Goal: Information Seeking & Learning: Learn about a topic

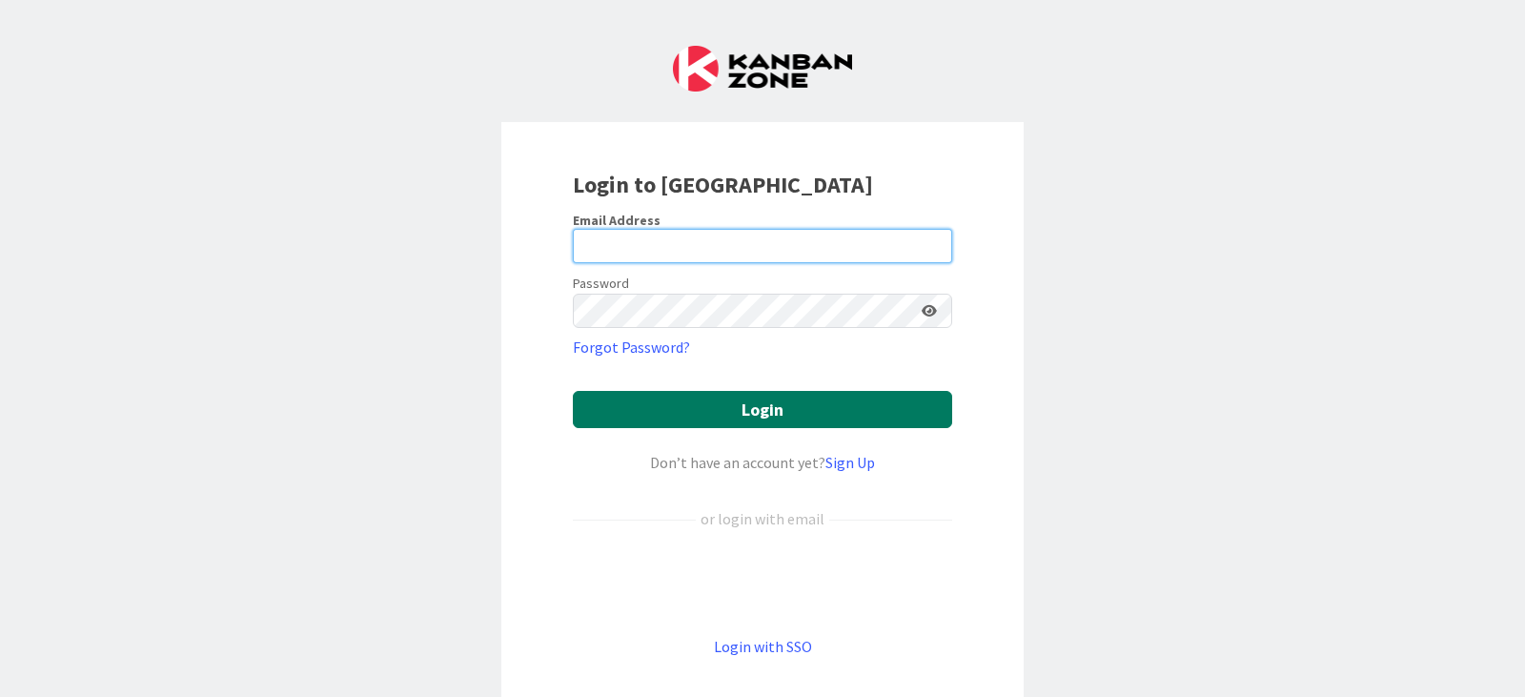
type input "[PERSON_NAME][EMAIL_ADDRESS][PERSON_NAME][DOMAIN_NAME]"
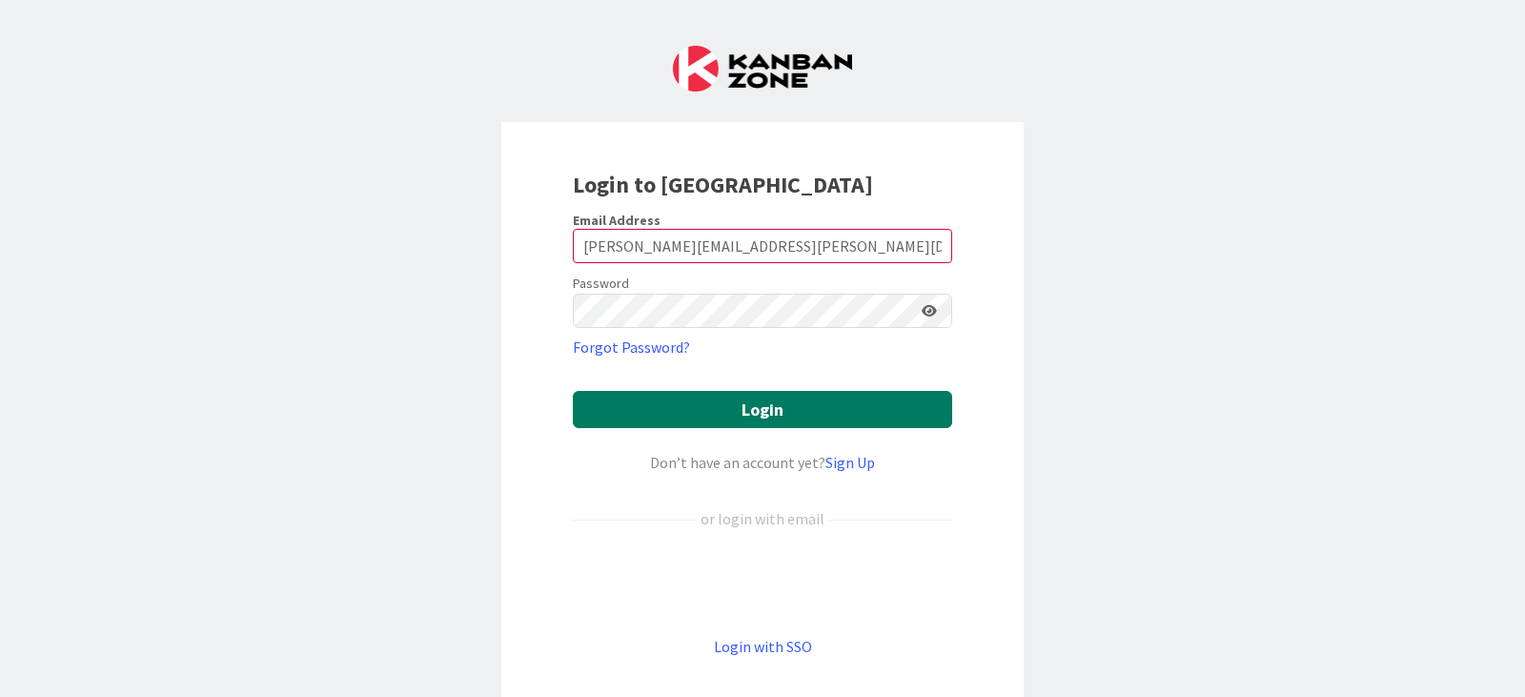
click at [758, 412] on button "Login" at bounding box center [762, 409] width 379 height 37
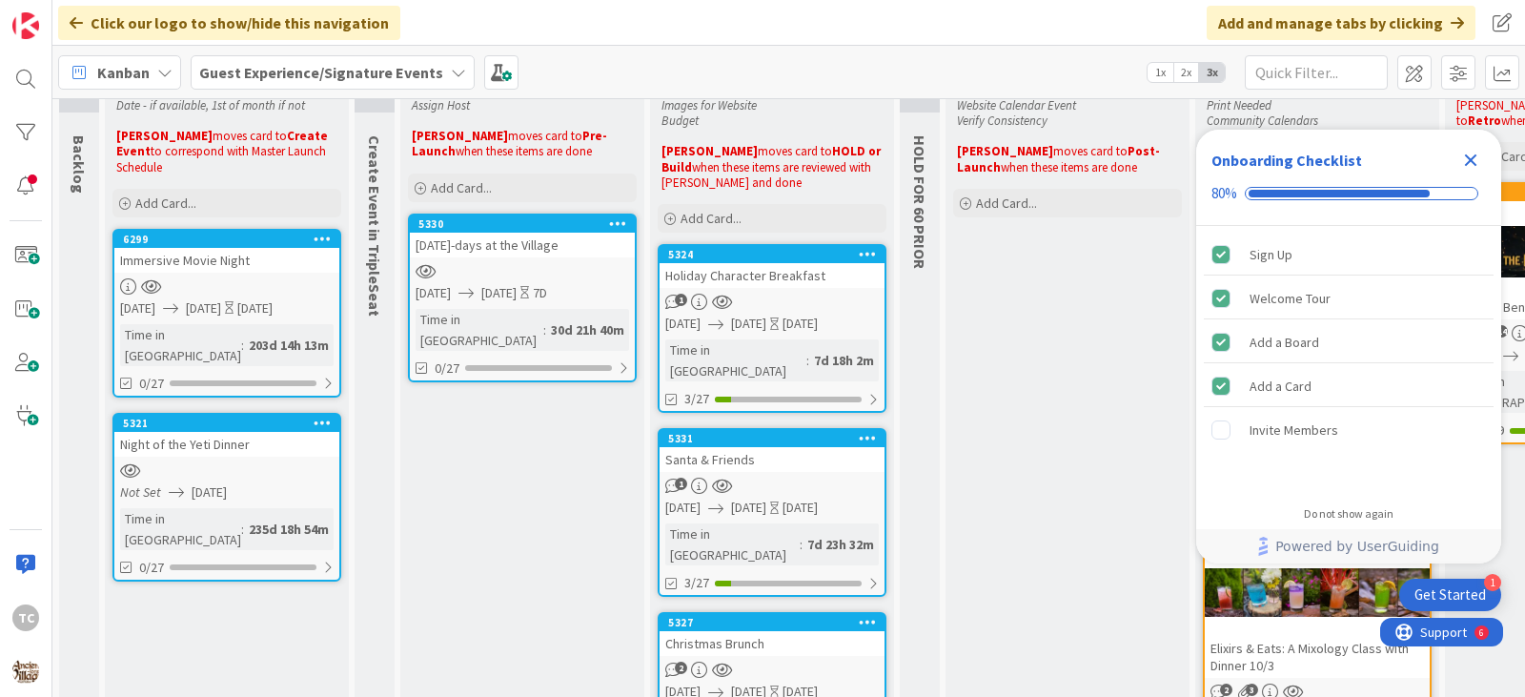
click at [1475, 162] on icon "Close Checklist" at bounding box center [1471, 160] width 12 height 12
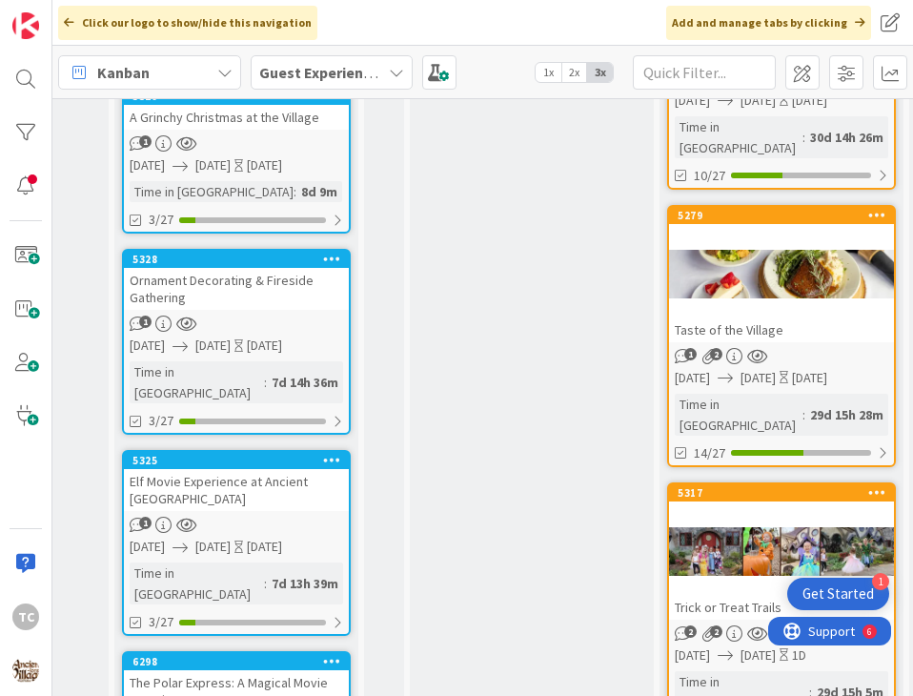
scroll to position [858, 536]
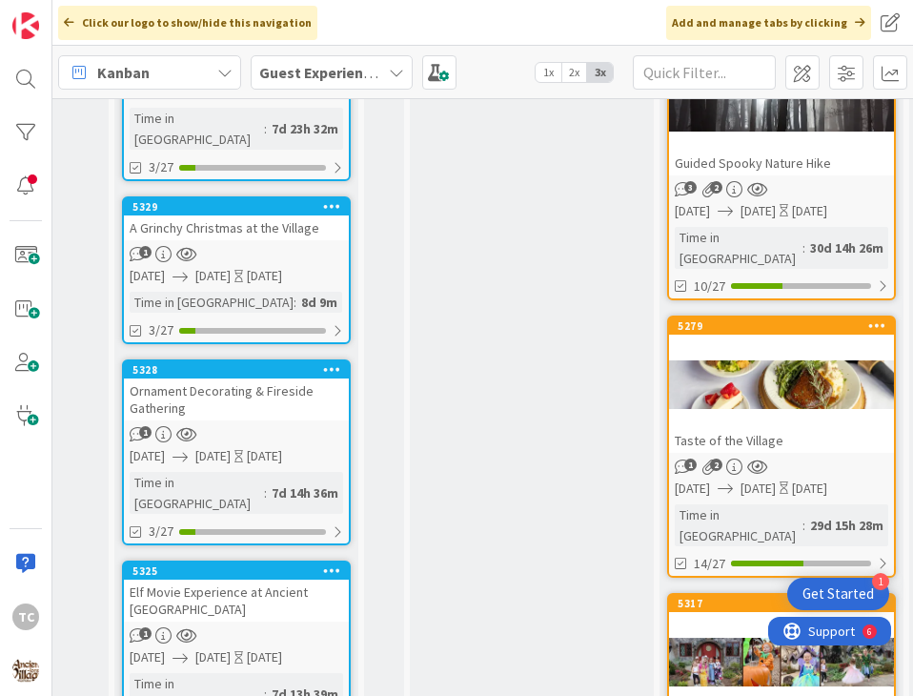
click at [320, 66] on b "Guest Experience/Signature Events" at bounding box center [381, 72] width 244 height 19
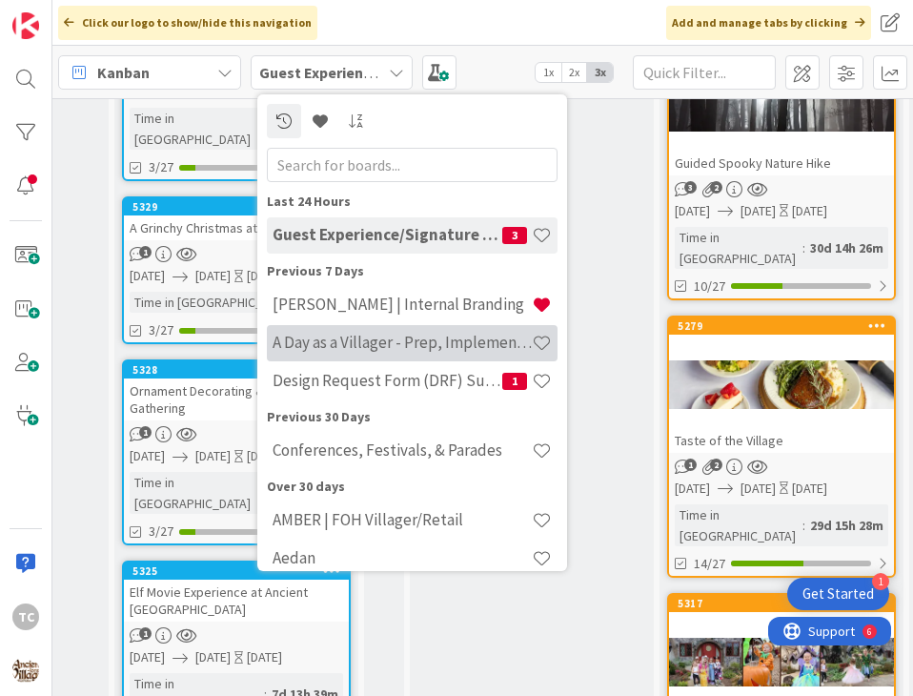
click at [335, 356] on div "A Day as a Villager - Prep, Implement and Execute" at bounding box center [412, 343] width 291 height 36
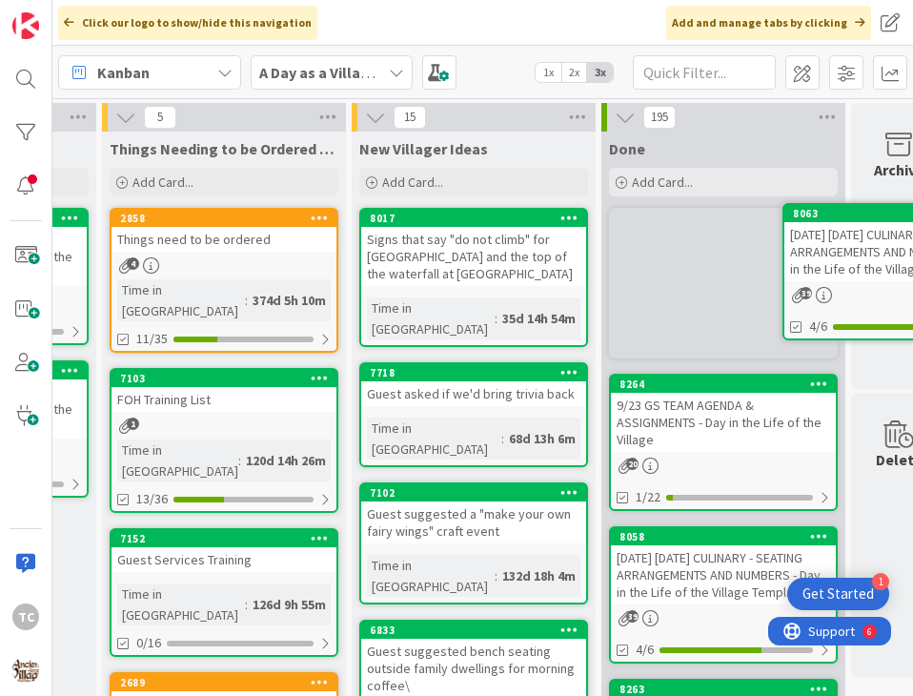
scroll to position [0, 511]
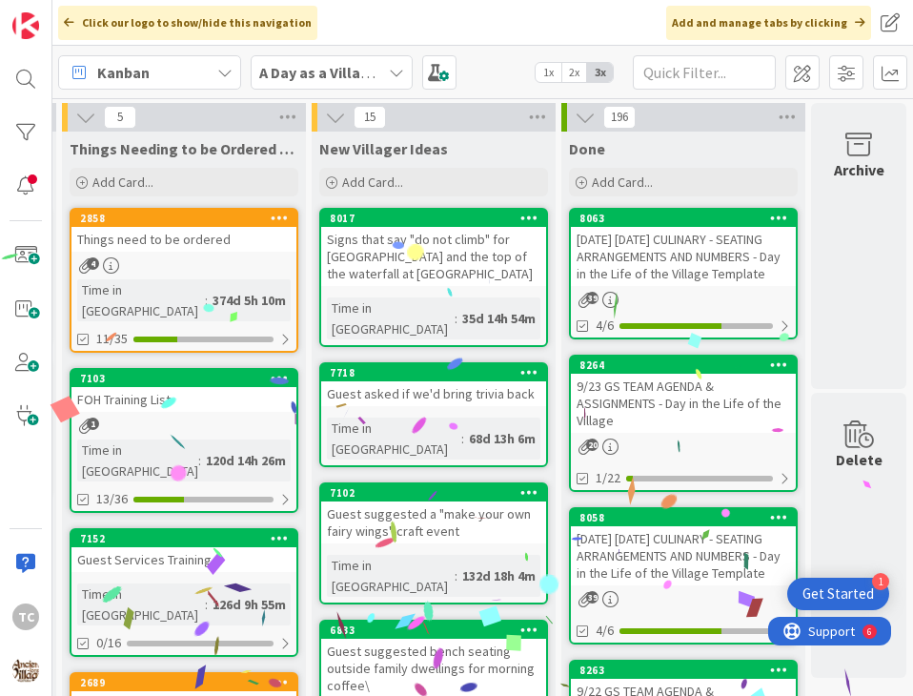
drag, startPoint x: 658, startPoint y: 673, endPoint x: 599, endPoint y: 671, distance: 59.1
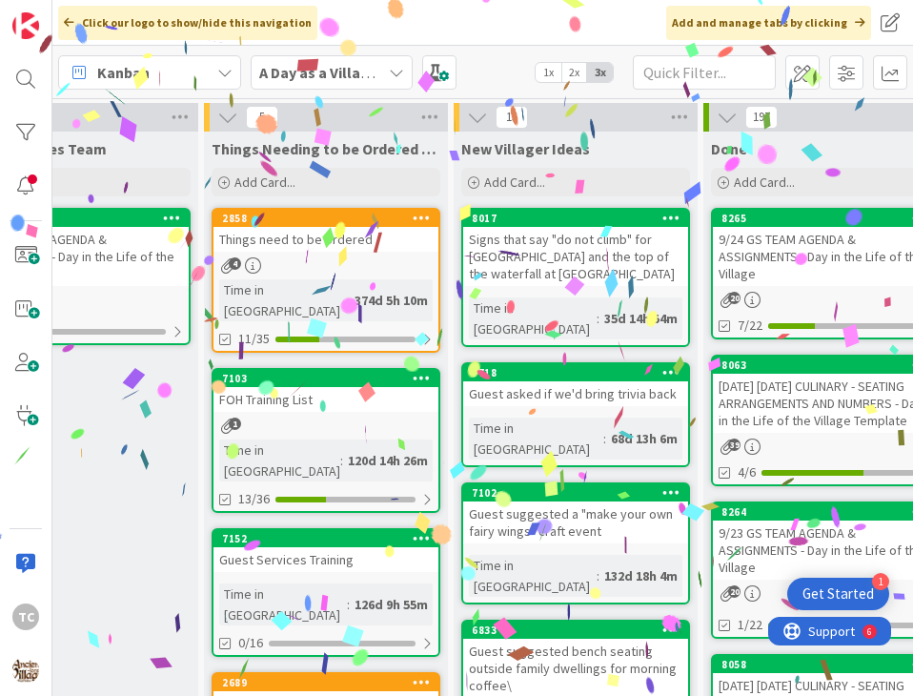
scroll to position [0, 0]
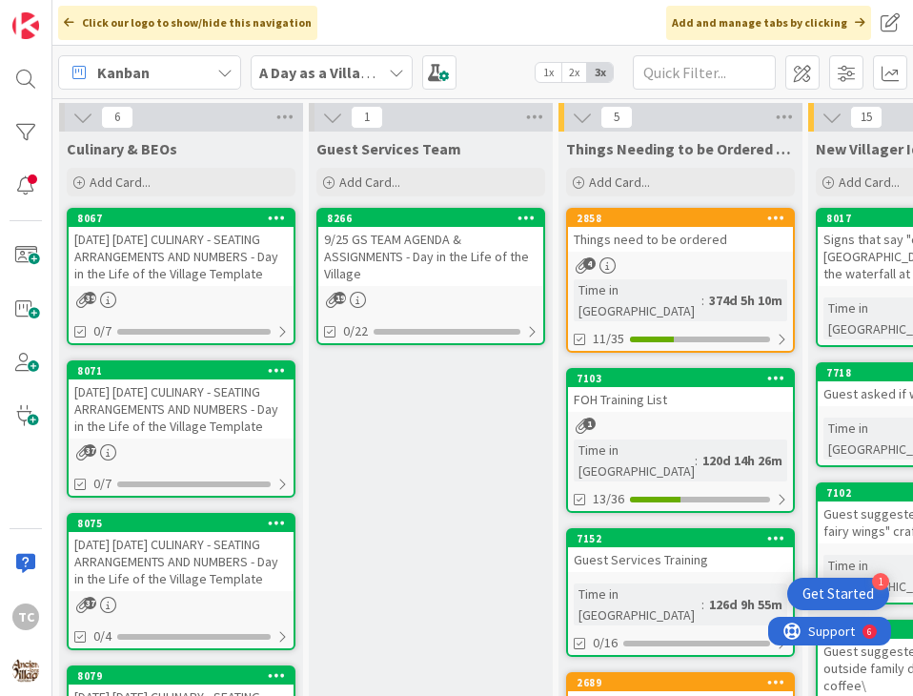
click at [420, 265] on div "9/25 GS TEAM AGENDA & ASSIGNMENTS - Day in the Life of the Village" at bounding box center [430, 256] width 225 height 59
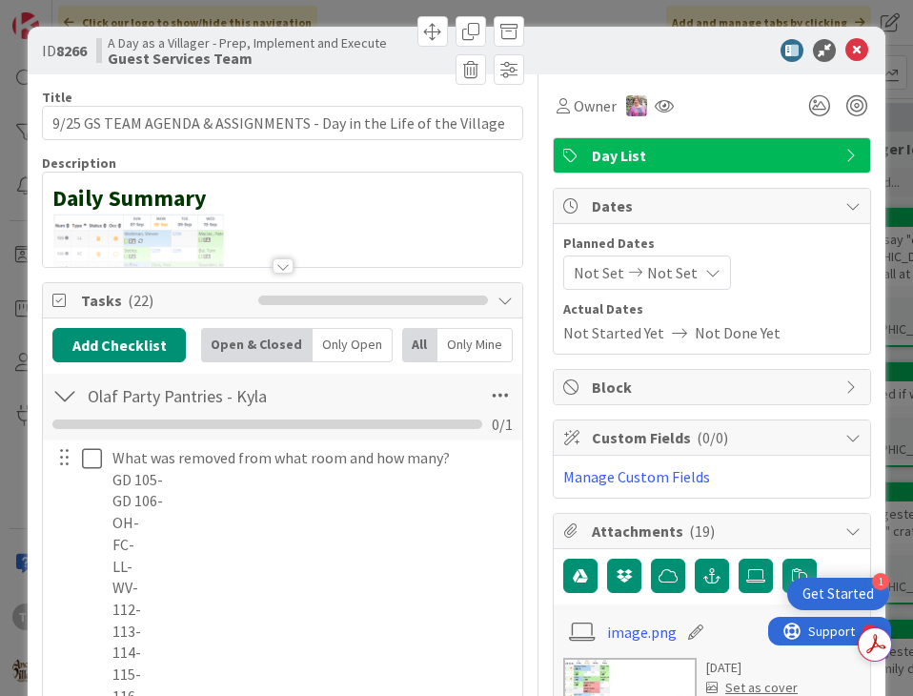
click at [243, 238] on div at bounding box center [283, 242] width 480 height 49
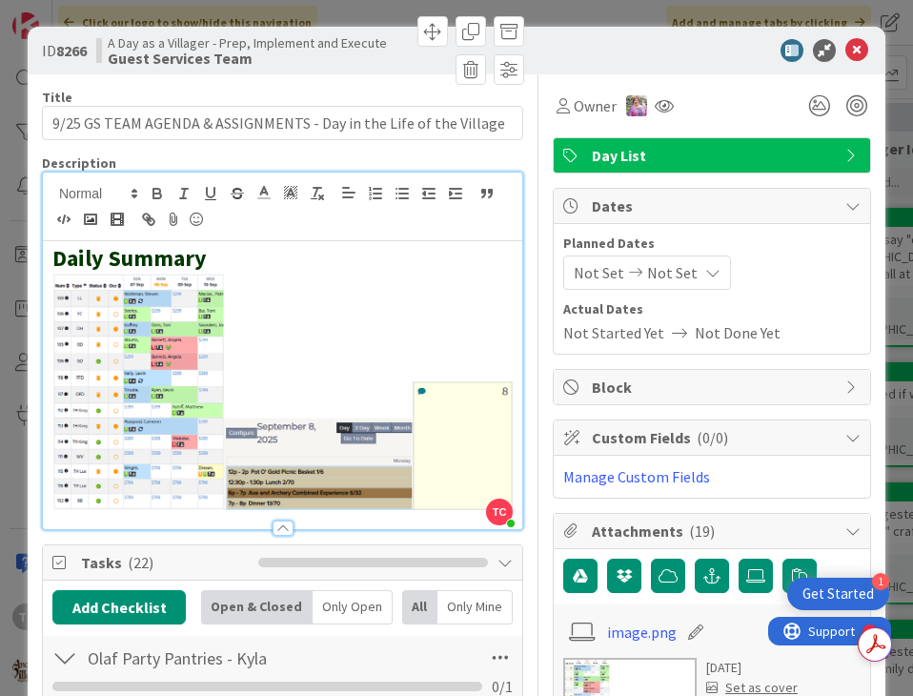
click at [507, 453] on div "Daily Summary" at bounding box center [283, 385] width 480 height 288
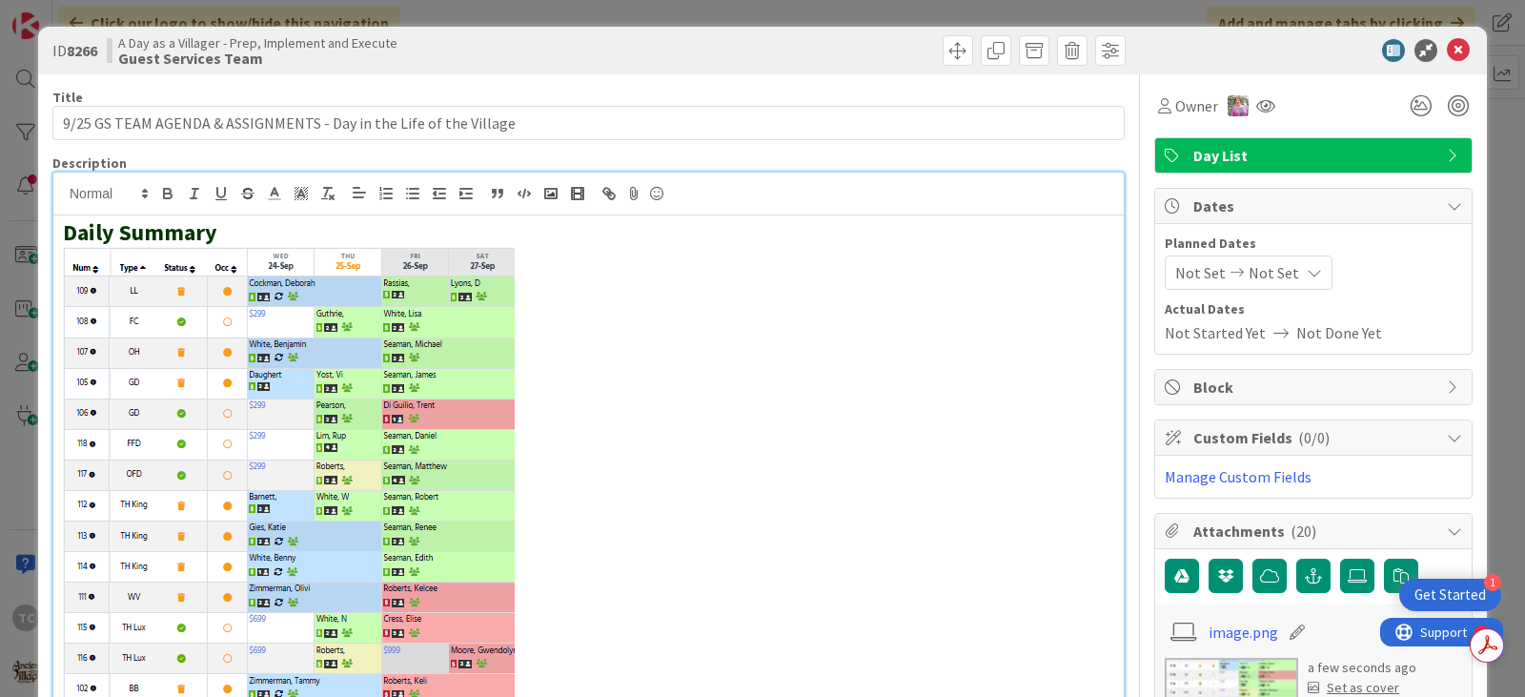
click at [627, 13] on div "ID 8266 A Day as a Villager - Prep, Implement and Execute Guest Services Team T…" at bounding box center [762, 348] width 1525 height 697
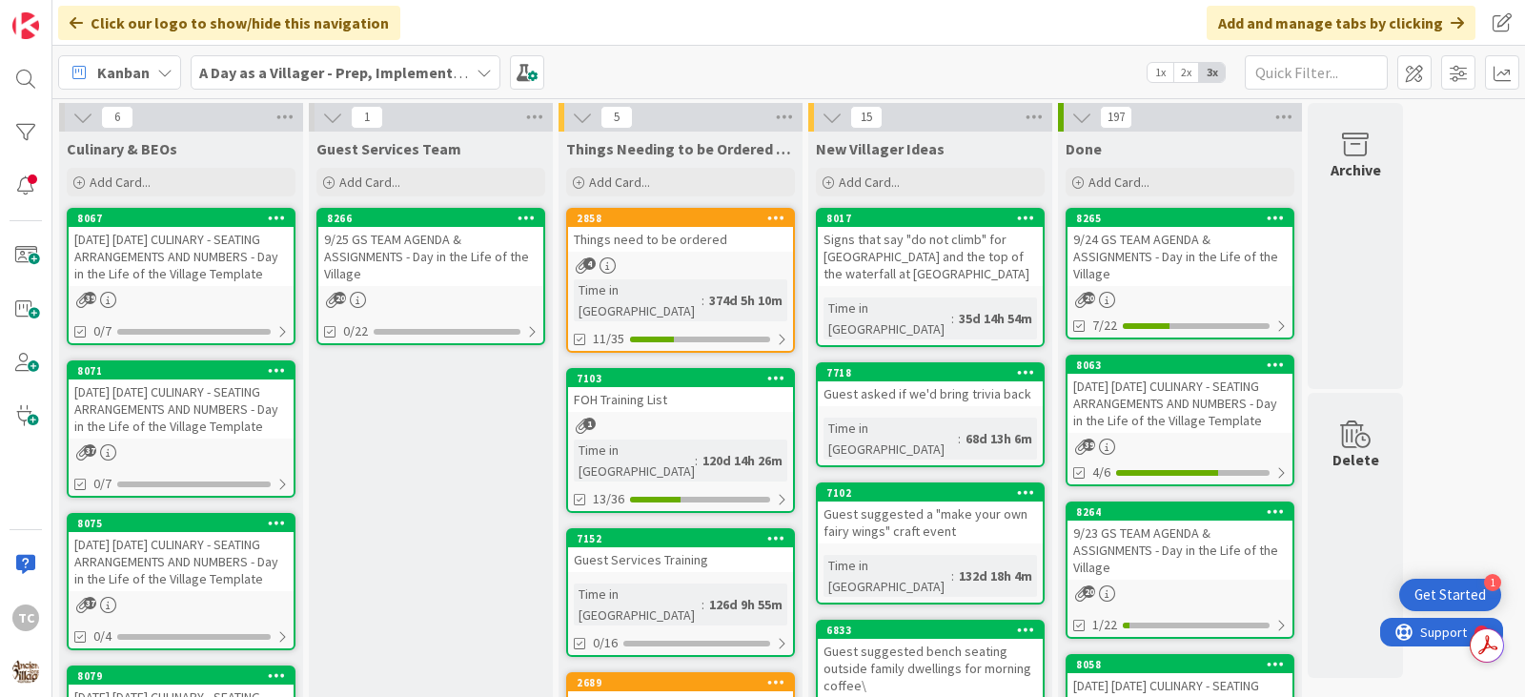
click at [160, 265] on div "[DATE] [DATE] CULINARY - SEATING ARRANGEMENTS AND NUMBERS - Day in the Life of …" at bounding box center [181, 256] width 225 height 59
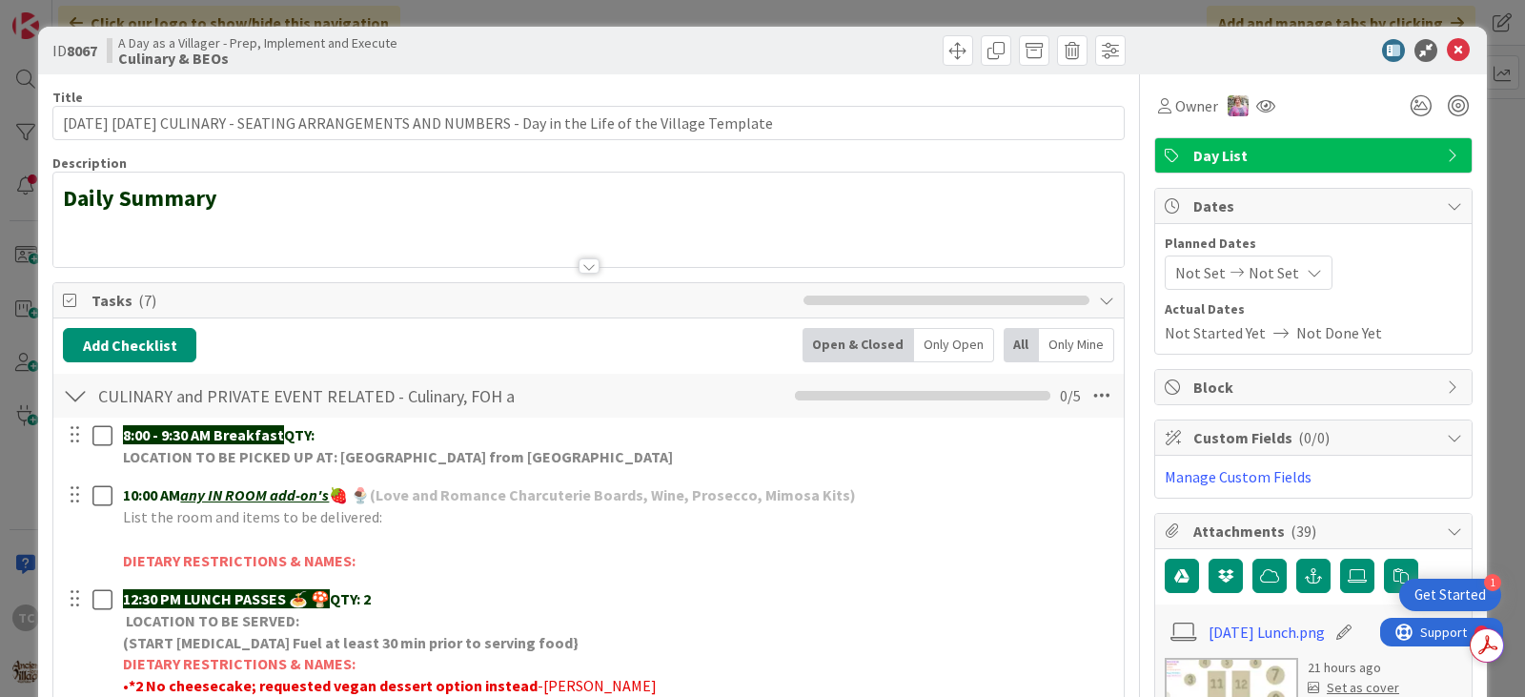
click at [330, 249] on div at bounding box center [588, 242] width 1071 height 49
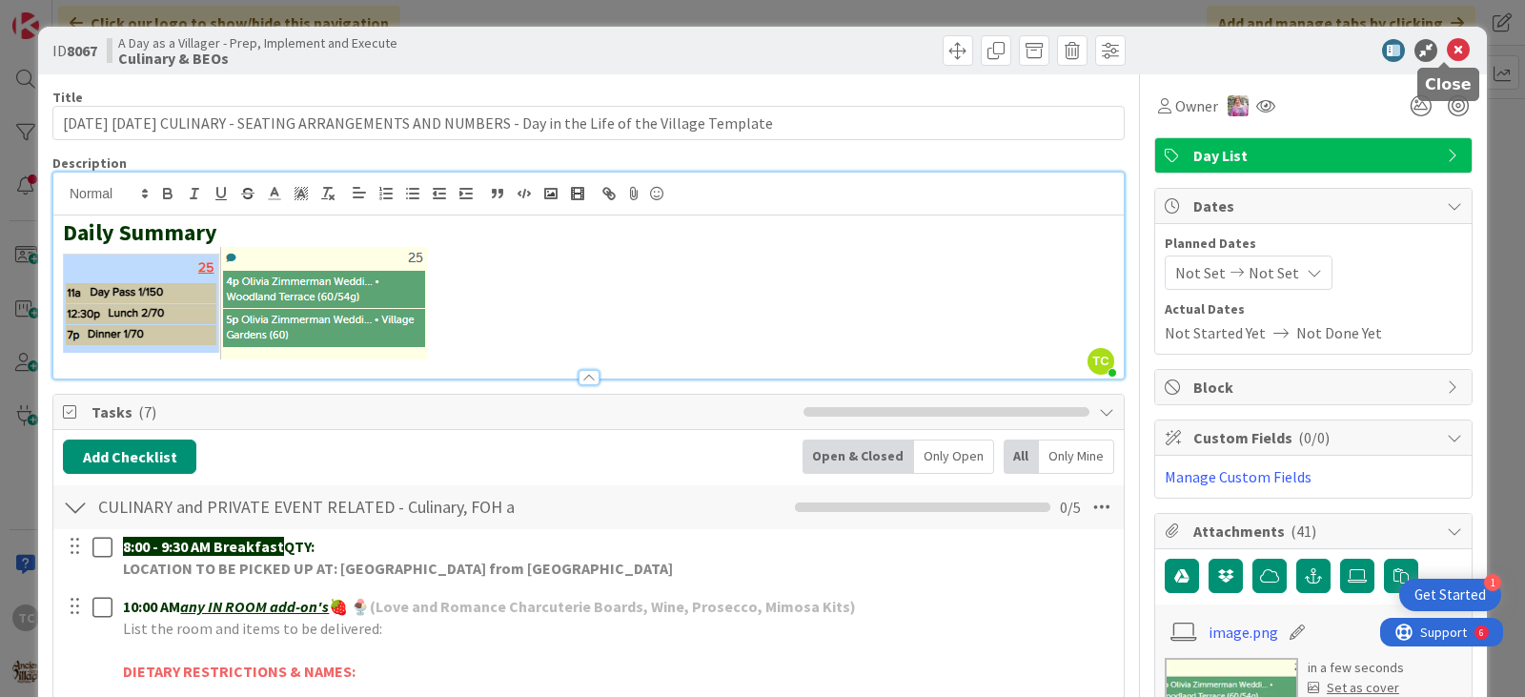
click at [1447, 50] on icon at bounding box center [1458, 50] width 23 height 23
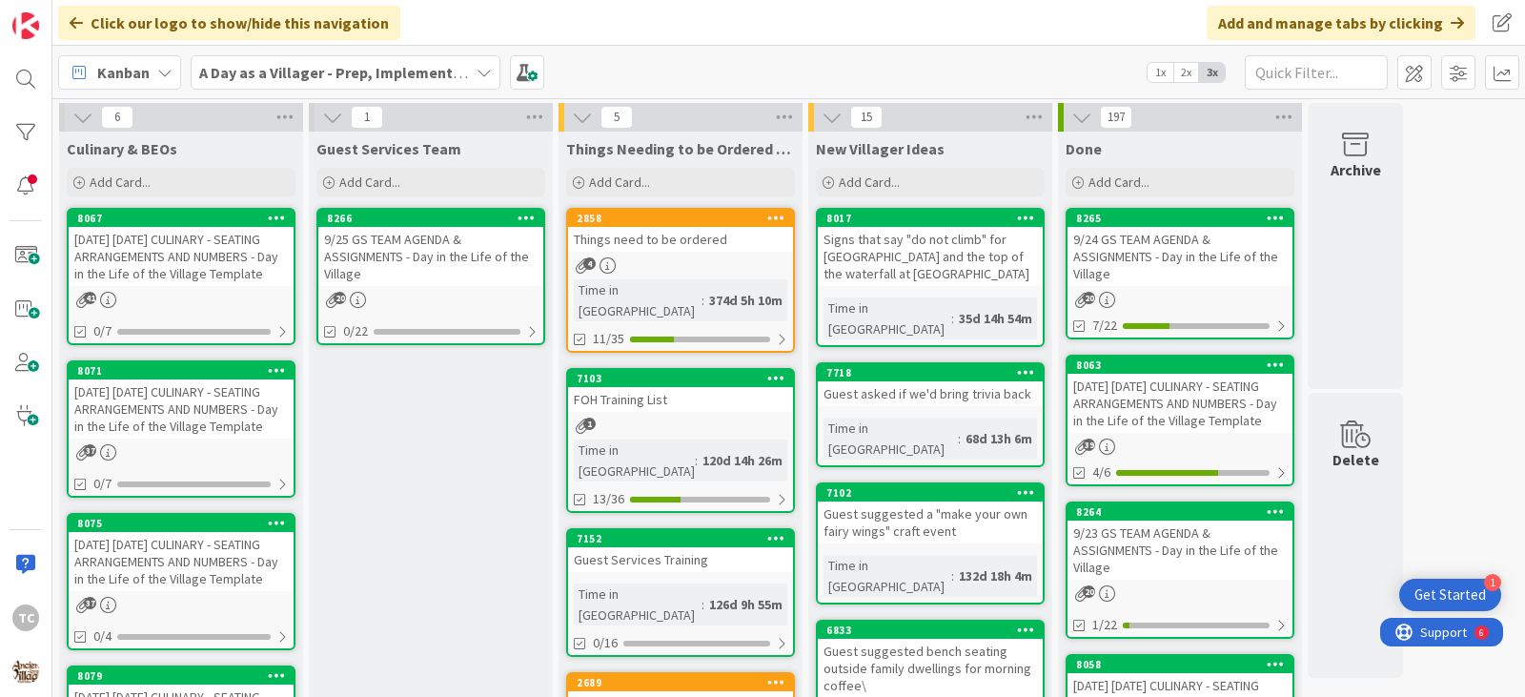
click at [420, 279] on div "9/25 GS TEAM AGENDA & ASSIGNMENTS - Day in the Life of the Village" at bounding box center [430, 256] width 225 height 59
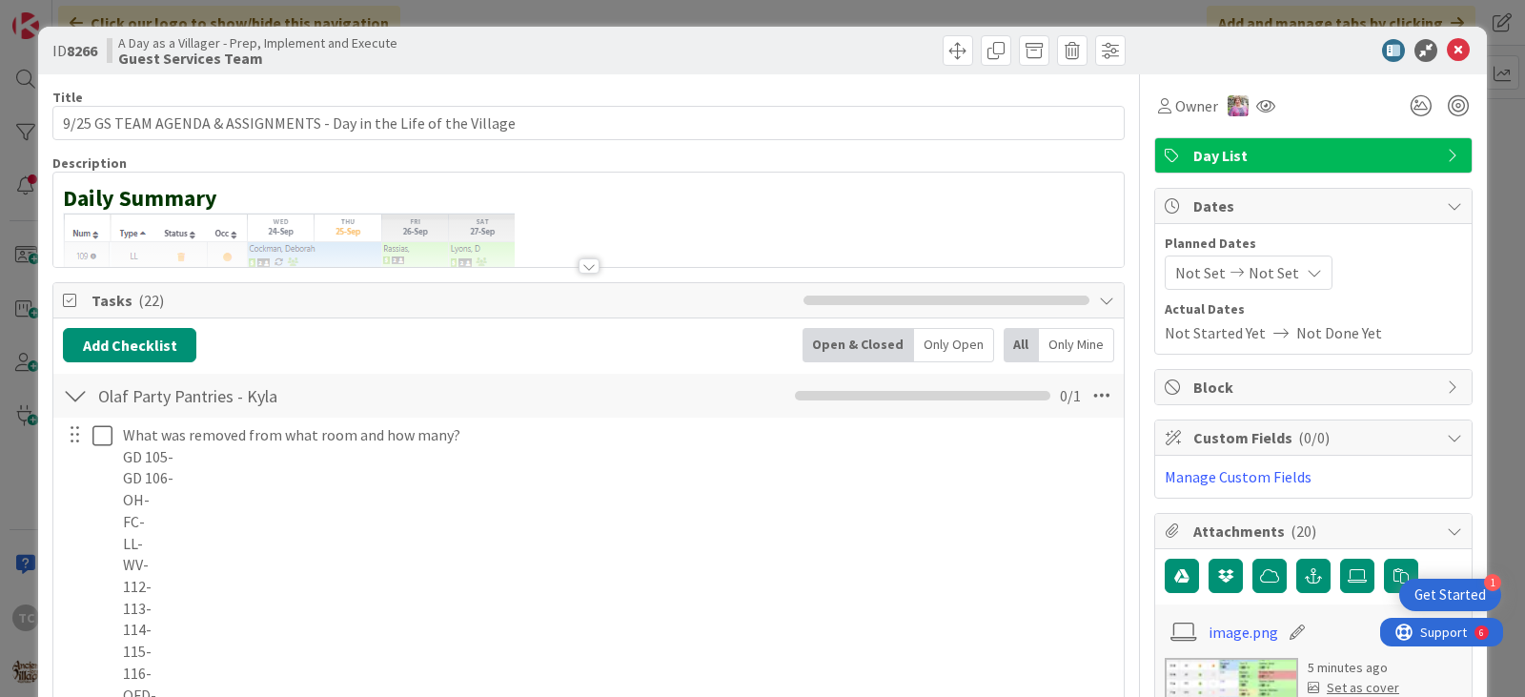
click at [571, 229] on div at bounding box center [588, 242] width 1071 height 49
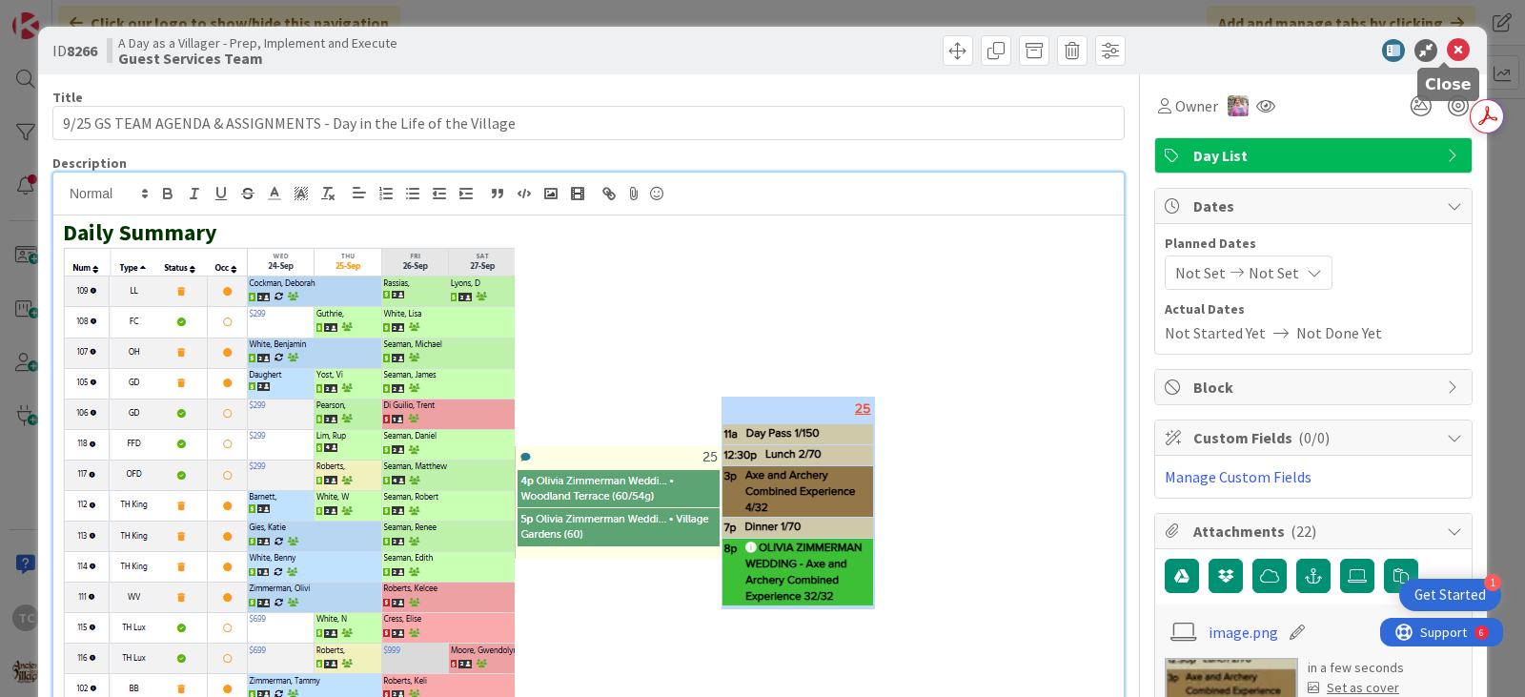
click at [1447, 52] on icon at bounding box center [1458, 50] width 23 height 23
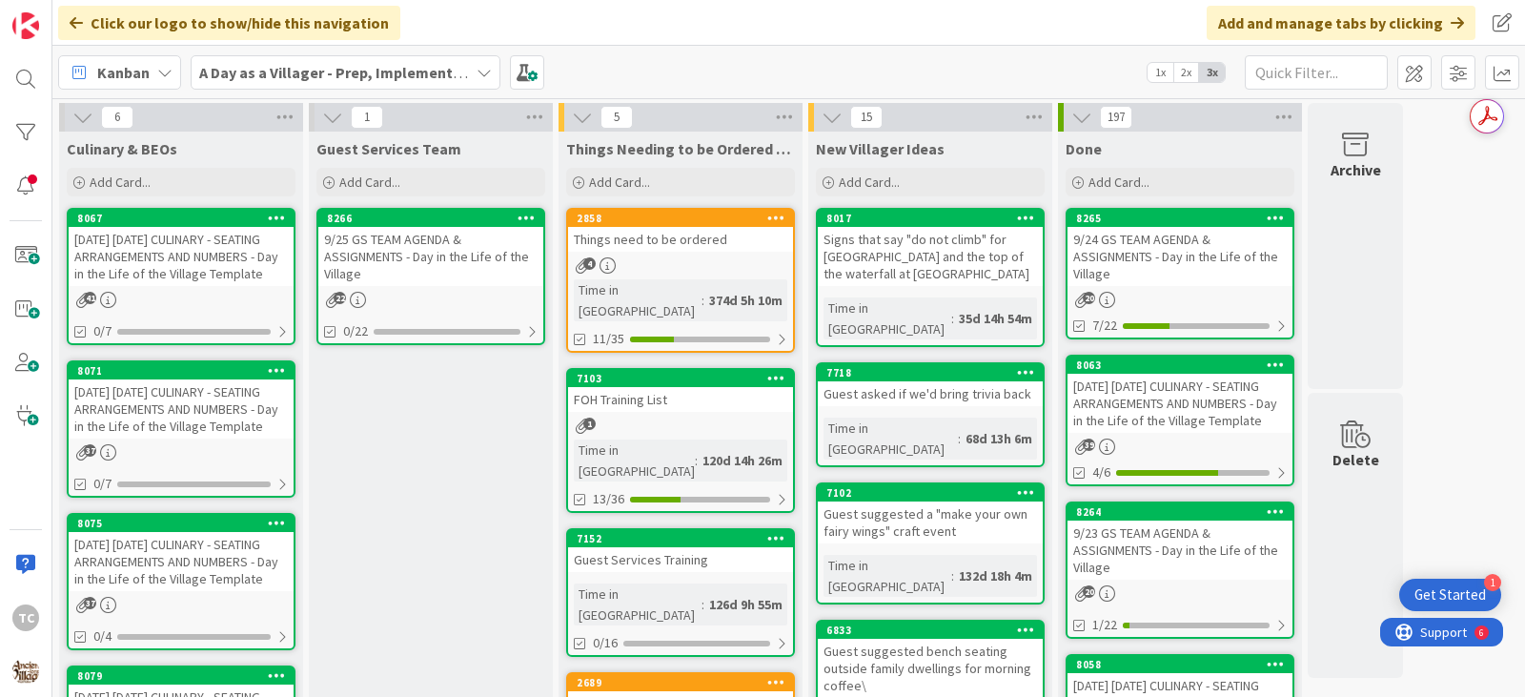
click at [167, 279] on div "[DATE] [DATE] CULINARY - SEATING ARRANGEMENTS AND NUMBERS - Day in the Life of …" at bounding box center [181, 256] width 225 height 59
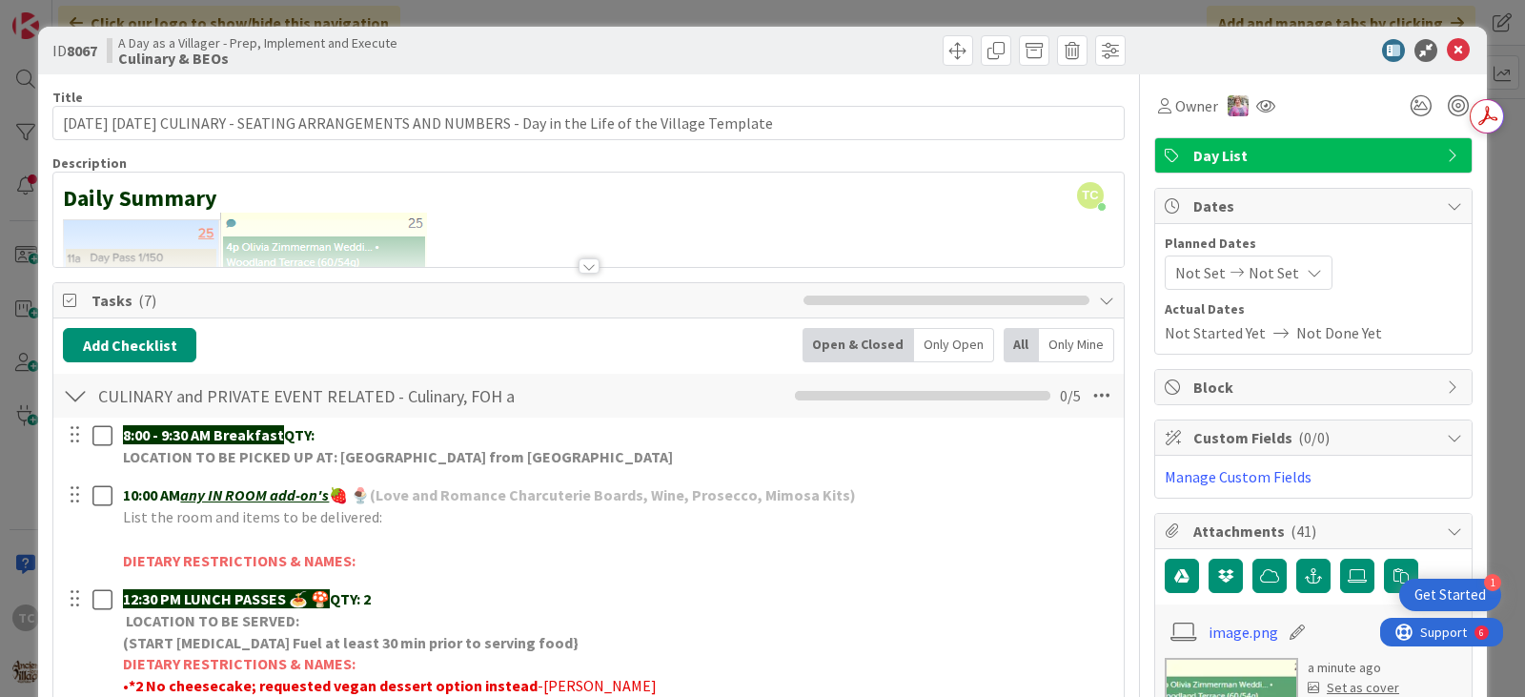
click at [581, 267] on div at bounding box center [589, 265] width 21 height 15
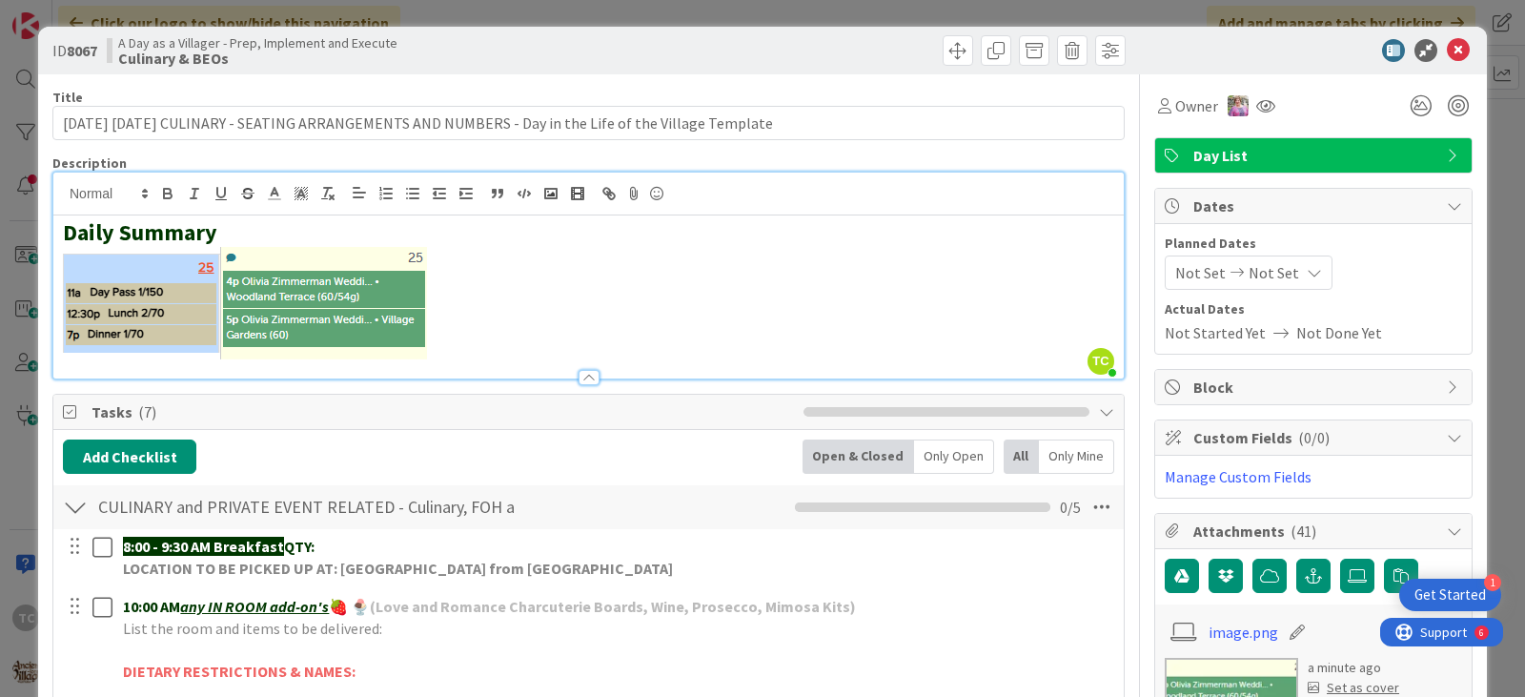
click at [582, 374] on div at bounding box center [589, 377] width 21 height 15
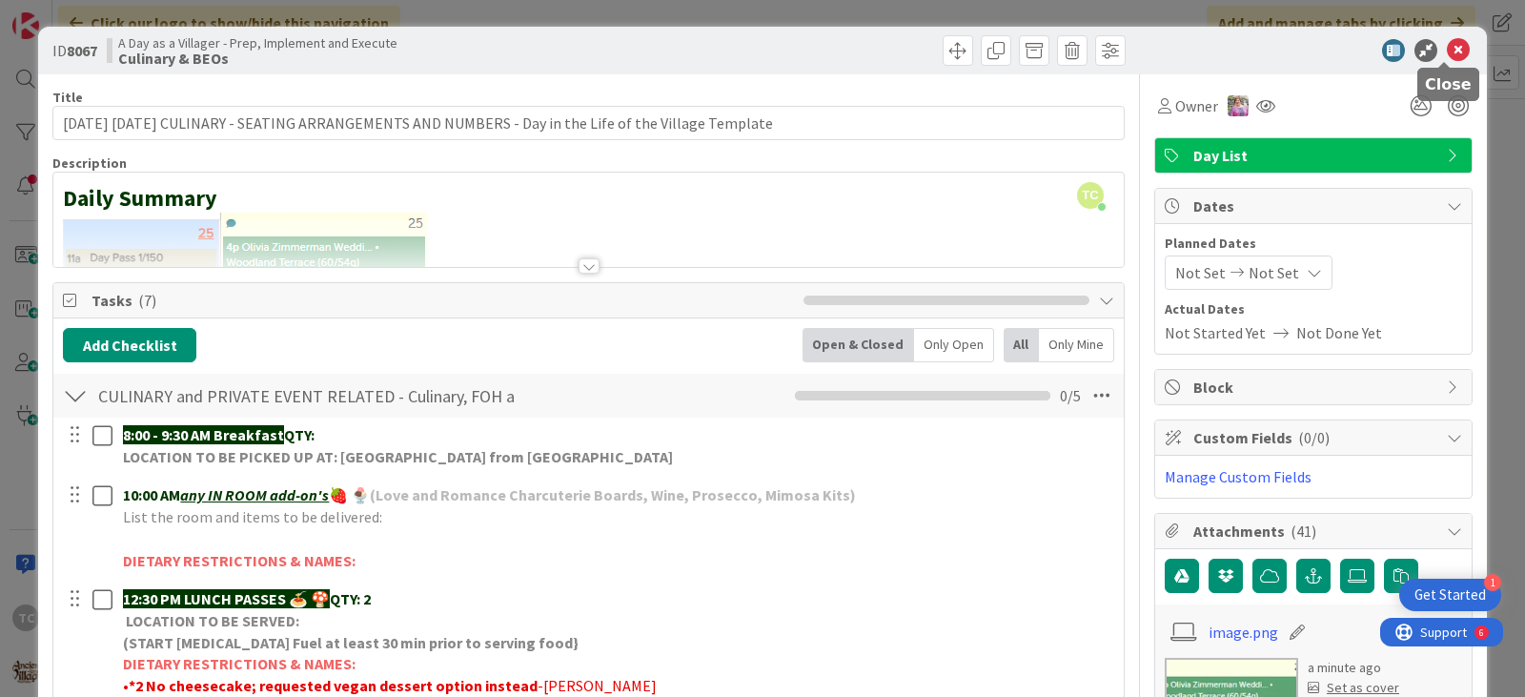
click at [1447, 46] on icon at bounding box center [1458, 50] width 23 height 23
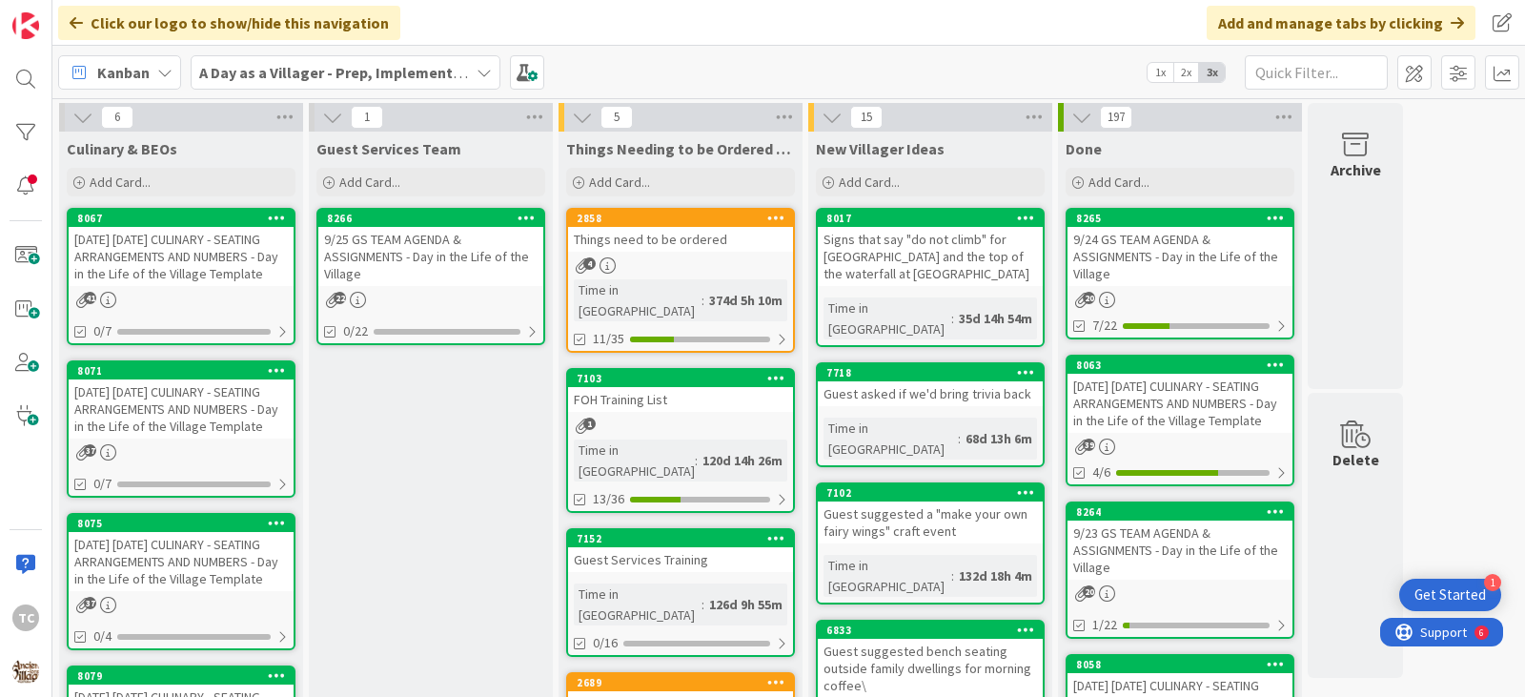
click at [741, 250] on div "Things need to be ordered" at bounding box center [680, 239] width 225 height 25
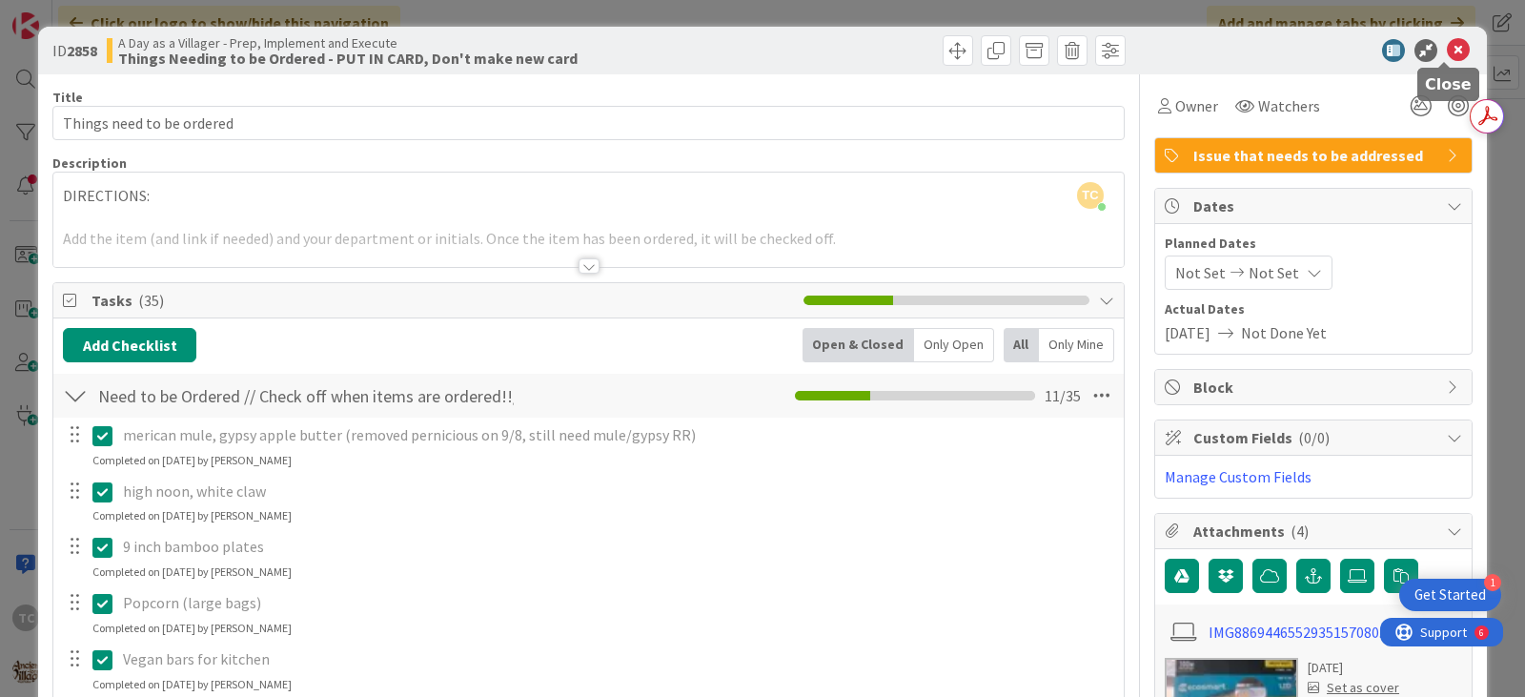
click at [1447, 48] on icon at bounding box center [1458, 50] width 23 height 23
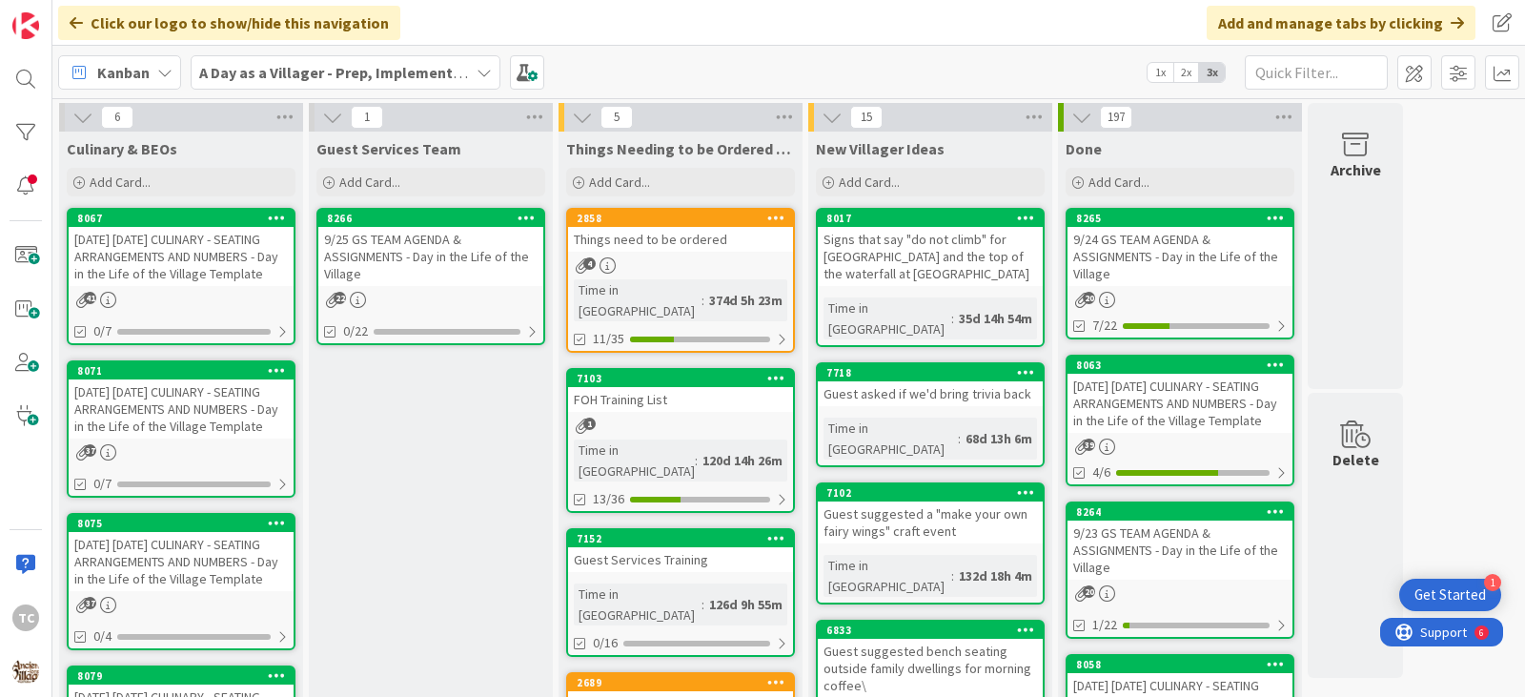
click at [946, 238] on div "Signs that say "do not climb" for [GEOGRAPHIC_DATA] and the top of the waterfal…" at bounding box center [930, 256] width 225 height 59
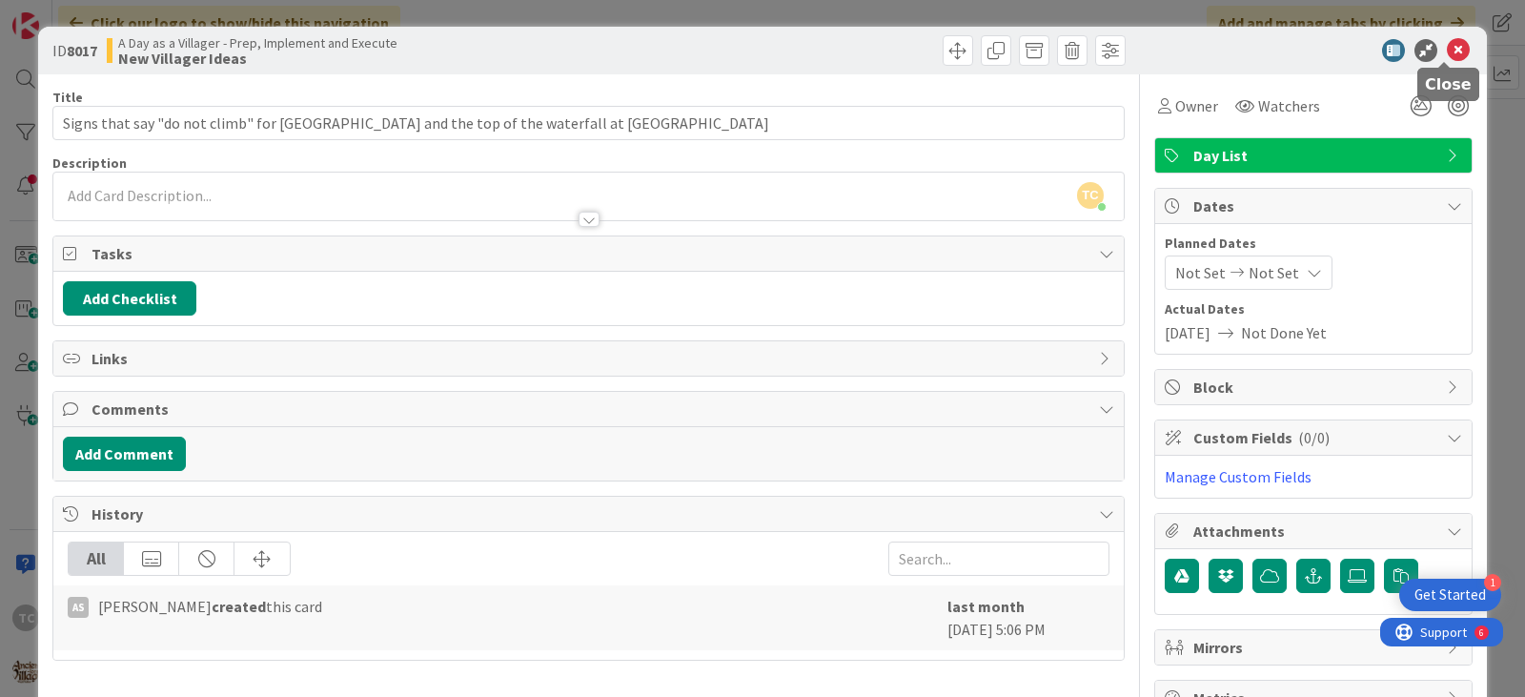
click at [1447, 51] on icon at bounding box center [1458, 50] width 23 height 23
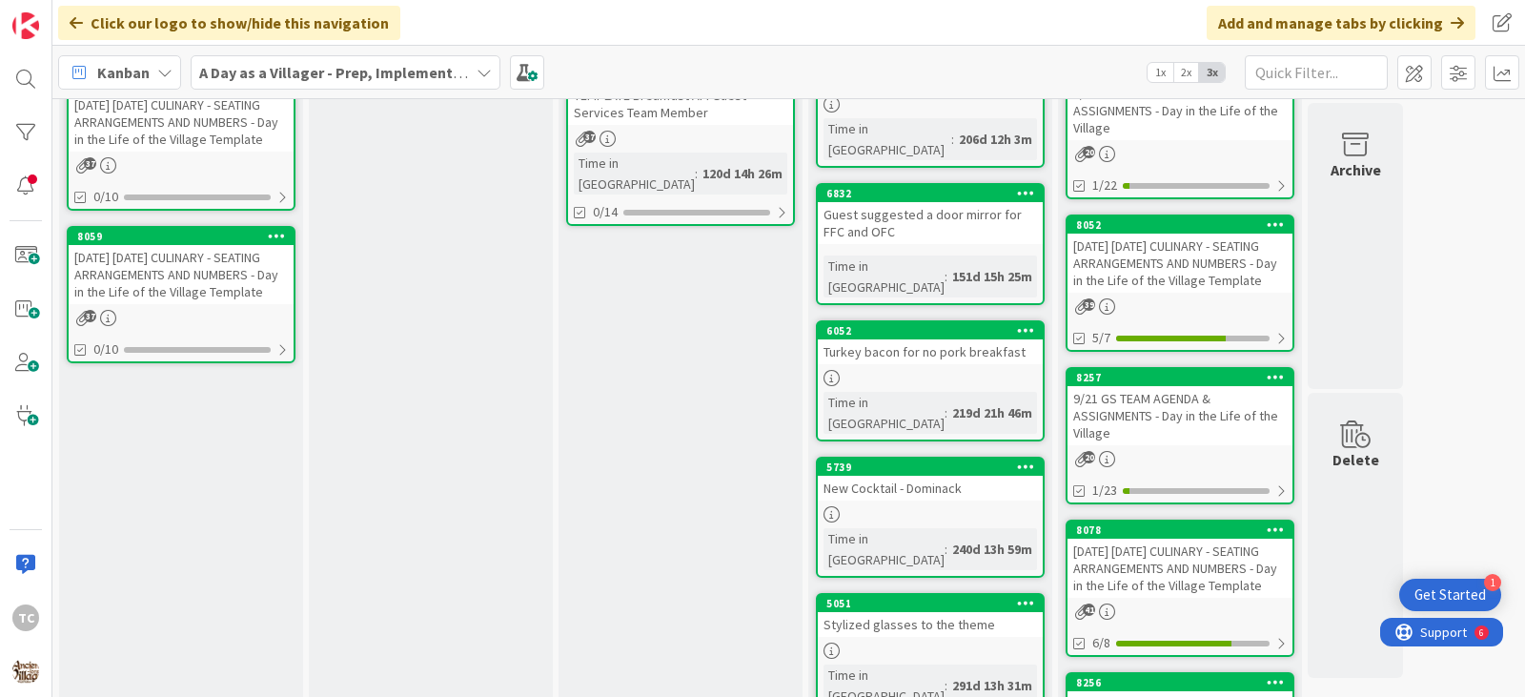
scroll to position [763, 0]
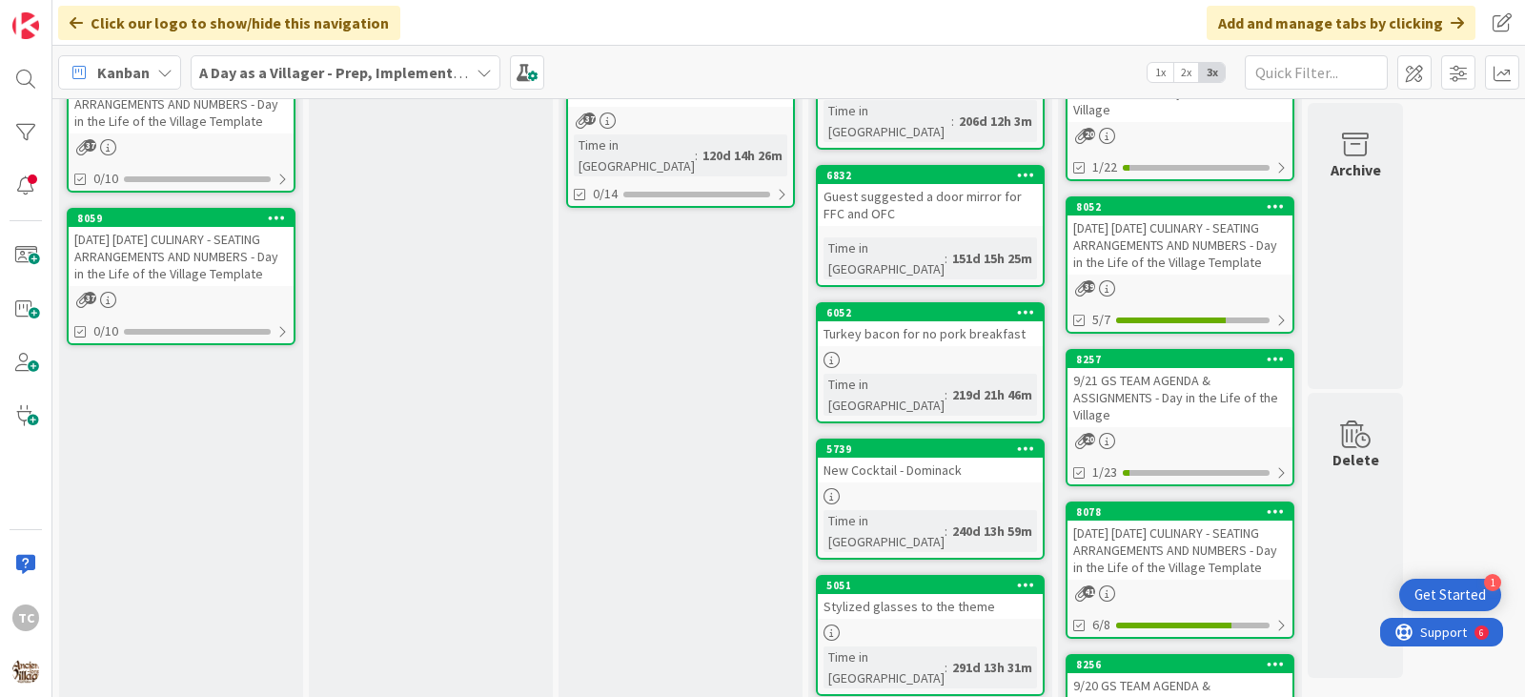
click at [917, 594] on div "Stylized glasses to the theme" at bounding box center [930, 606] width 225 height 25
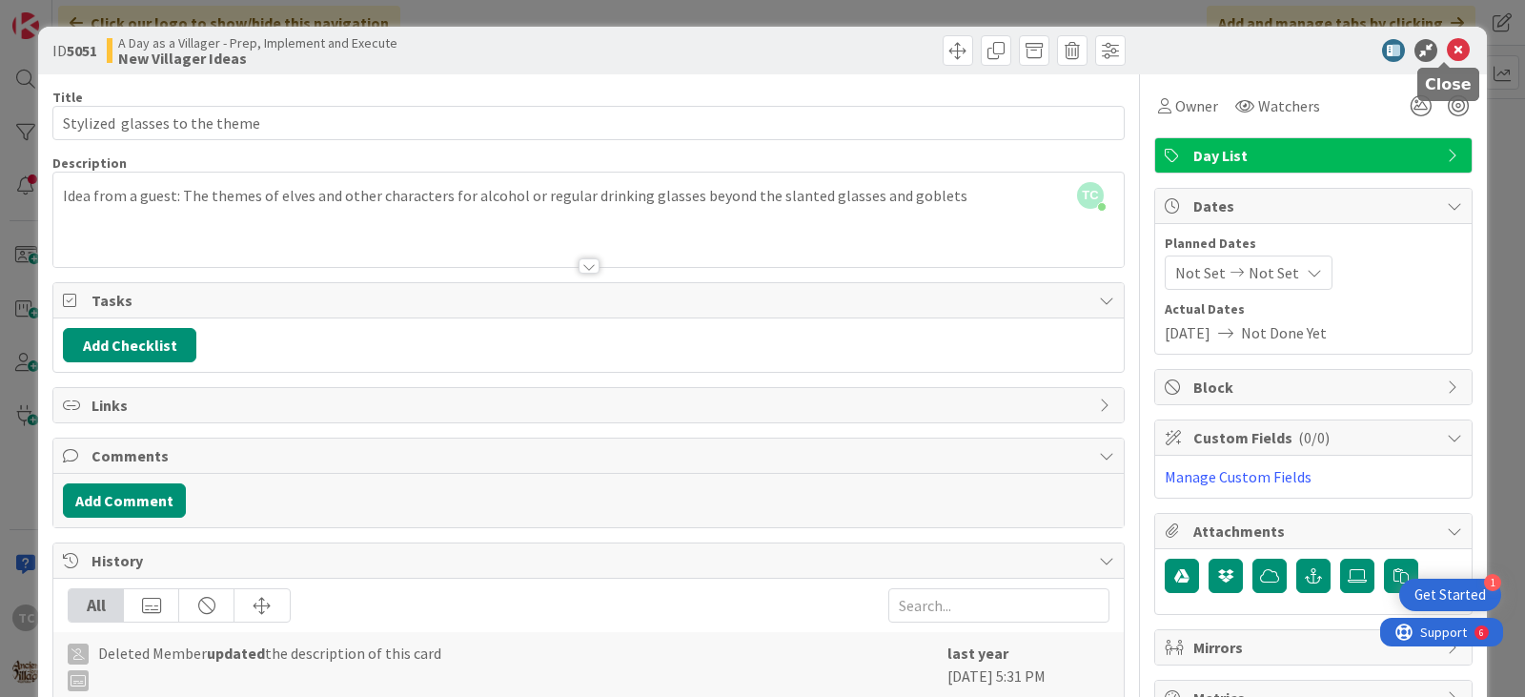
click at [1447, 45] on icon at bounding box center [1458, 50] width 23 height 23
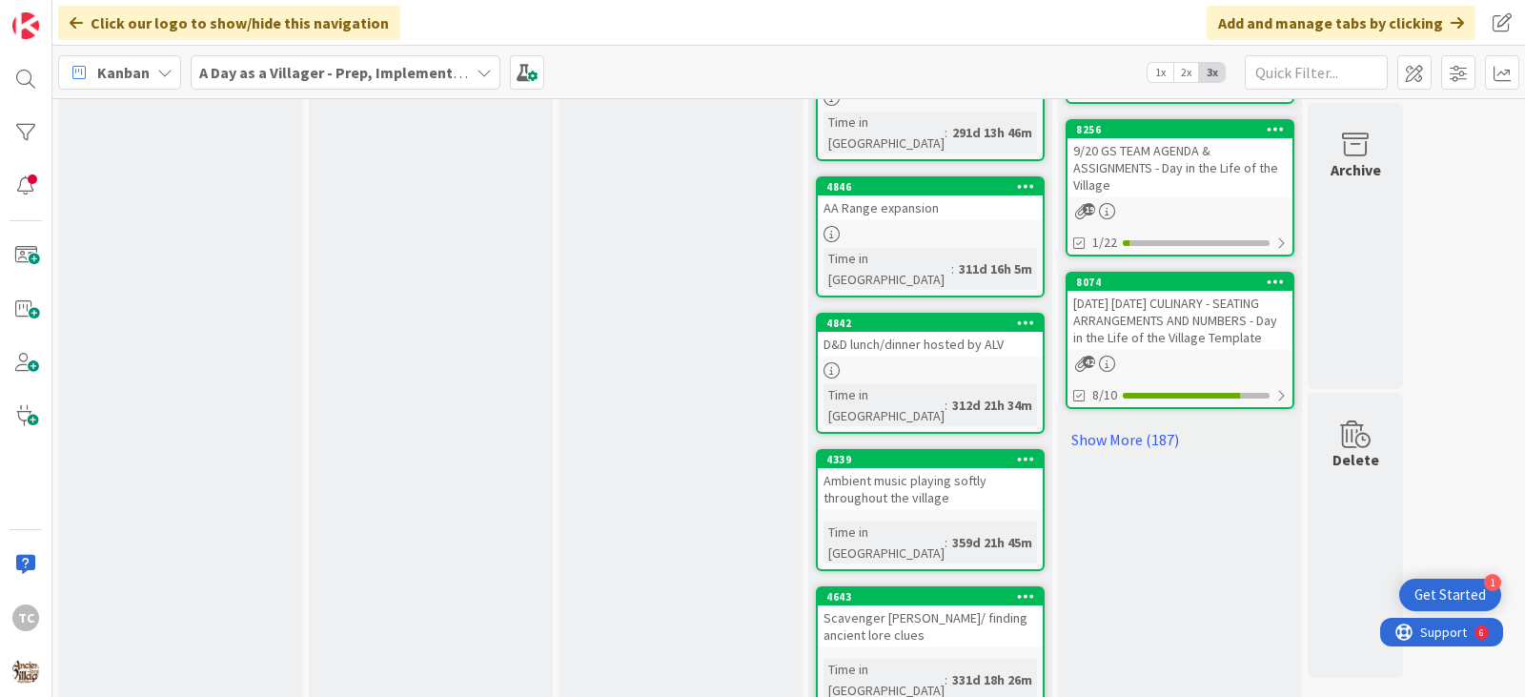
scroll to position [1321, 0]
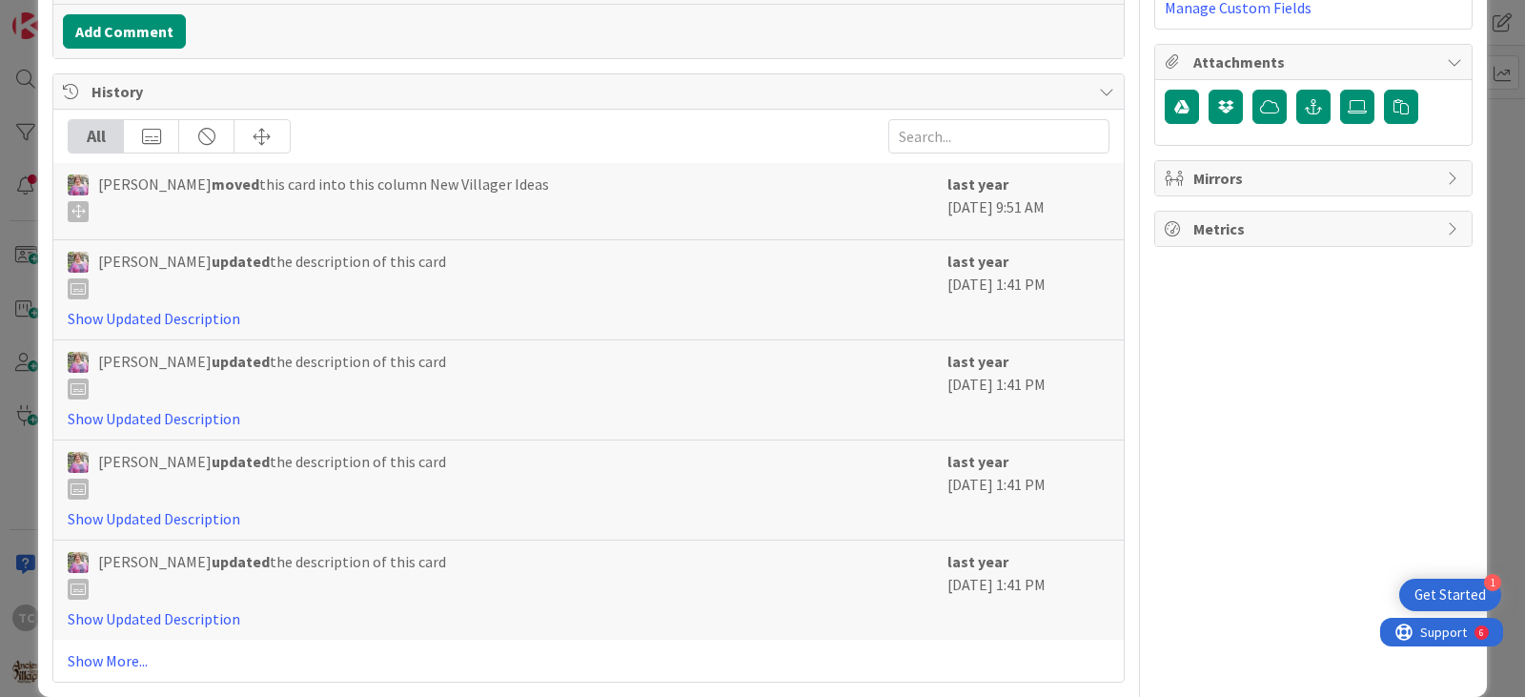
scroll to position [496, 0]
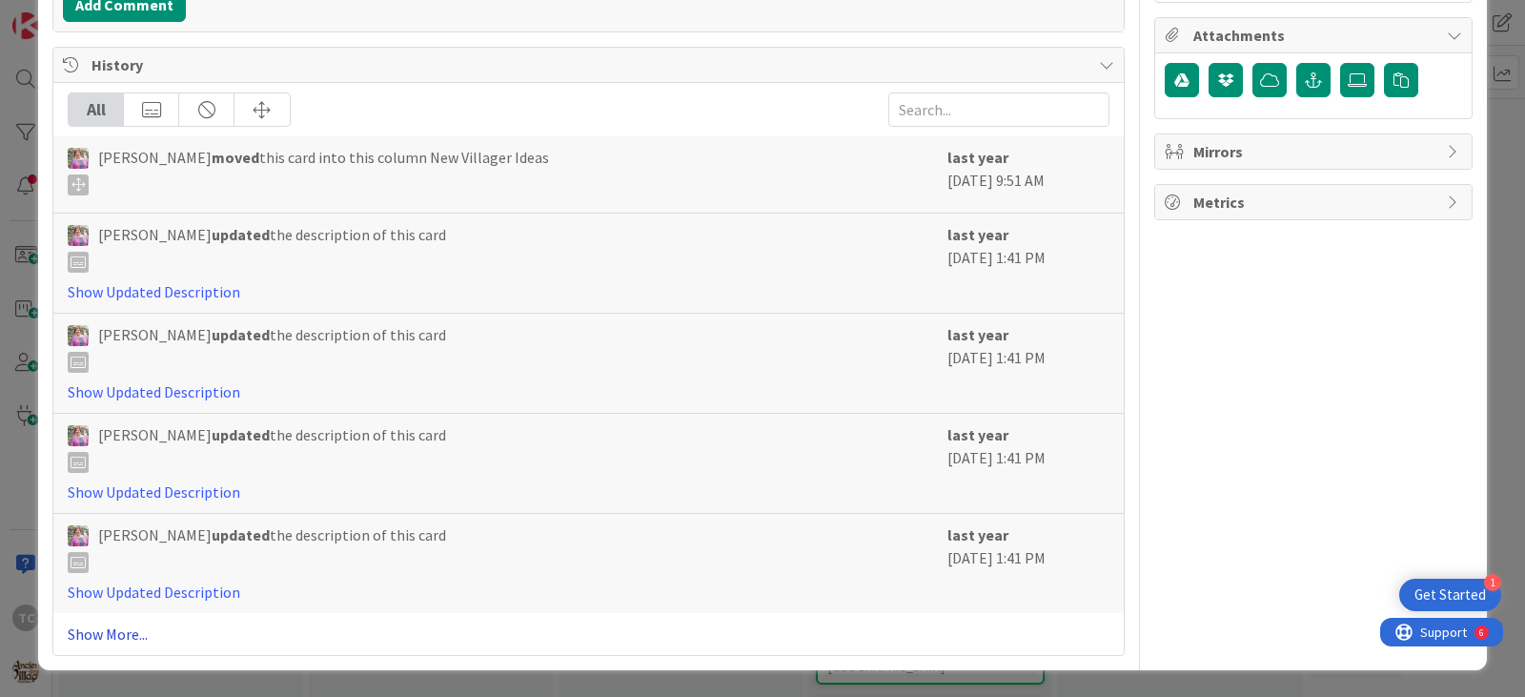
click at [110, 627] on link "Show More..." at bounding box center [589, 634] width 1042 height 23
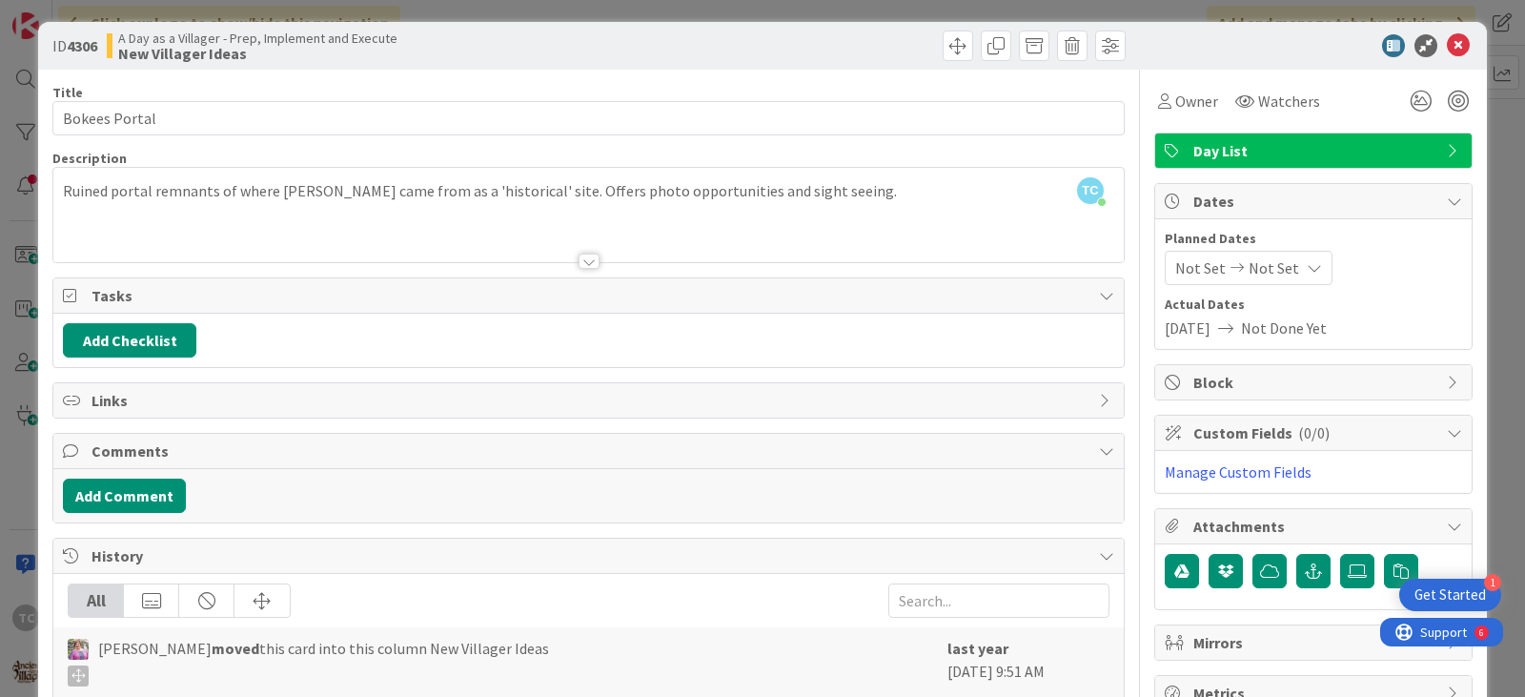
scroll to position [0, 0]
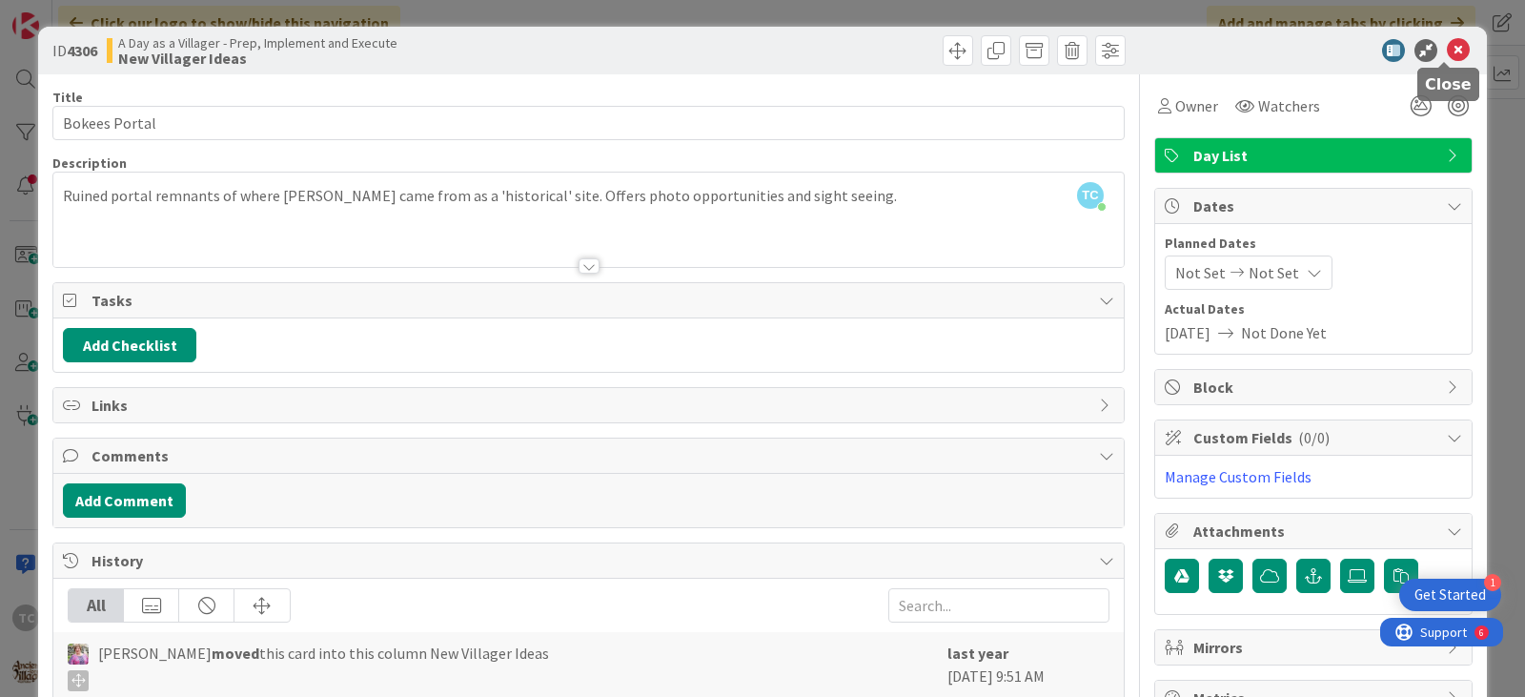
click at [1447, 48] on icon at bounding box center [1458, 50] width 23 height 23
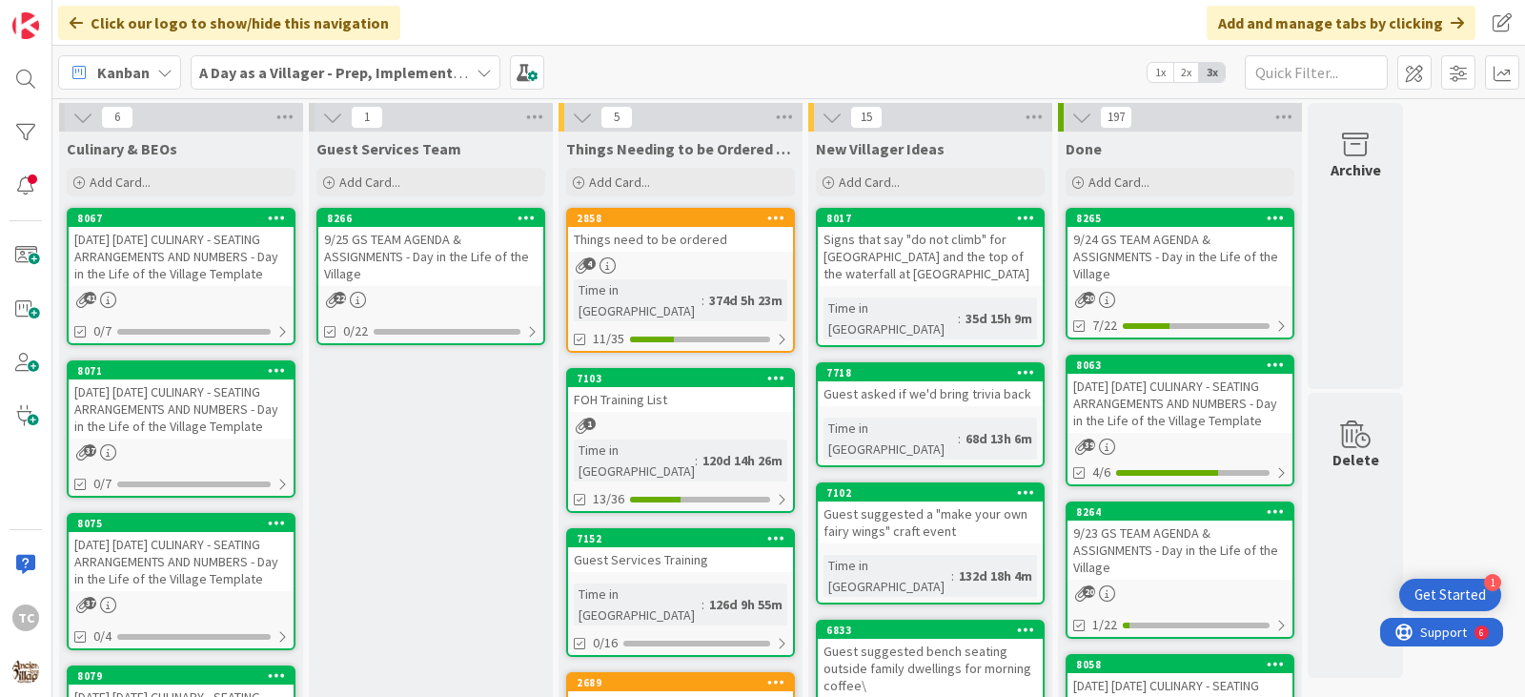
click at [783, 79] on div "Kanban A Day as a Villager - Prep, Implement and Execute 1x 2x 3x" at bounding box center [788, 72] width 1473 height 52
click at [369, 61] on span "A Day as a Villager - Prep, Implement and Execute" at bounding box center [334, 72] width 270 height 23
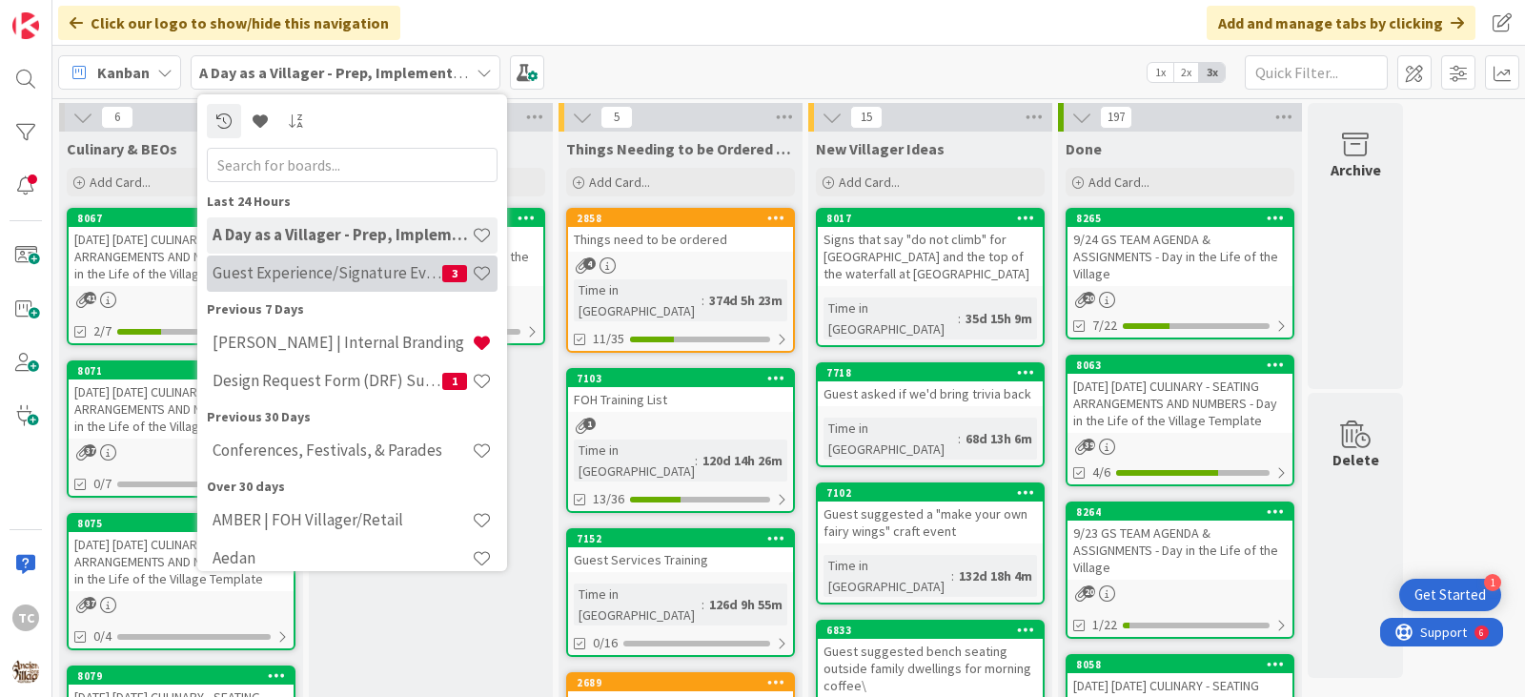
click at [285, 280] on h4 "Guest Experience/Signature Events" at bounding box center [328, 272] width 230 height 19
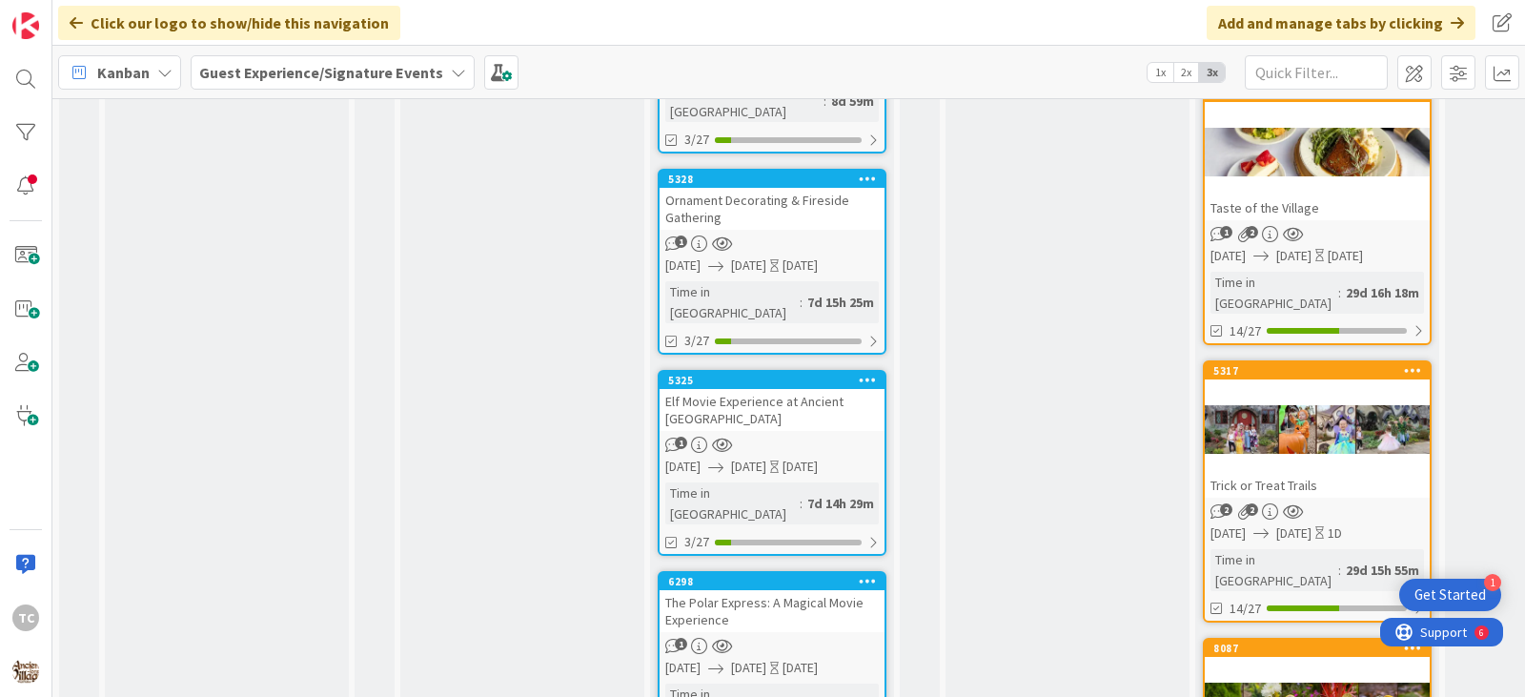
scroll to position [1239, 0]
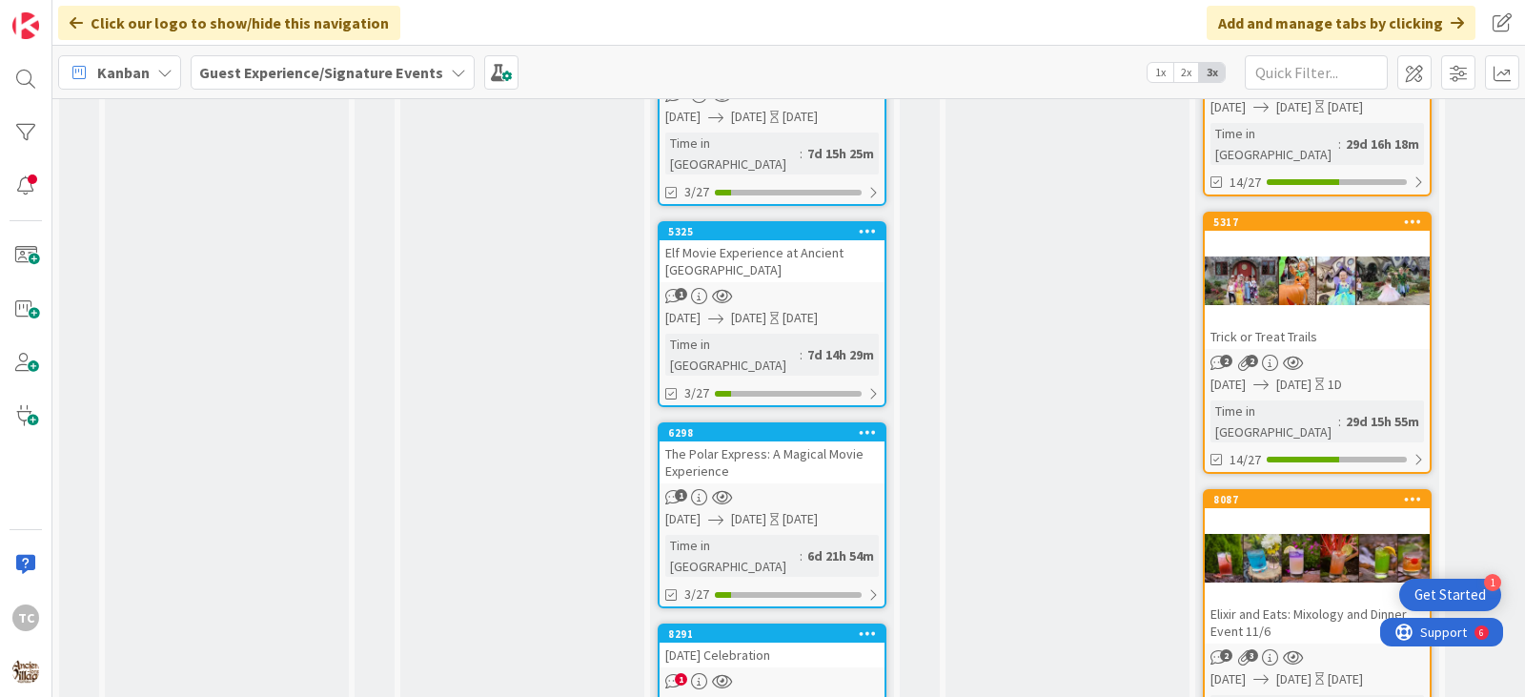
click at [765, 643] on div "[DATE] Celebration" at bounding box center [772, 655] width 225 height 25
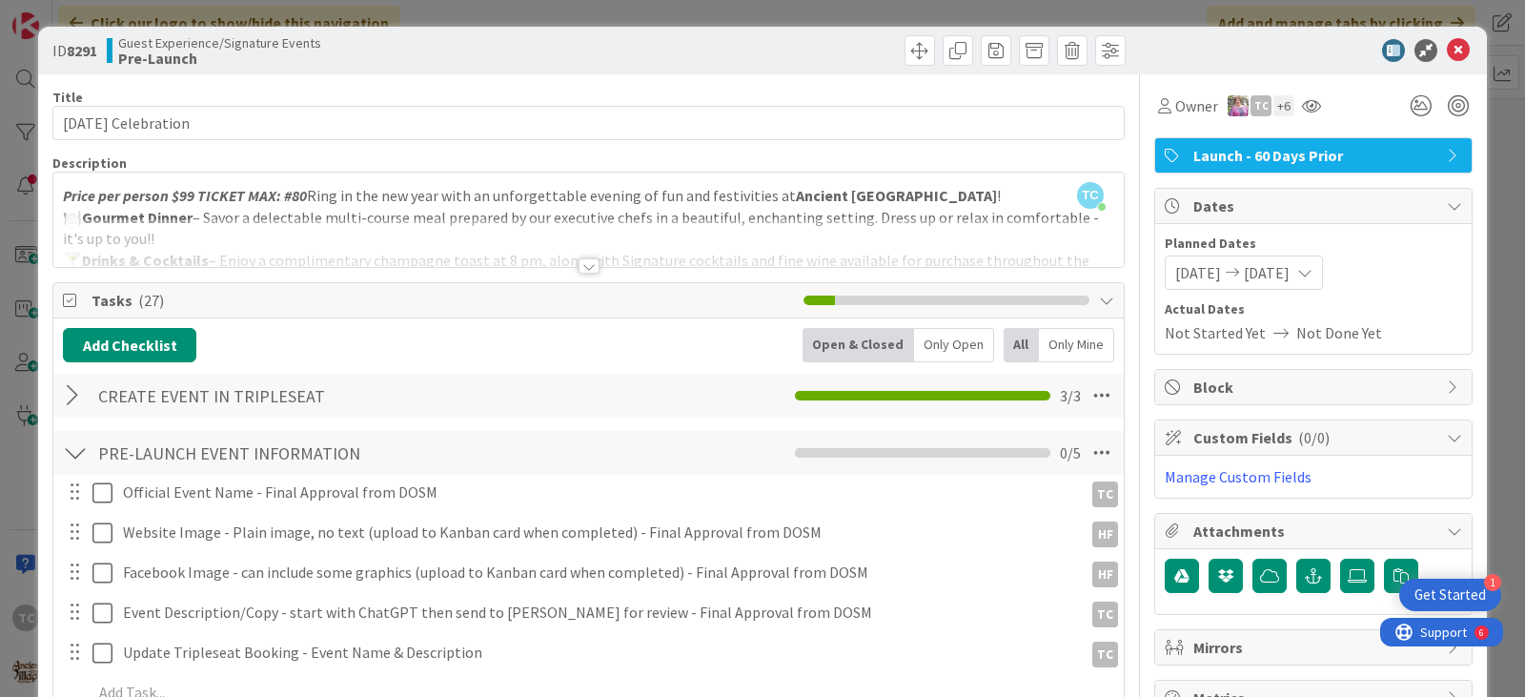
click at [579, 272] on div at bounding box center [589, 265] width 21 height 15
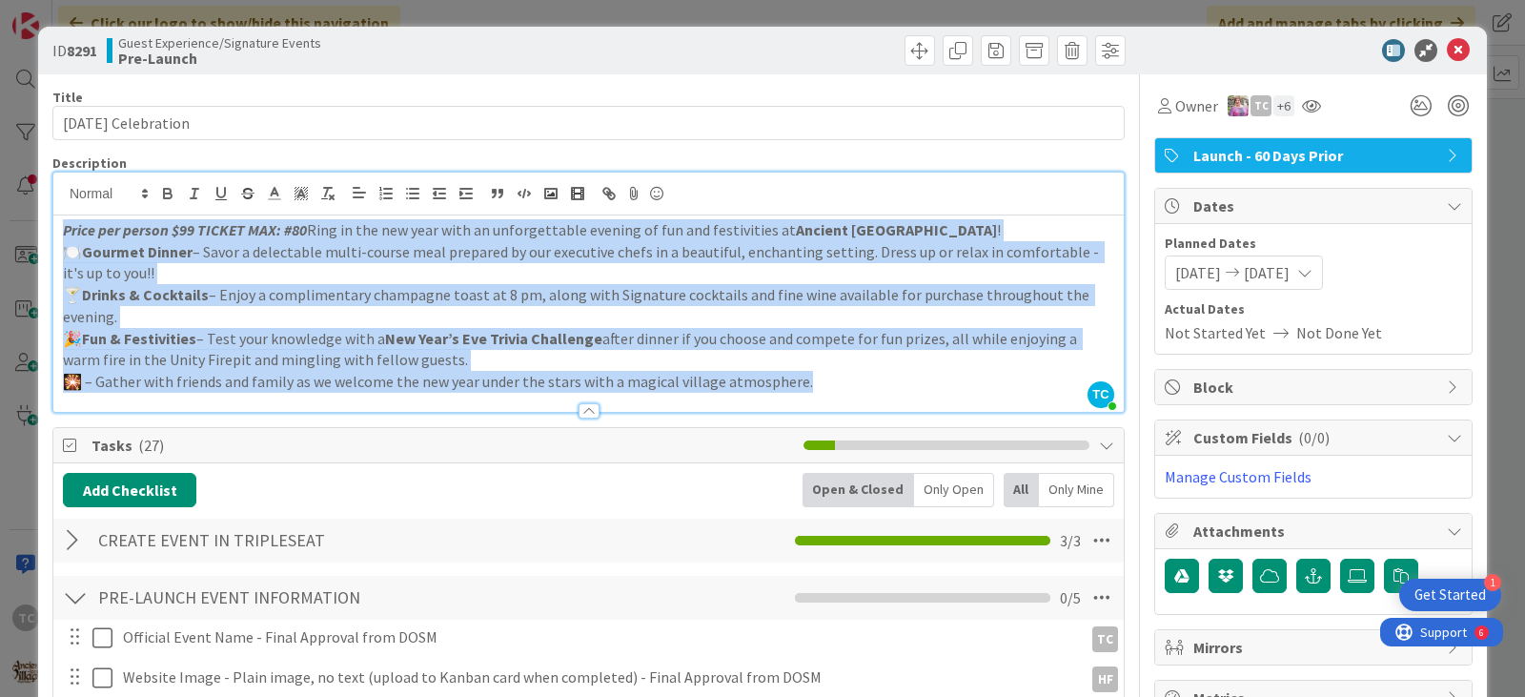
drag, startPoint x: 57, startPoint y: 230, endPoint x: 1006, endPoint y: 399, distance: 963.6
click at [1005, 398] on div "Description TC [PERSON_NAME] joined 10 m ago Price per person $99 TICKET MAX: #…" at bounding box center [588, 283] width 1072 height 258
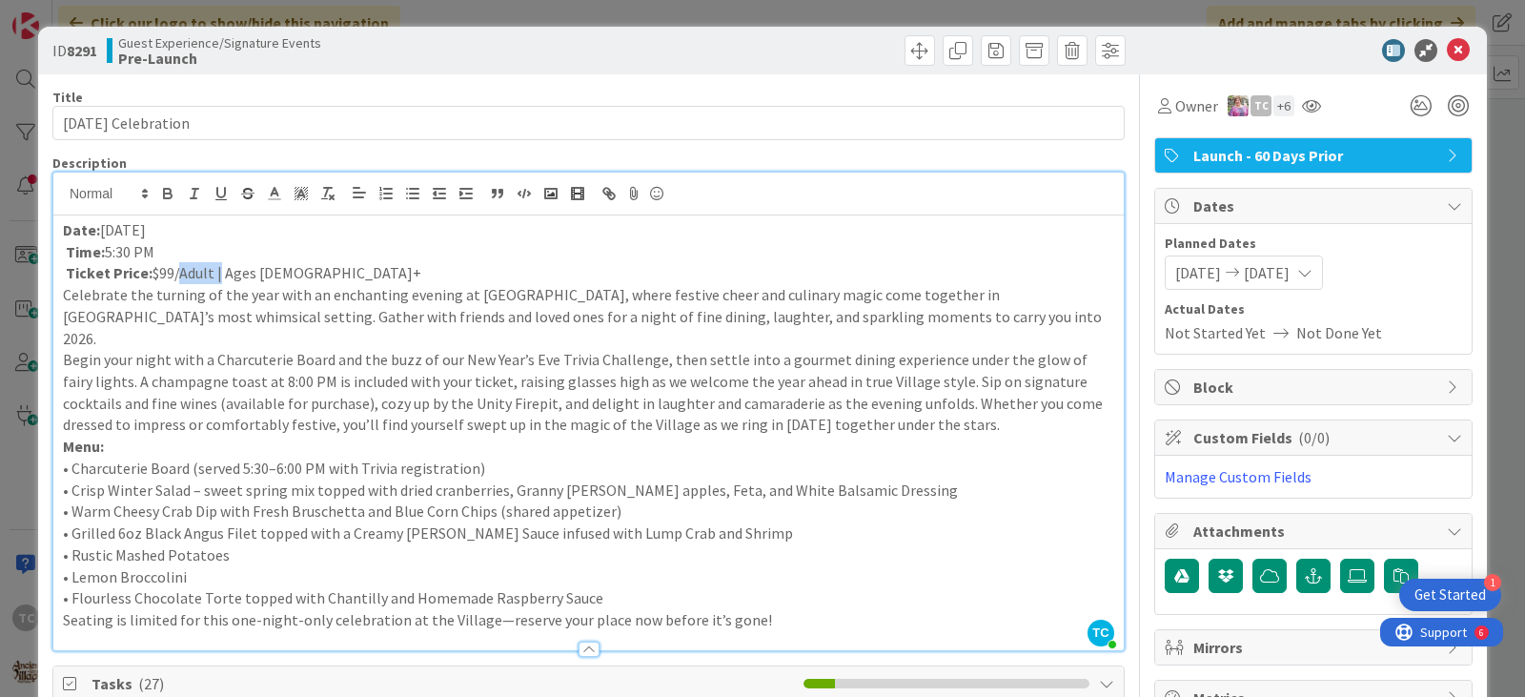
drag, startPoint x: 174, startPoint y: 276, endPoint x: 216, endPoint y: 275, distance: 42.9
click at [216, 275] on p "Ticket Price: $99/Adult | Ages [DEMOGRAPHIC_DATA]+" at bounding box center [588, 273] width 1051 height 22
click at [318, 258] on p "Time: 5:30 PM" at bounding box center [588, 252] width 1051 height 22
click at [275, 280] on p "Ticket Price: $99.00 | Ages [DEMOGRAPHIC_DATA]+" at bounding box center [588, 273] width 1051 height 22
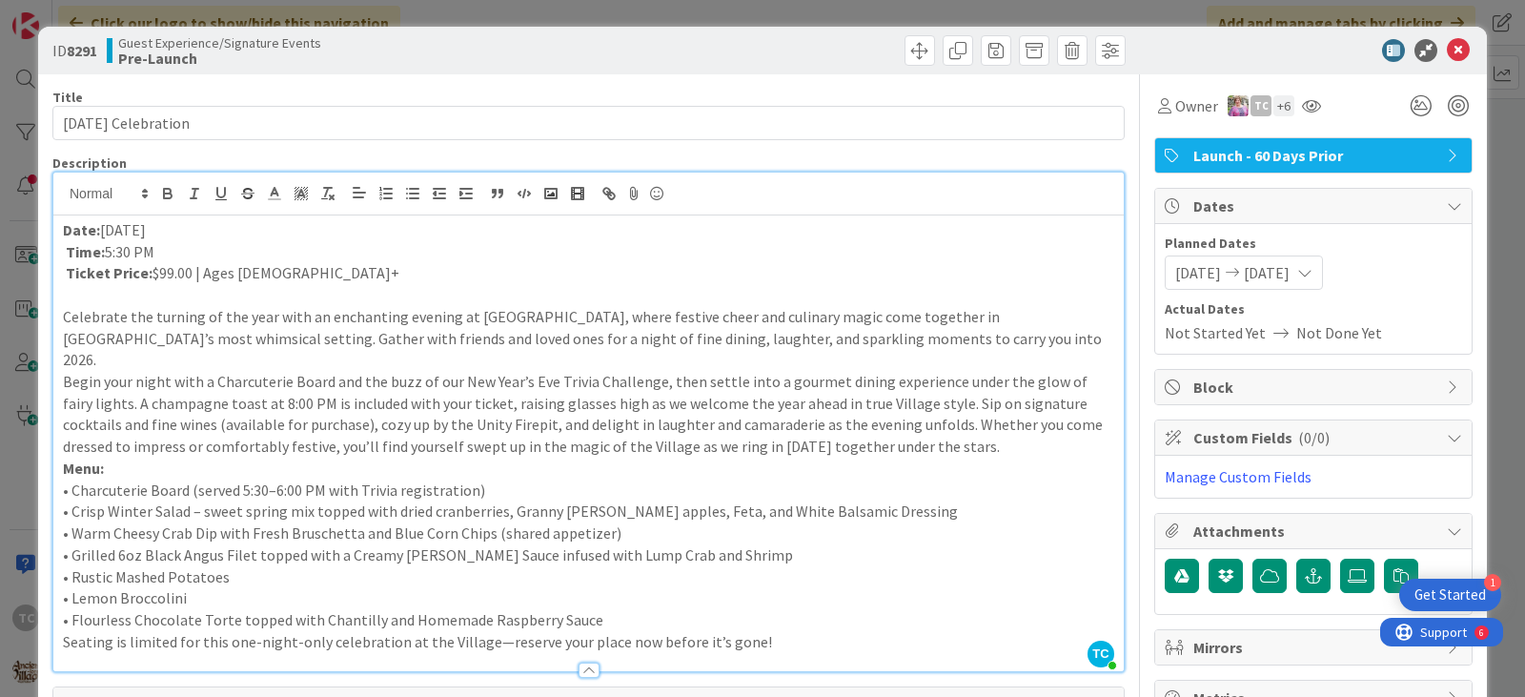
click at [984, 347] on p "Celebrate the turning of the year with an enchanting evening at [GEOGRAPHIC_DAT…" at bounding box center [588, 338] width 1051 height 65
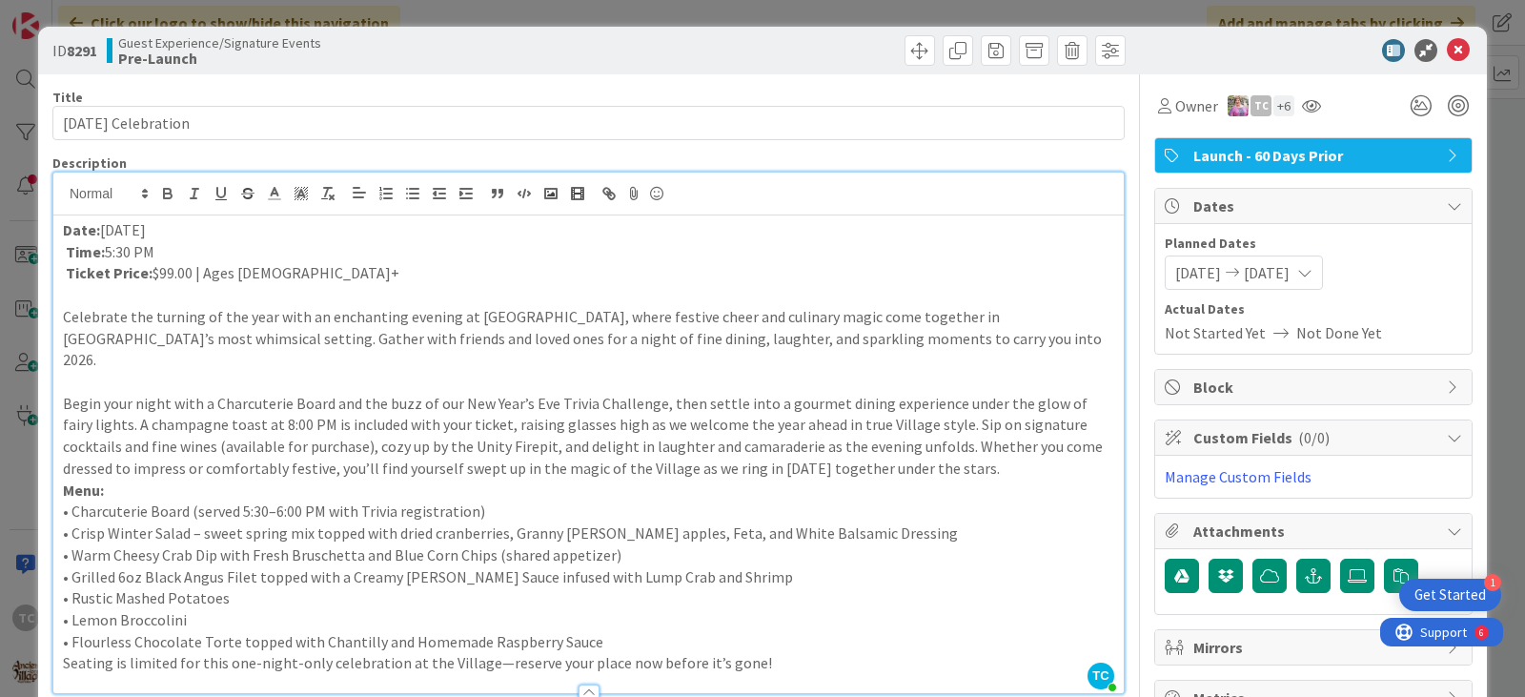
click at [929, 451] on p "Begin your night with a Charcuterie Board and the buzz of our New Year’s Eve Tr…" at bounding box center [588, 436] width 1051 height 87
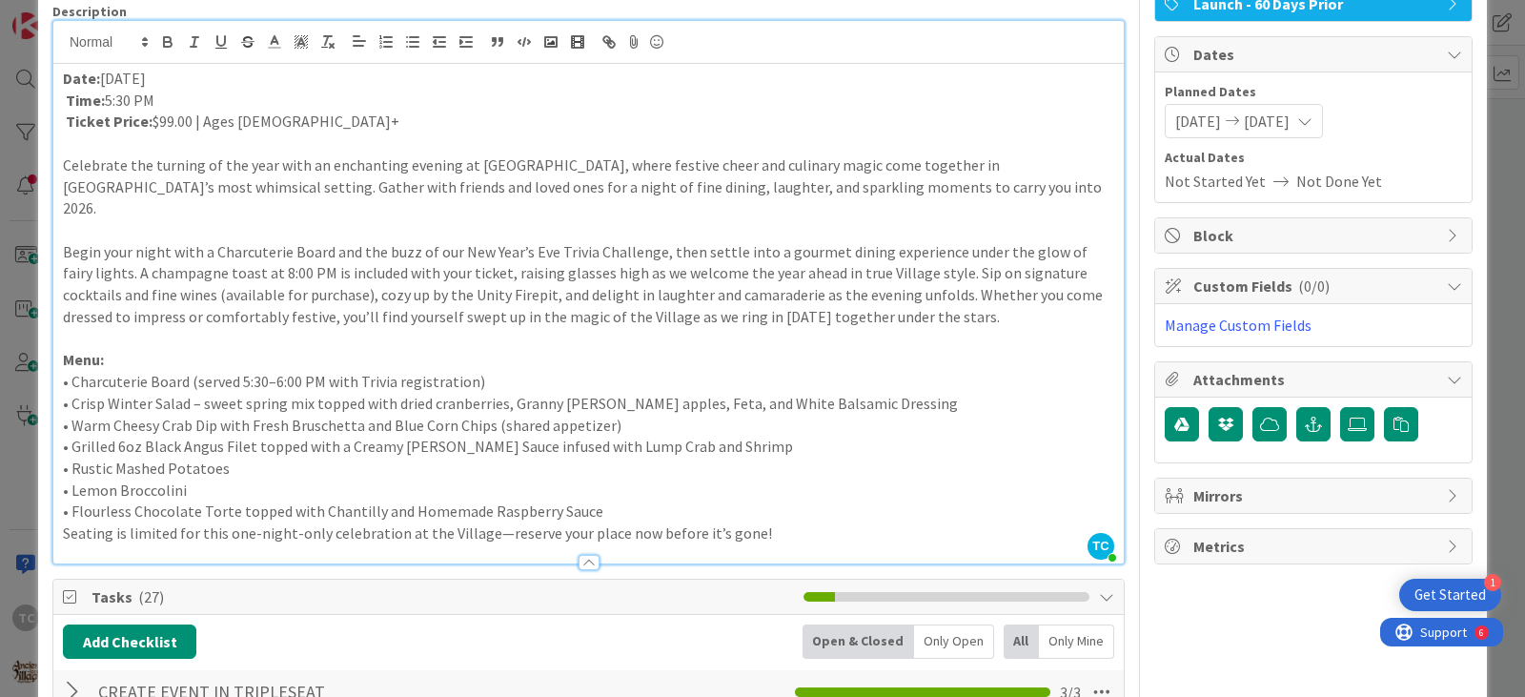
scroll to position [191, 0]
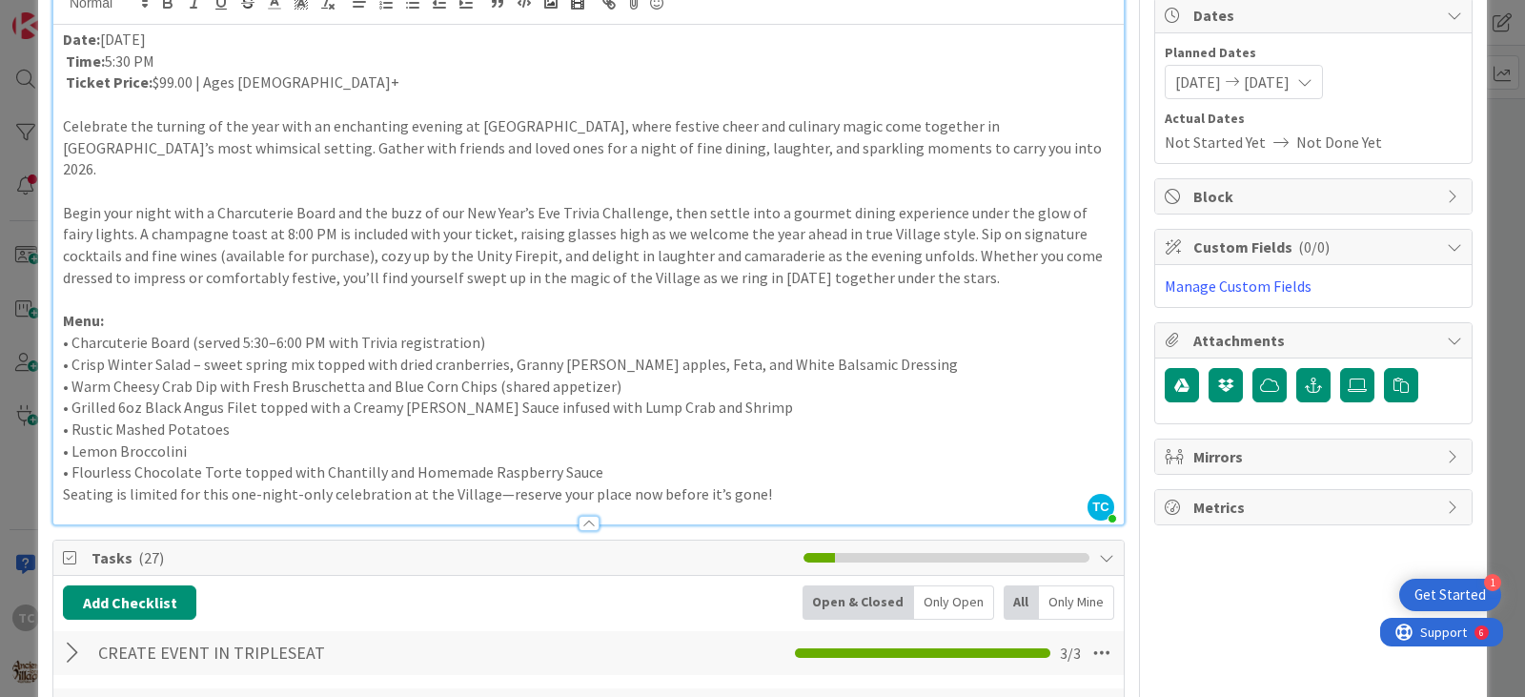
click at [640, 461] on p "• Flourless Chocolate Torte topped with Chantilly and Homemade Raspberry Sauce" at bounding box center [588, 472] width 1051 height 22
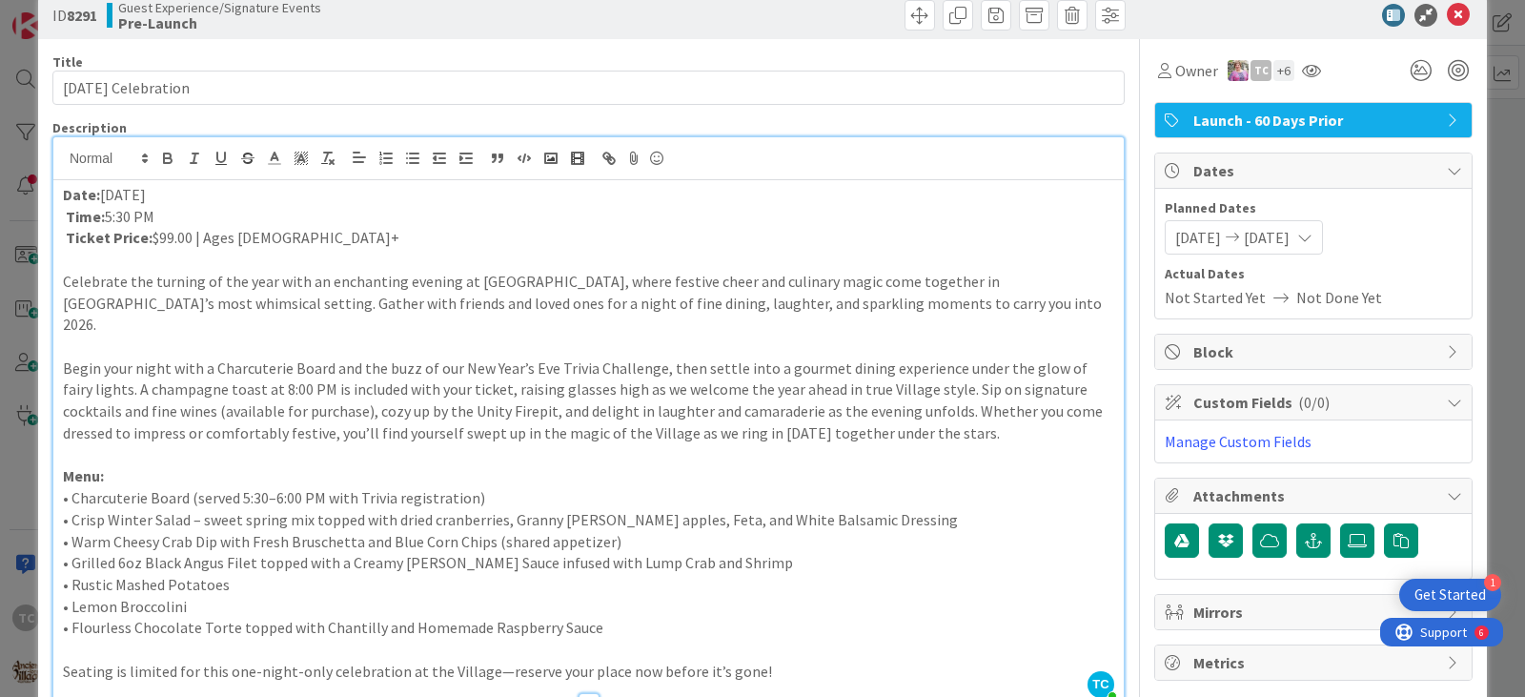
scroll to position [0, 0]
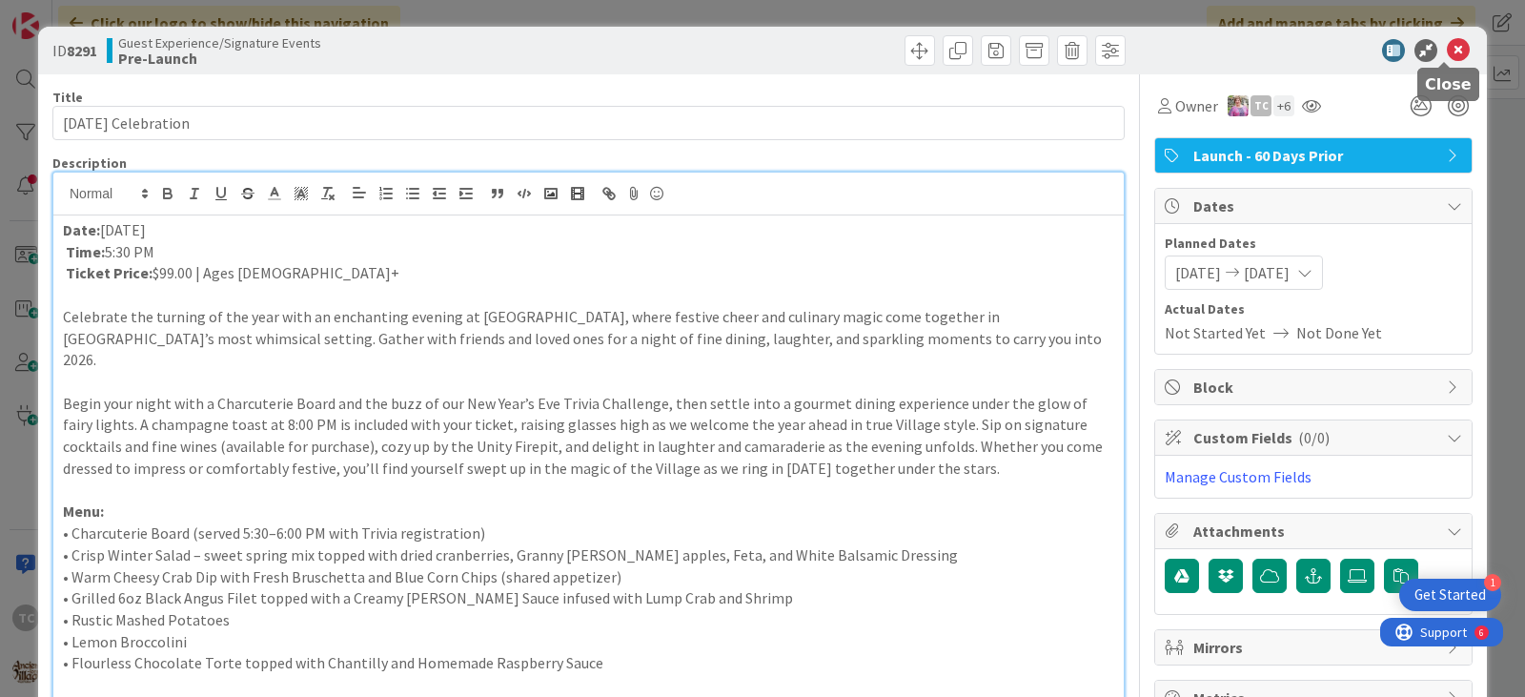
click at [1447, 49] on icon at bounding box center [1458, 50] width 23 height 23
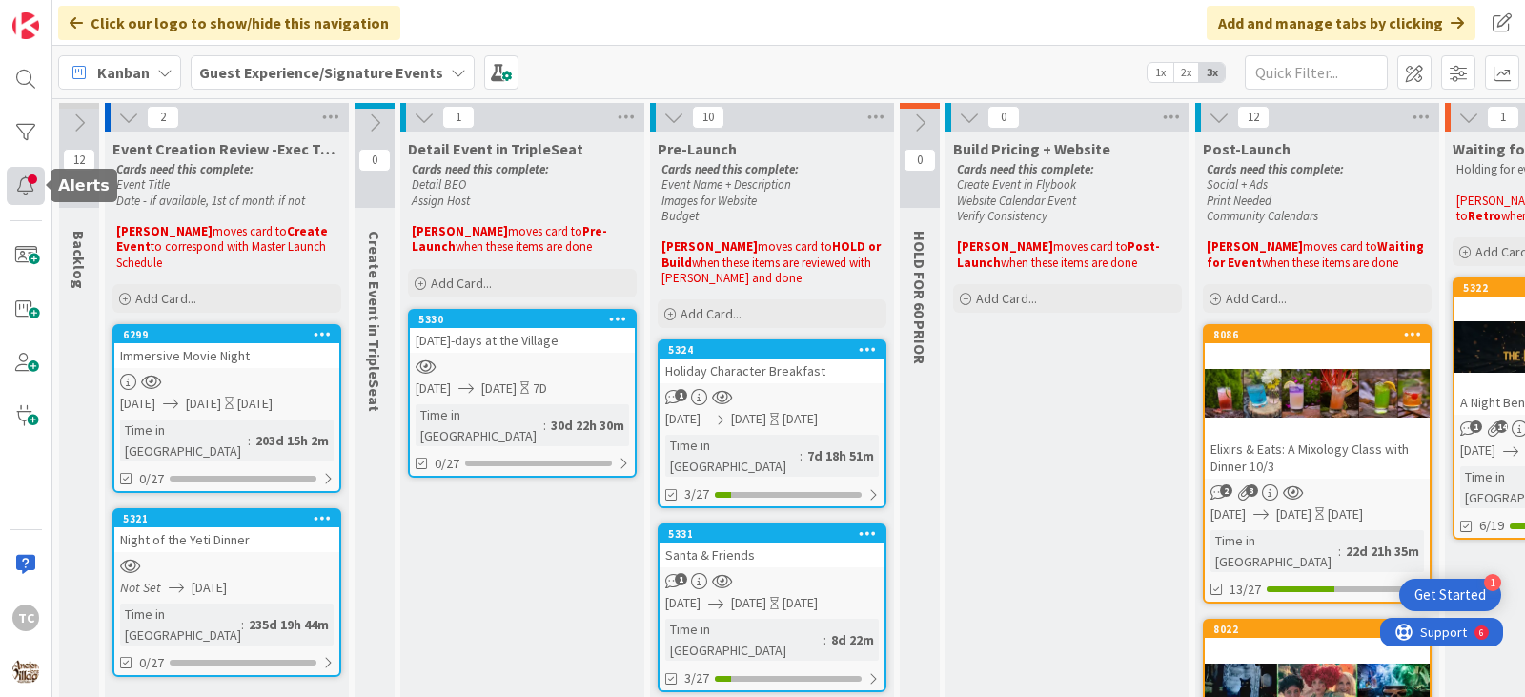
click at [28, 185] on div at bounding box center [26, 186] width 38 height 38
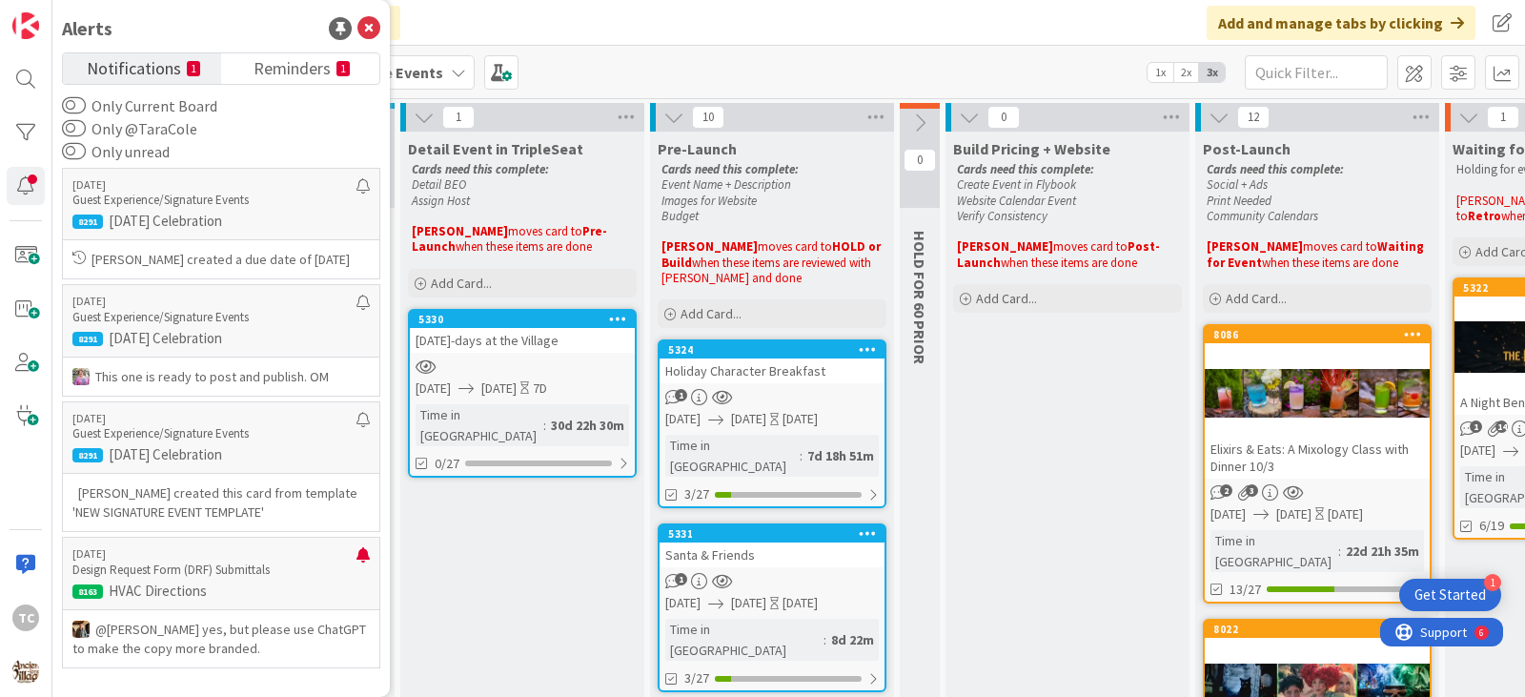
click at [601, 50] on div "Kanban Guest Experience/Signature Events 1x 2x 3x" at bounding box center [788, 72] width 1473 height 52
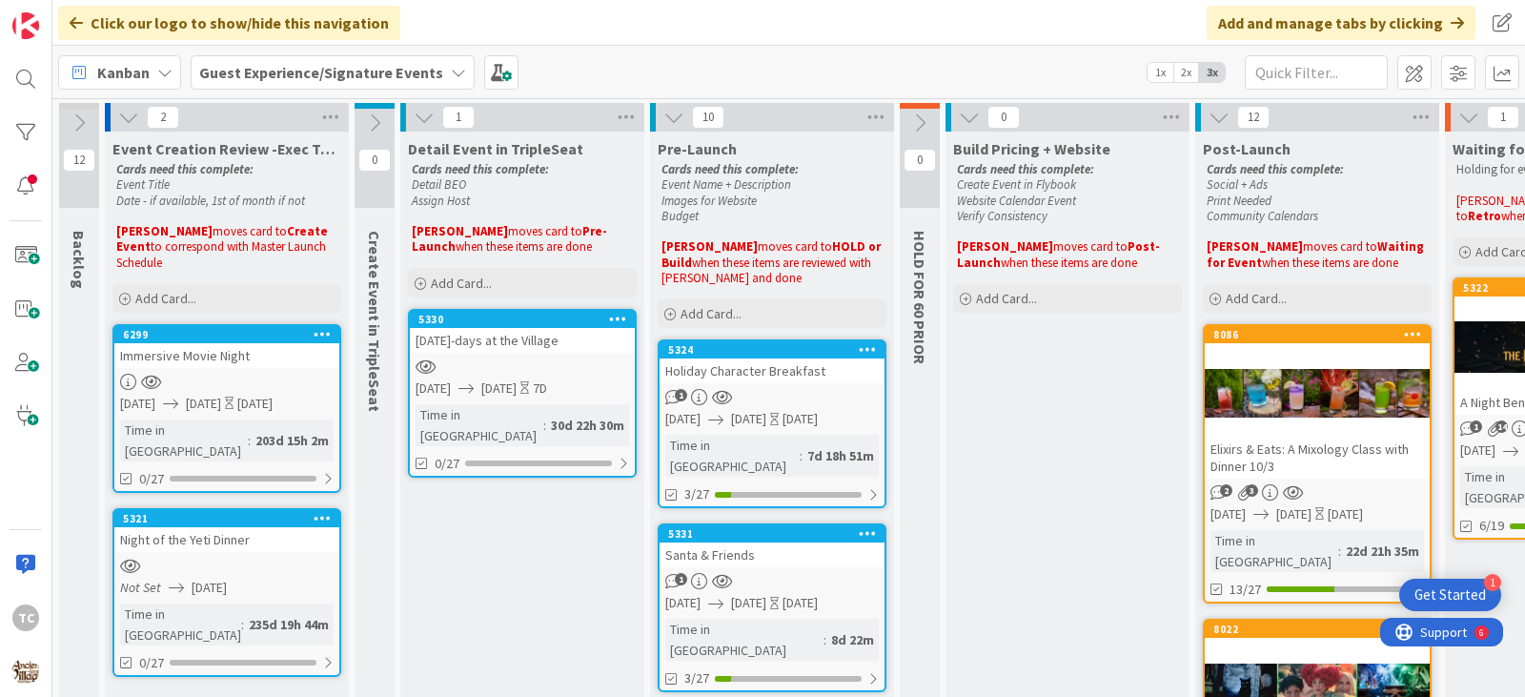
click at [260, 72] on b "Guest Experience/Signature Events" at bounding box center [321, 72] width 244 height 19
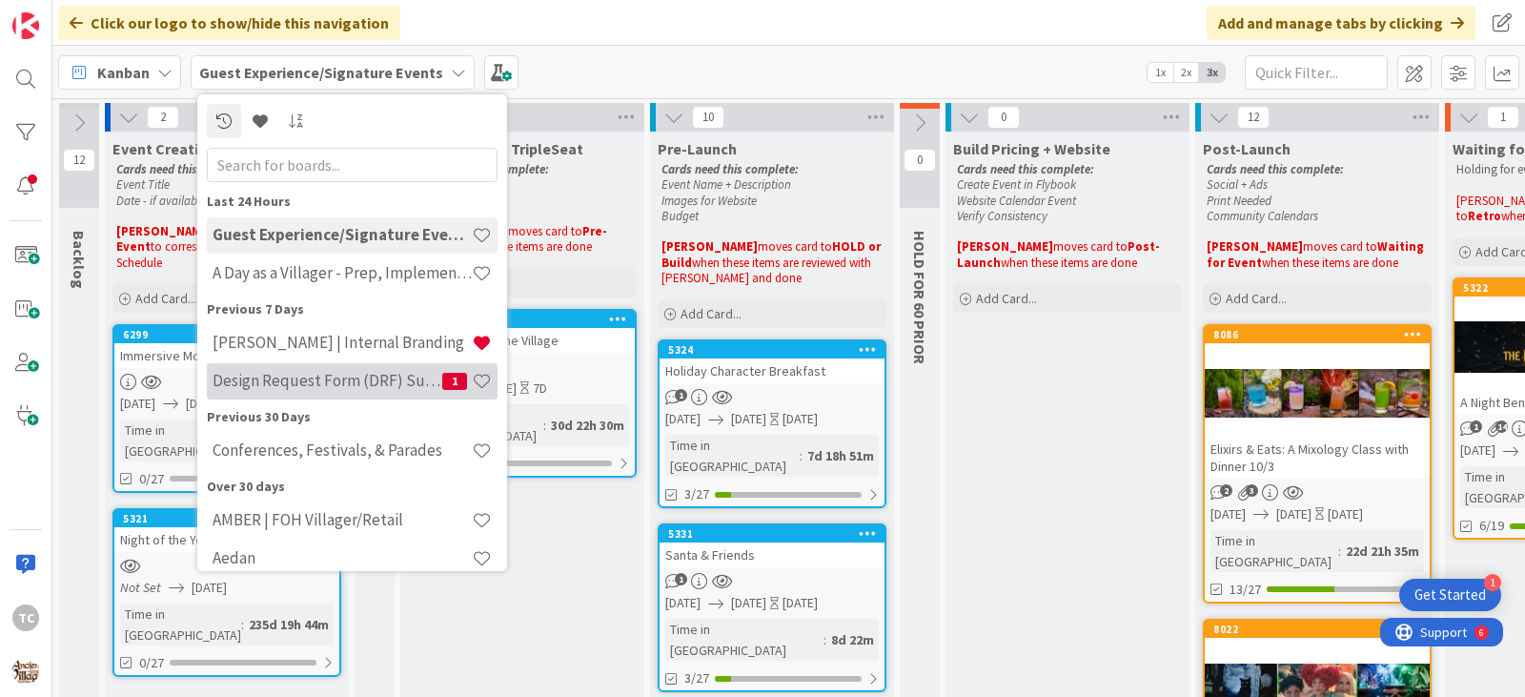
click at [289, 388] on h4 "Design Request Form (DRF) Submittals" at bounding box center [328, 380] width 230 height 19
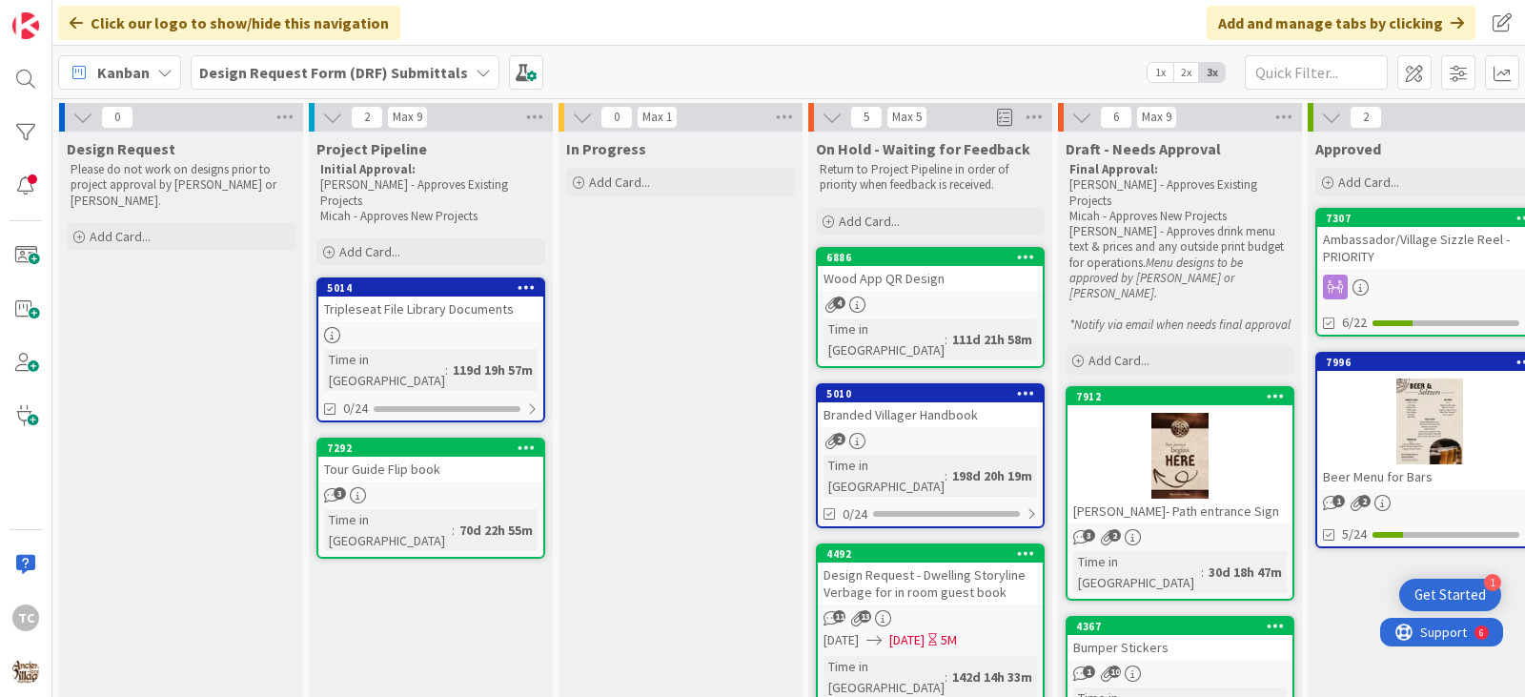
click at [368, 70] on b "Design Request Form (DRF) Submittals" at bounding box center [333, 72] width 269 height 19
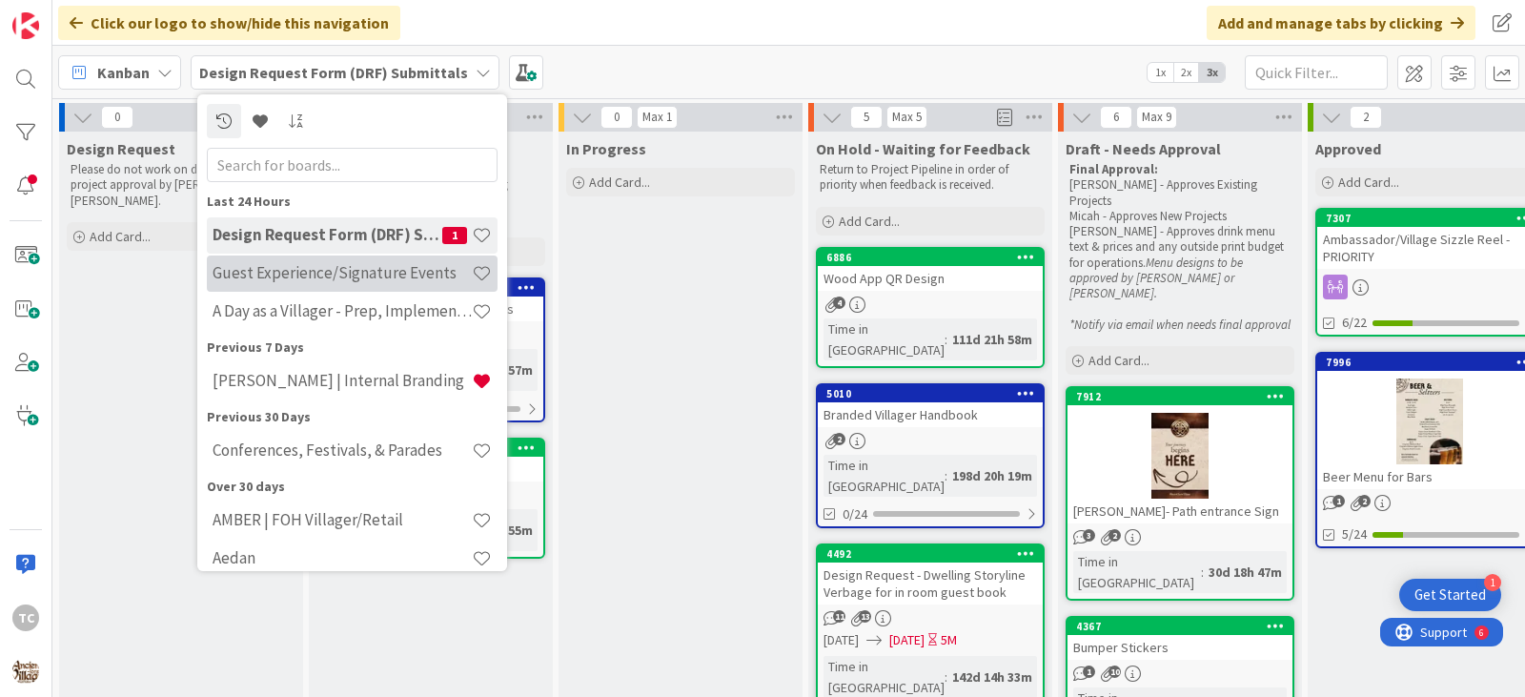
click at [284, 269] on h4 "Guest Experience/Signature Events" at bounding box center [342, 272] width 259 height 19
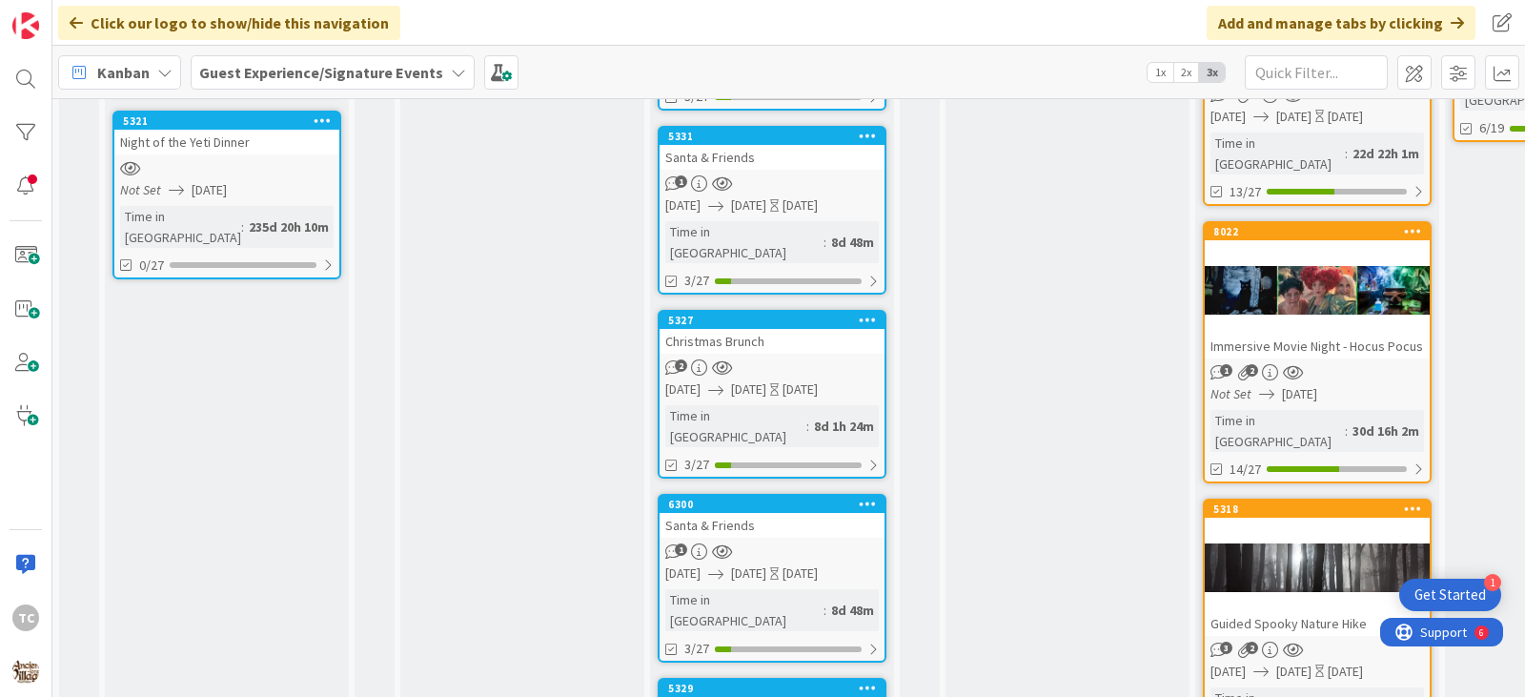
scroll to position [381, 0]
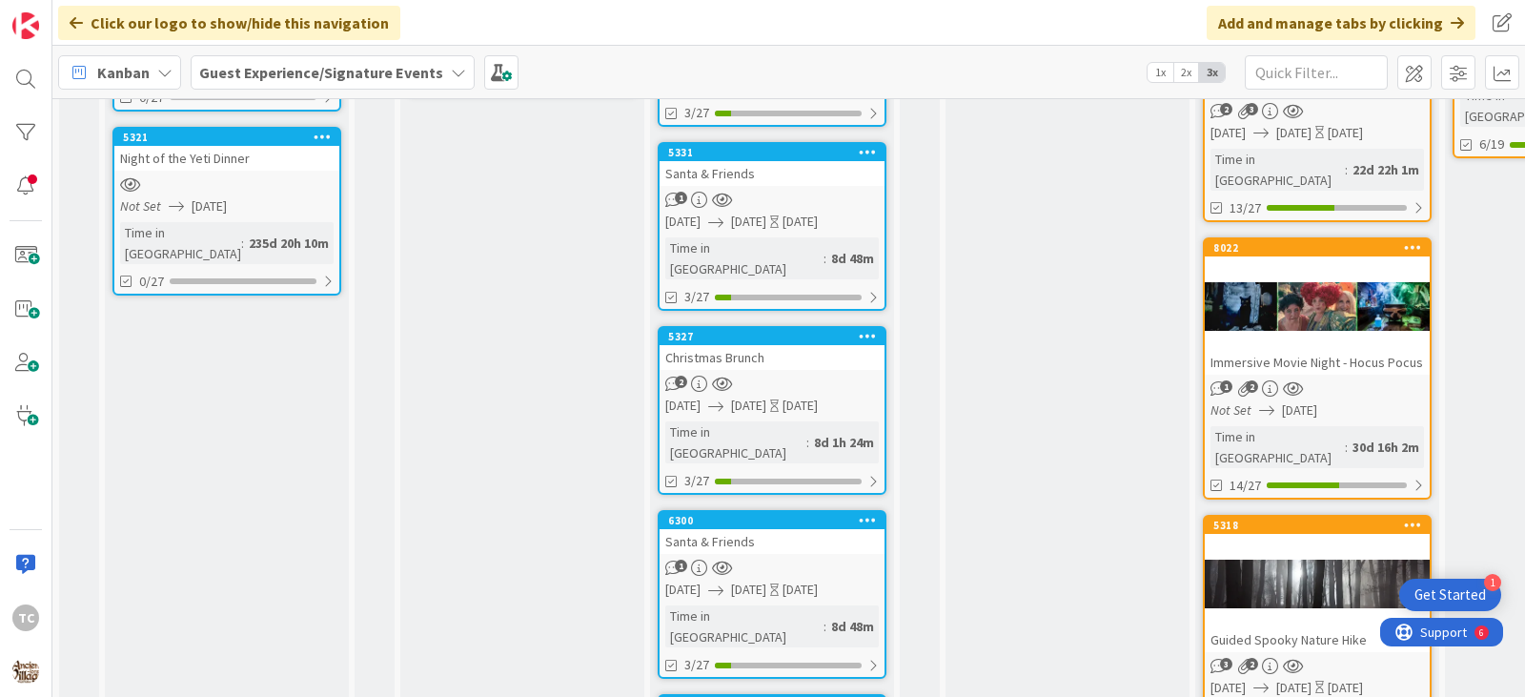
click at [777, 161] on div "Santa & Friends" at bounding box center [772, 173] width 225 height 25
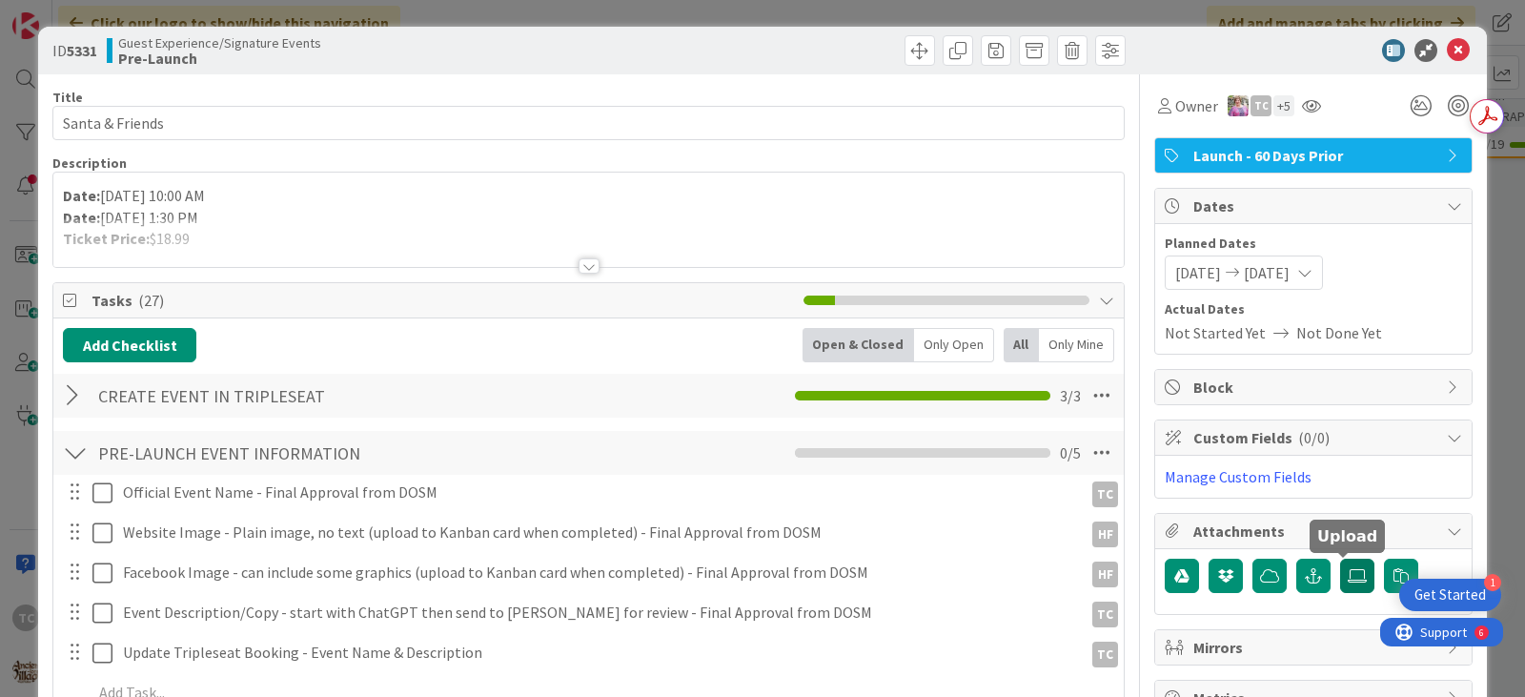
click at [1349, 582] on icon at bounding box center [1357, 575] width 19 height 15
click at [1340, 559] on input "file" at bounding box center [1340, 559] width 0 height 0
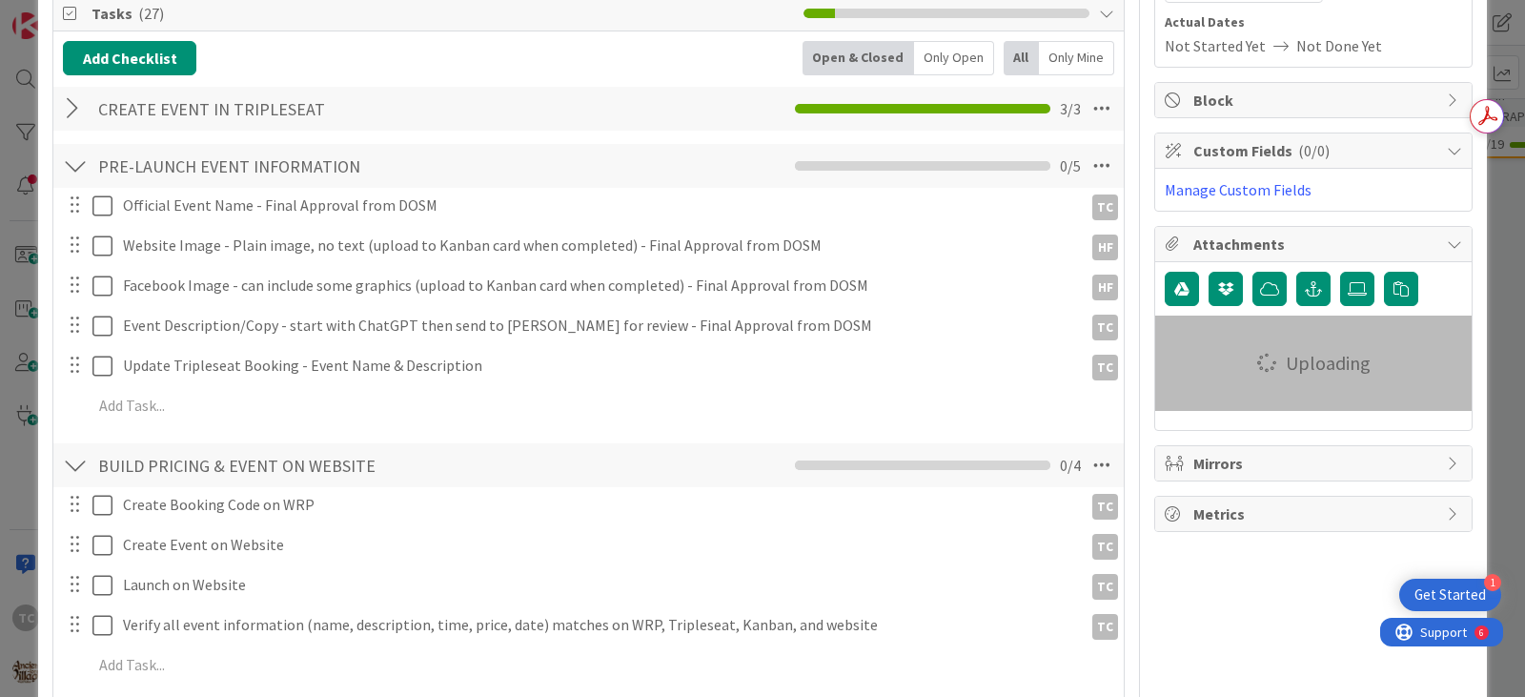
scroll to position [286, 0]
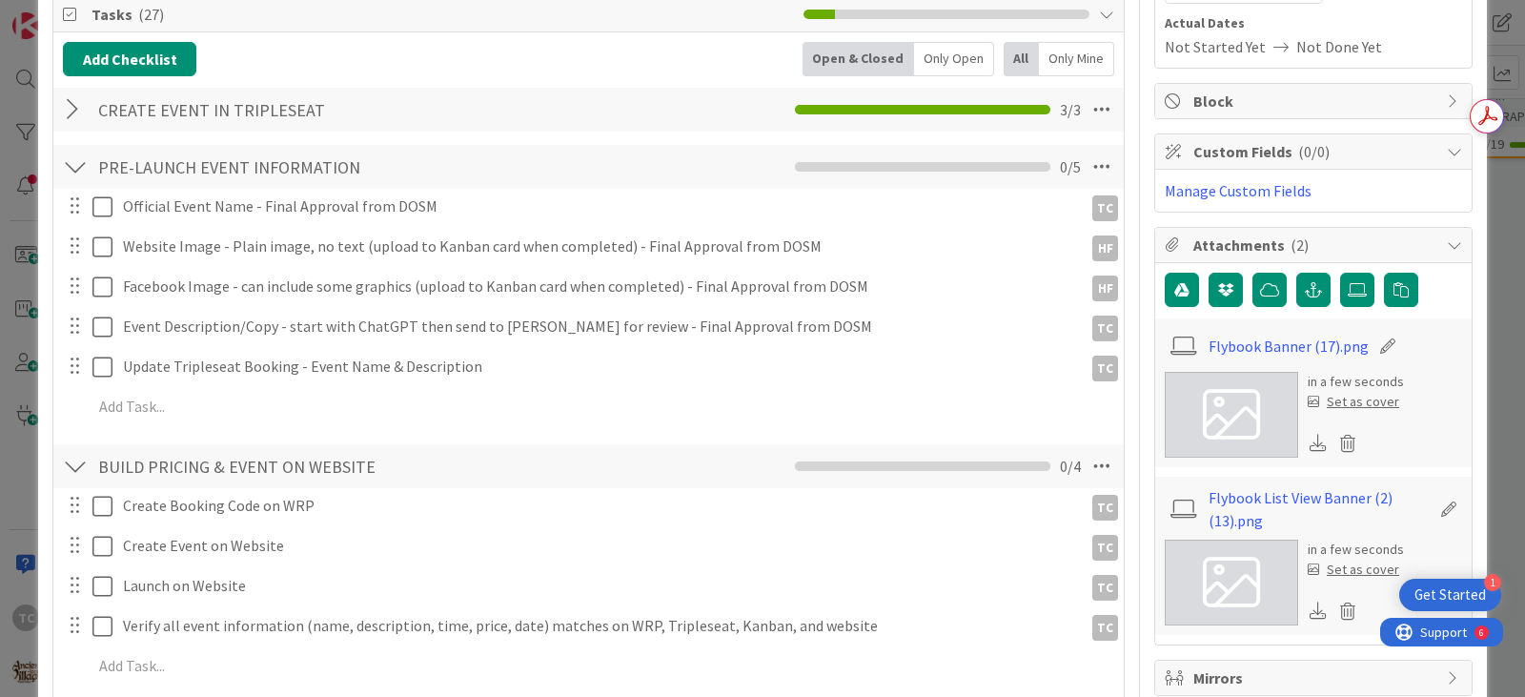
click at [1359, 402] on div "Set as cover" at bounding box center [1354, 402] width 92 height 20
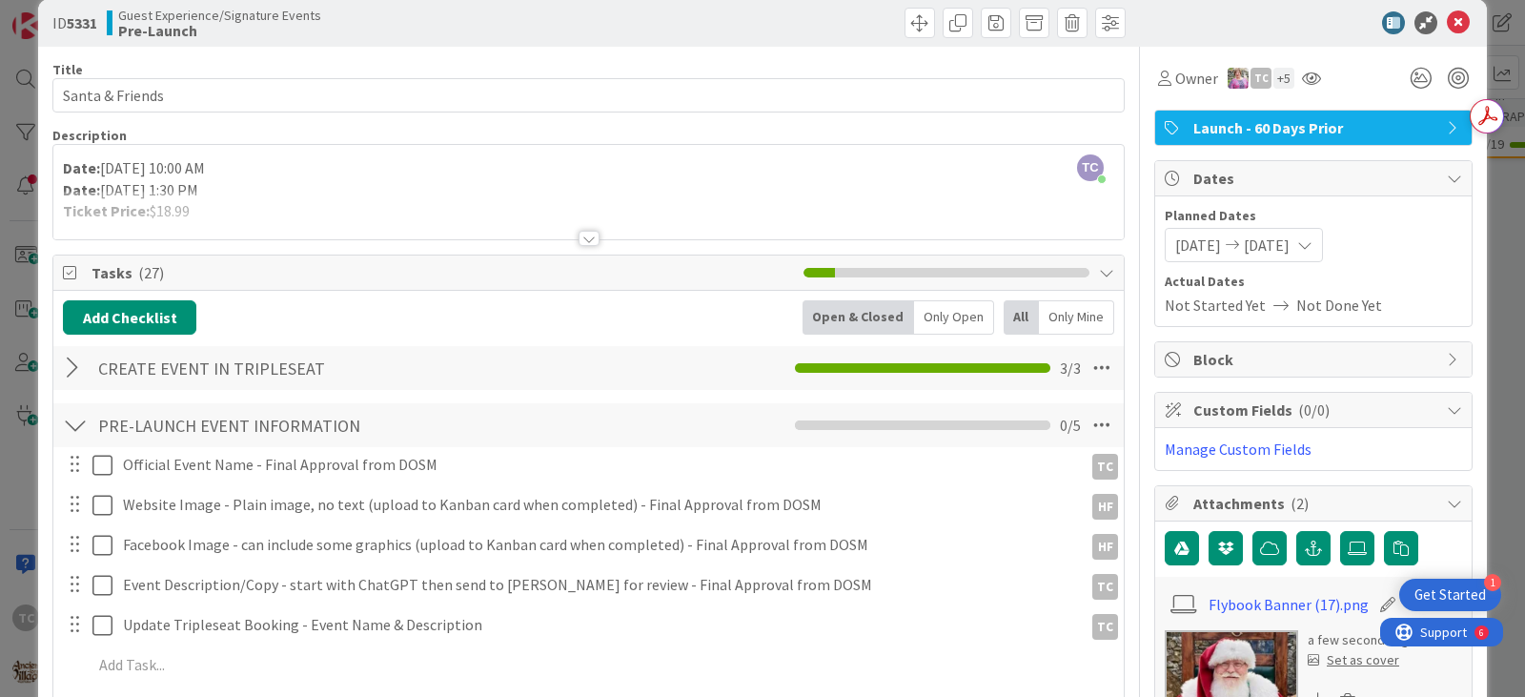
scroll to position [0, 0]
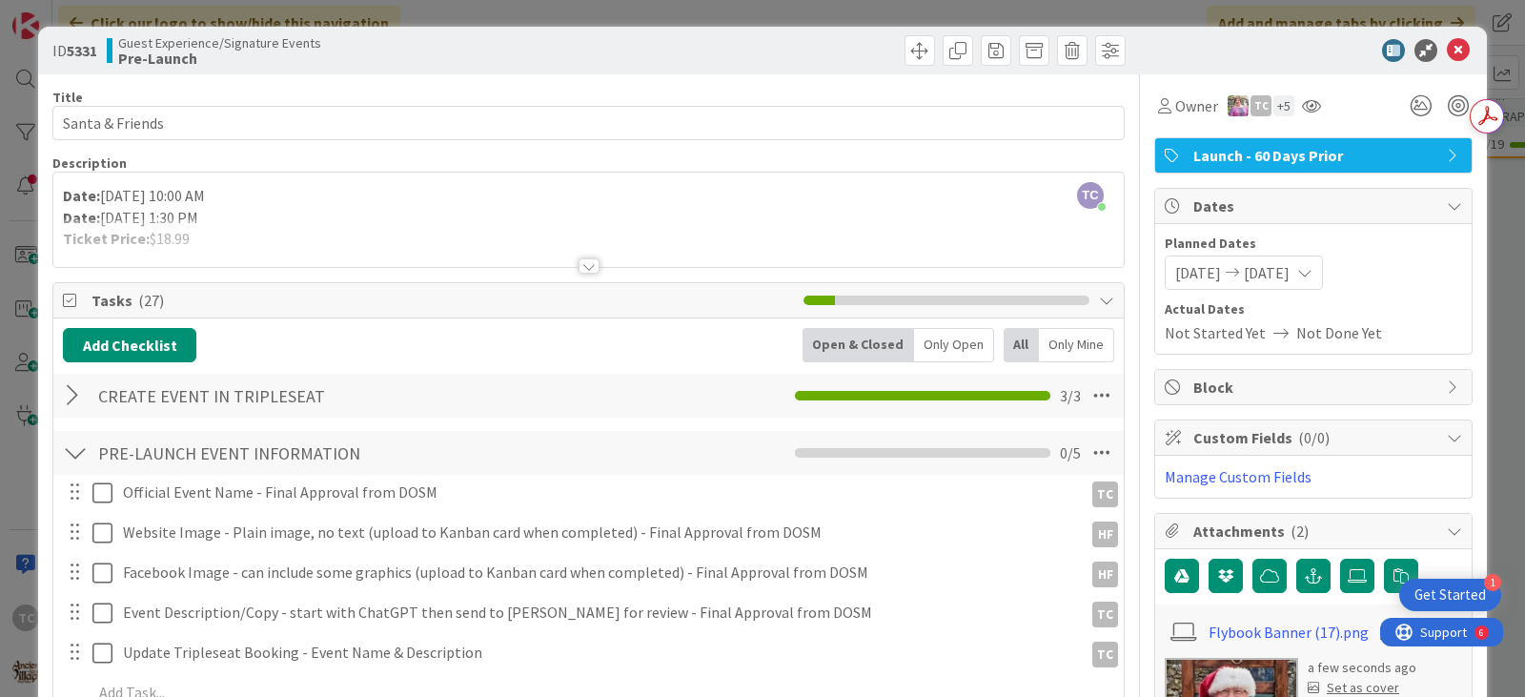
click at [786, 11] on div "ID 5331 Guest Experience/Signature Events Pre-Launch Title 15 / 128 Santa & Fri…" at bounding box center [762, 348] width 1525 height 697
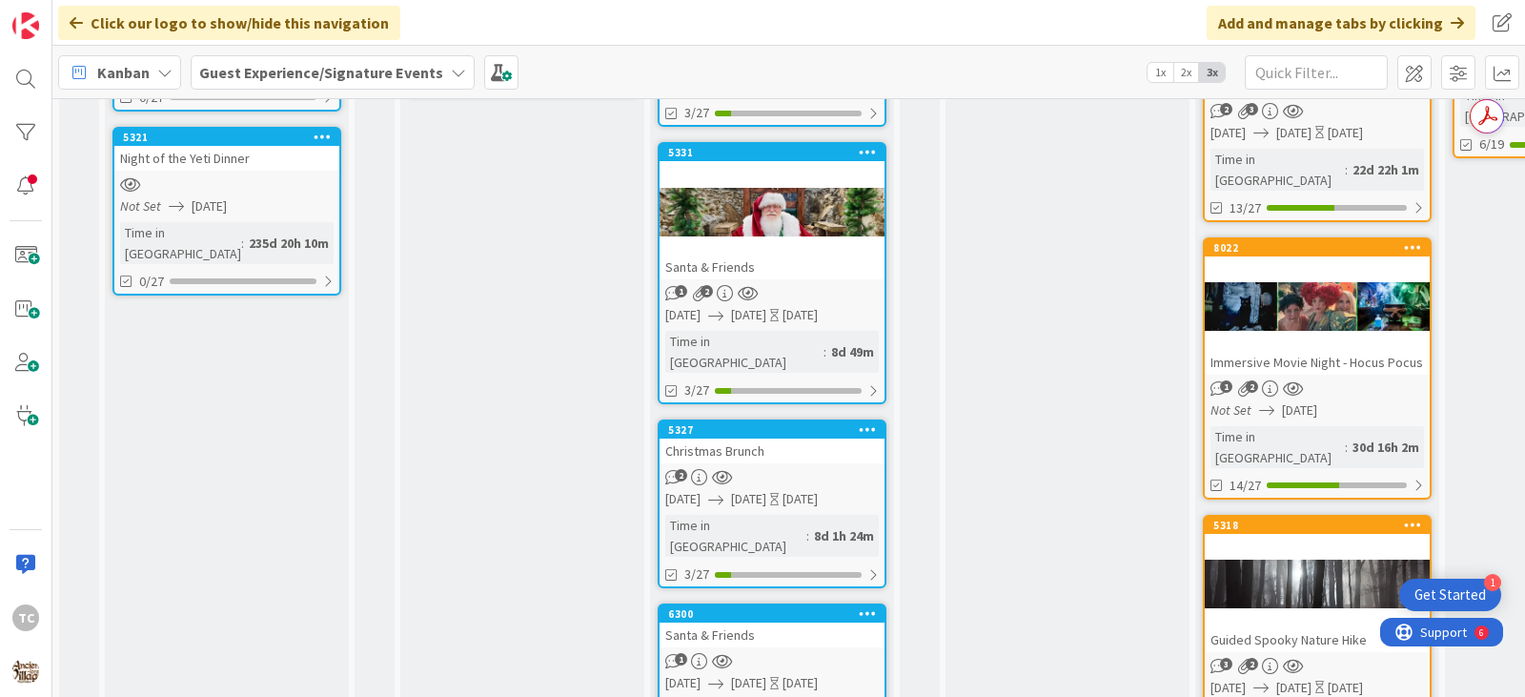
click at [773, 623] on div "Santa & Friends" at bounding box center [772, 635] width 225 height 25
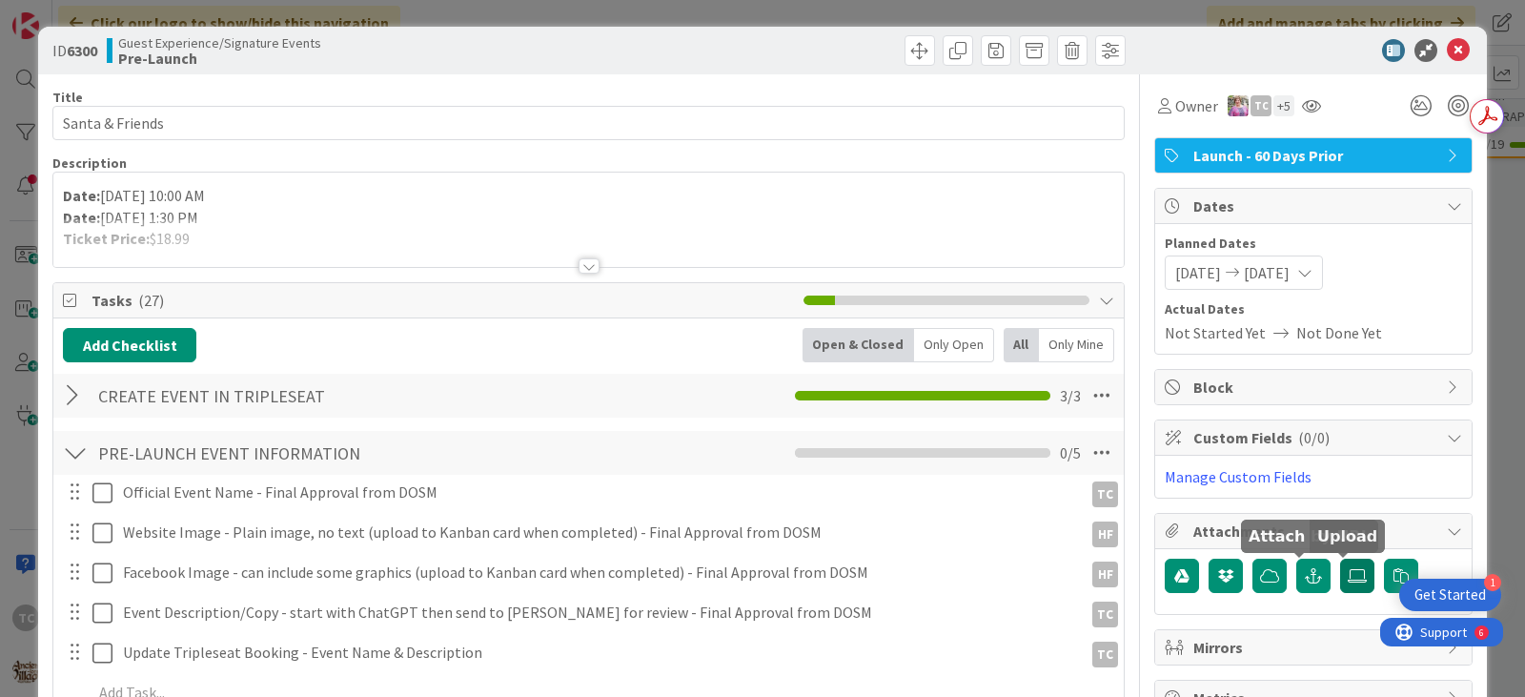
click at [1348, 575] on icon at bounding box center [1357, 575] width 19 height 15
click at [1340, 559] on input "file" at bounding box center [1340, 559] width 0 height 0
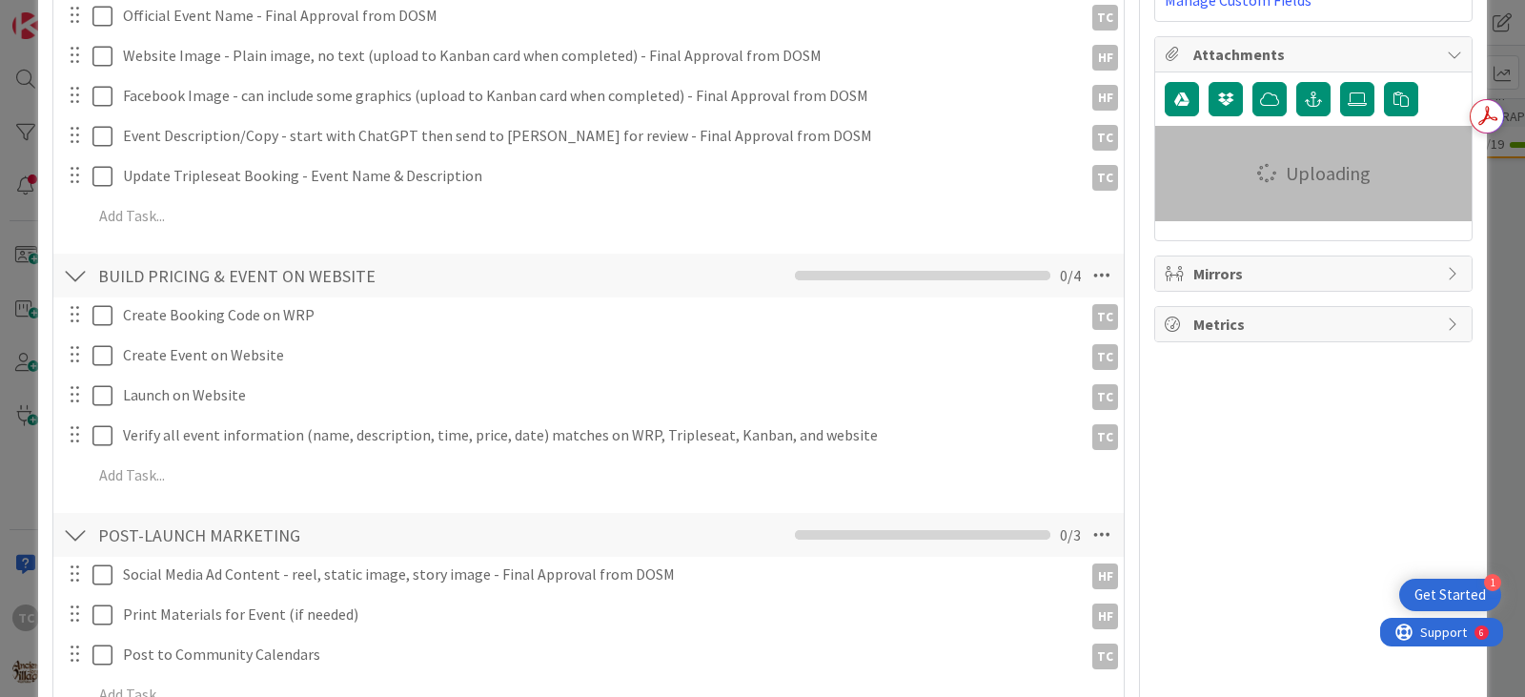
scroll to position [381, 0]
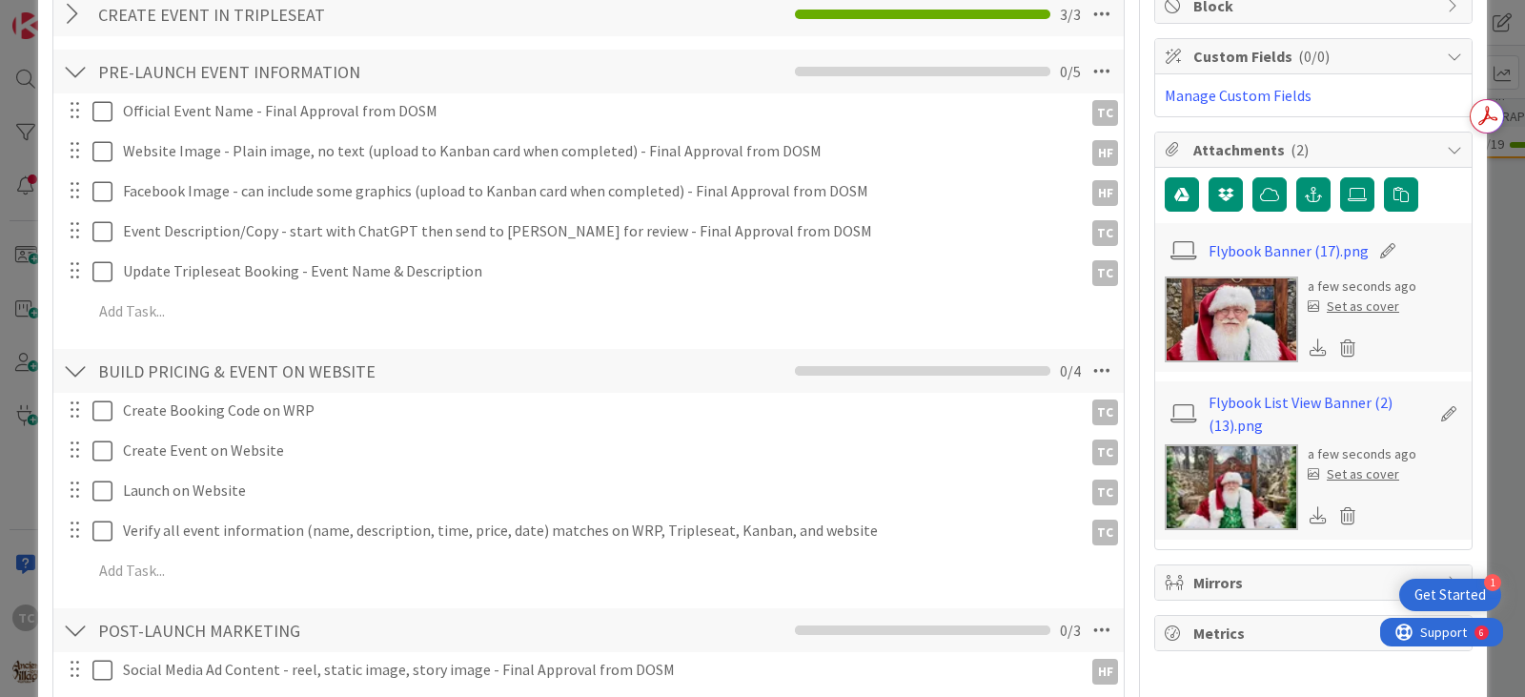
click at [1364, 307] on div "Set as cover" at bounding box center [1354, 306] width 92 height 20
click at [1348, 306] on div "Set as cover" at bounding box center [1354, 306] width 92 height 20
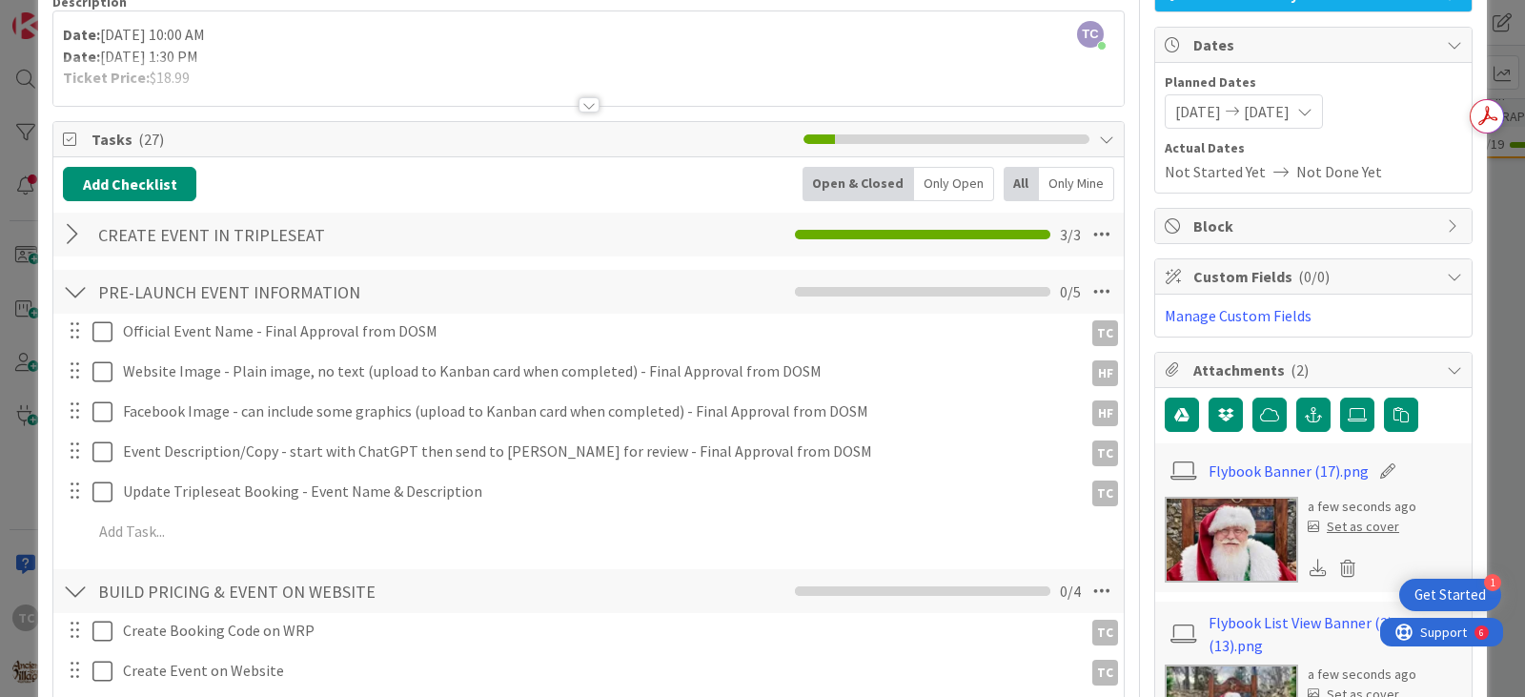
scroll to position [0, 0]
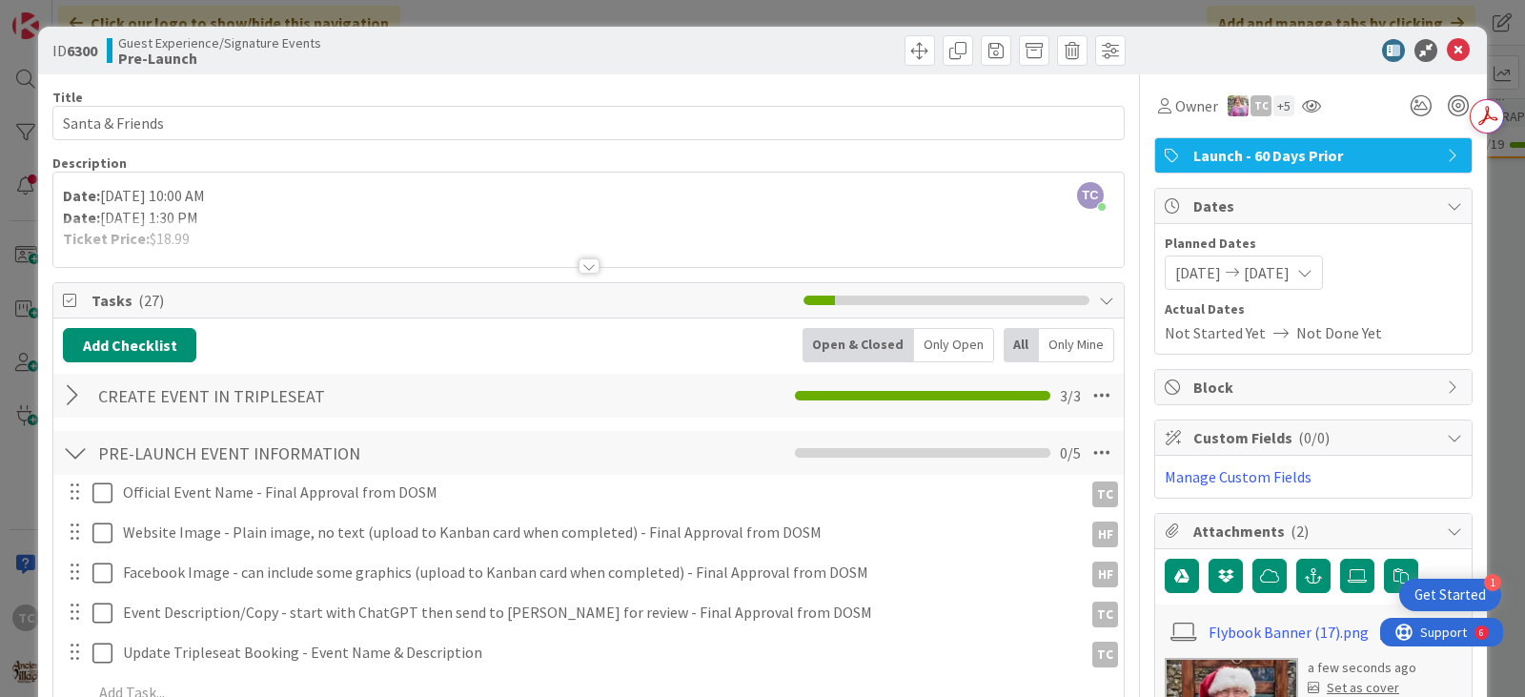
click at [734, 16] on div "ID 6300 Guest Experience/Signature Events Pre-Launch Title 15 / 128 Santa & Fri…" at bounding box center [762, 348] width 1525 height 697
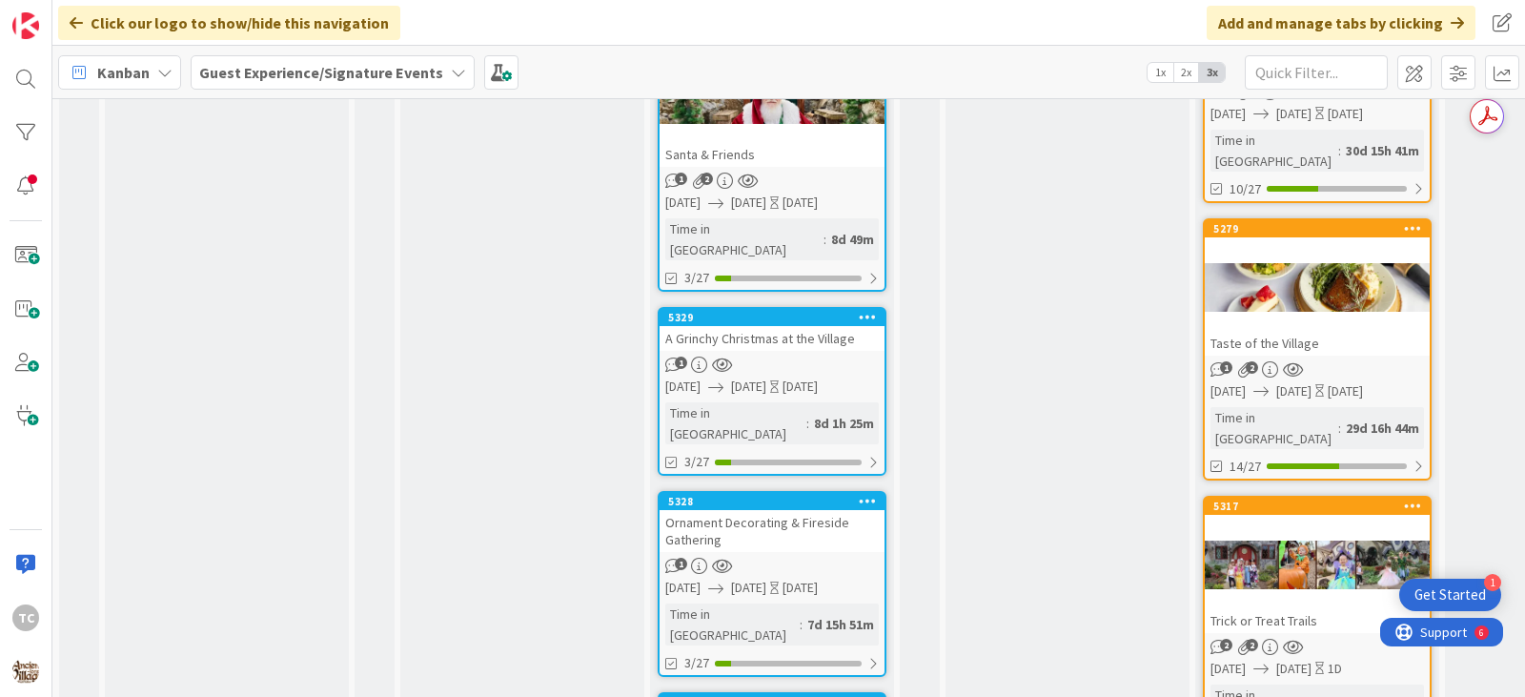
scroll to position [957, 0]
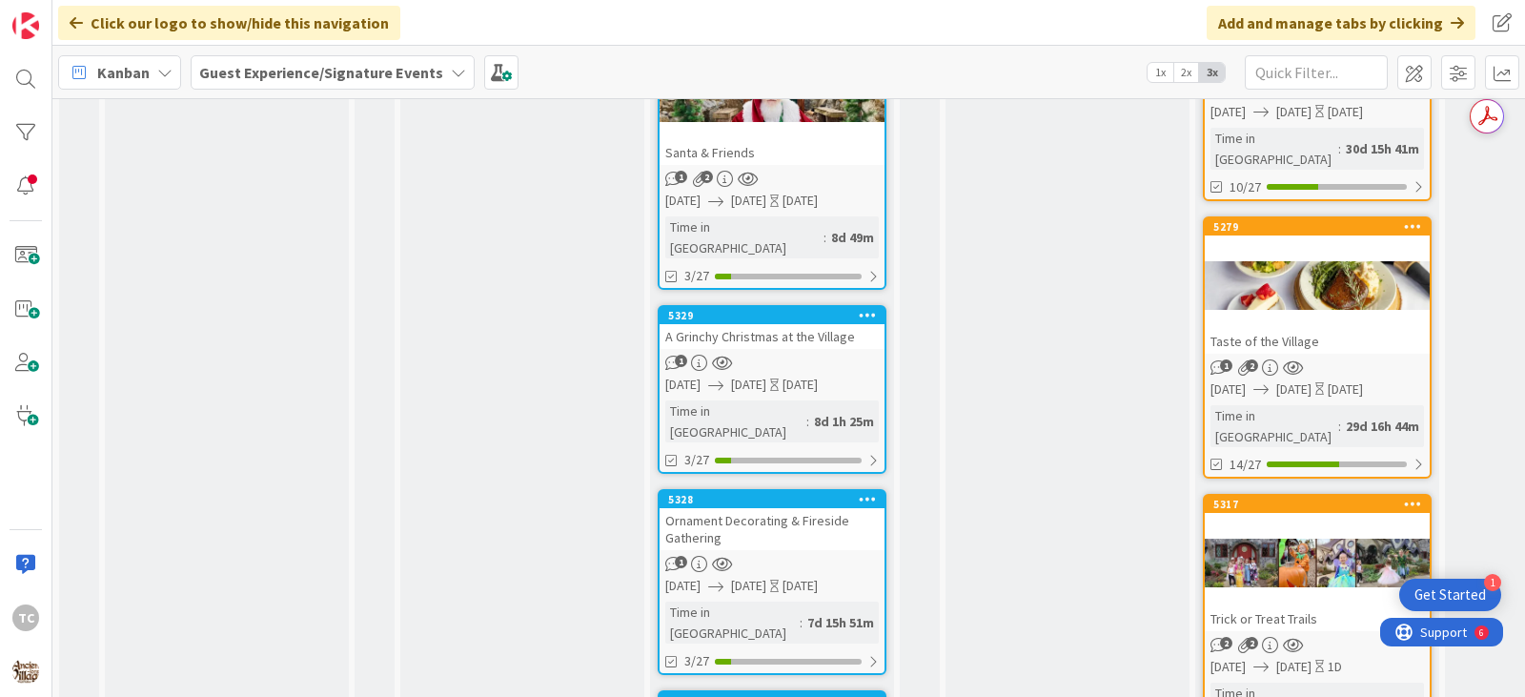
click at [800, 324] on div "A Grinchy Christmas at the Village" at bounding box center [772, 336] width 225 height 25
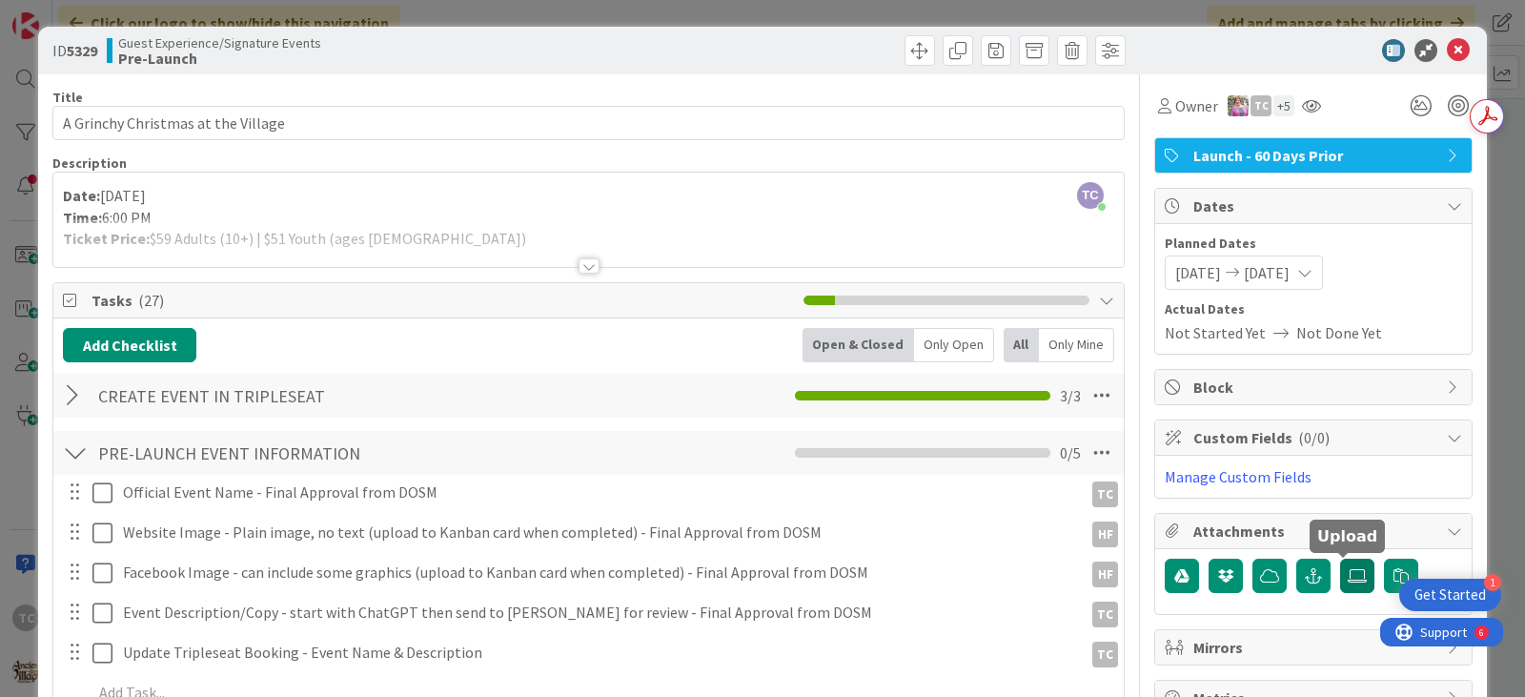
click at [1348, 579] on icon at bounding box center [1357, 575] width 19 height 15
click at [1340, 559] on input "file" at bounding box center [1340, 559] width 0 height 0
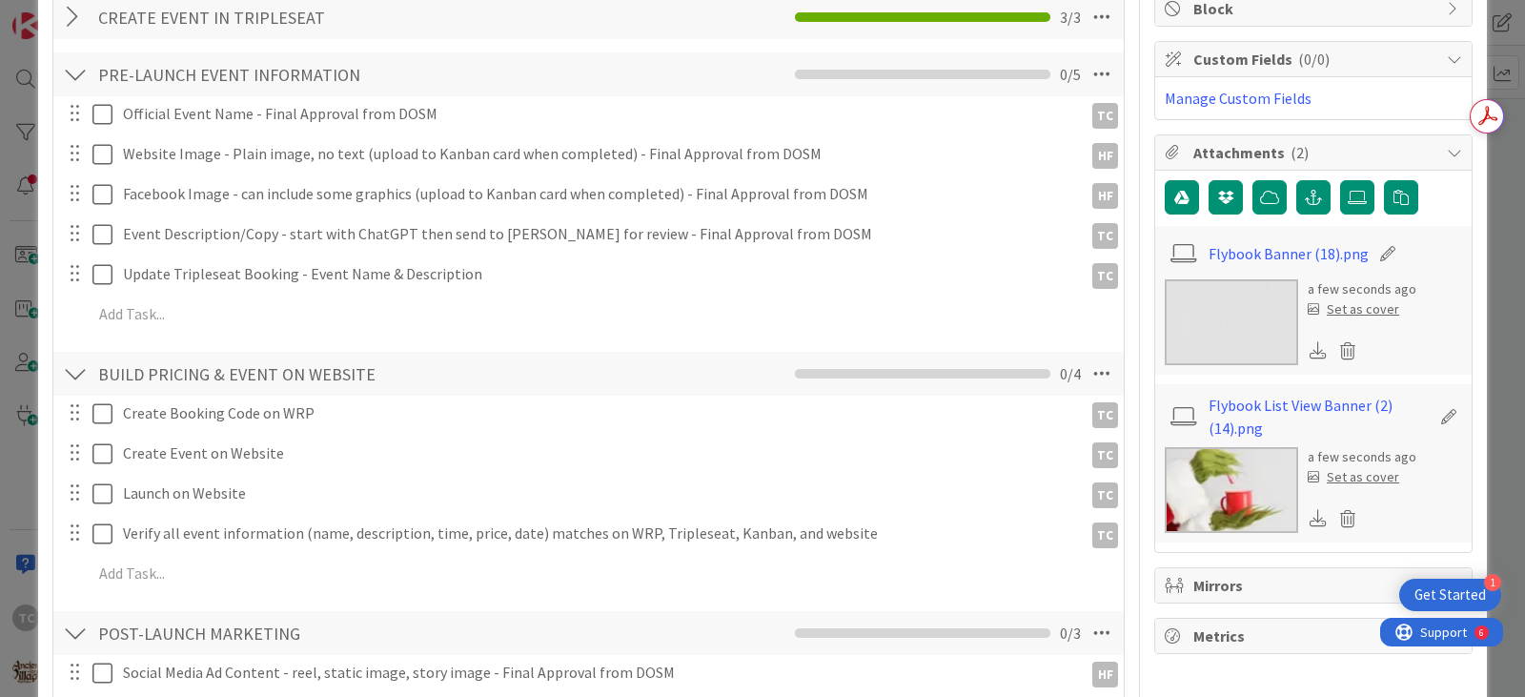
scroll to position [381, 0]
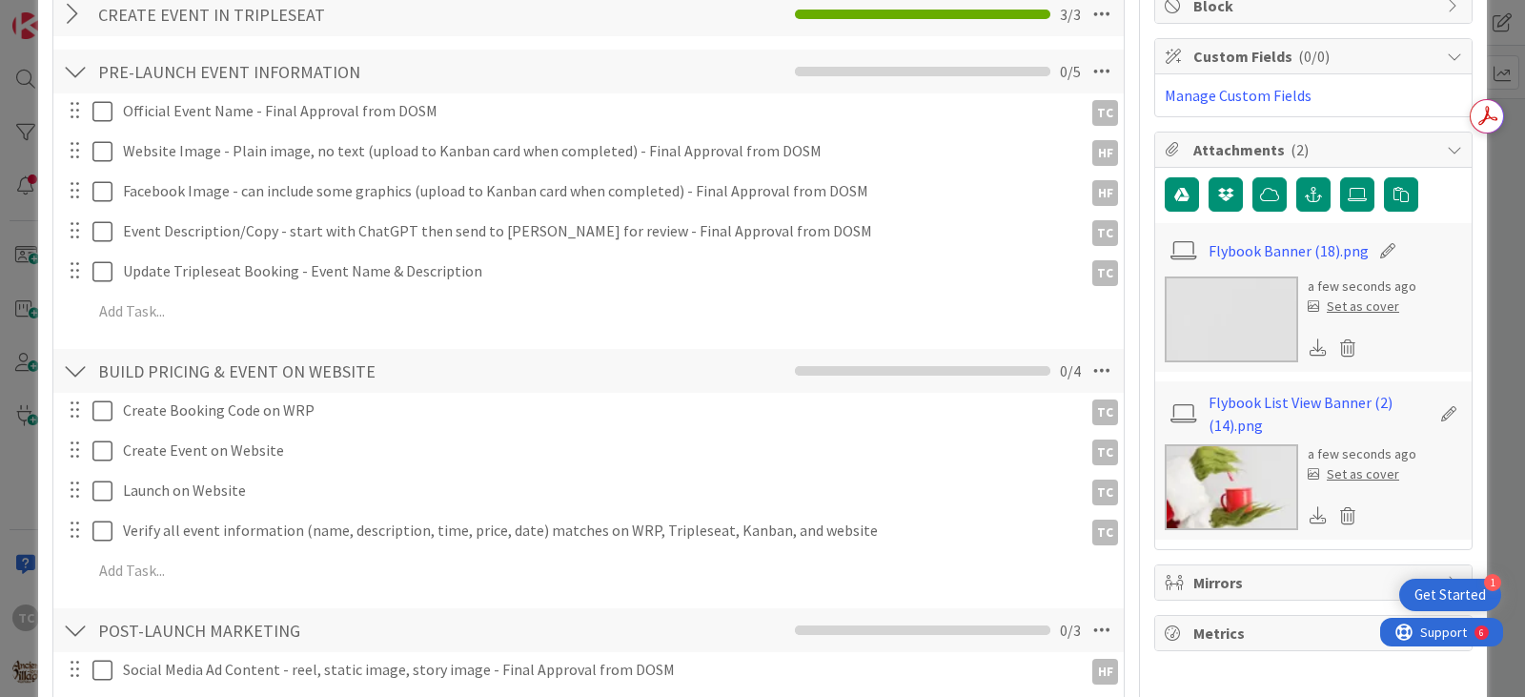
click at [1366, 307] on div "Set as cover" at bounding box center [1354, 306] width 92 height 20
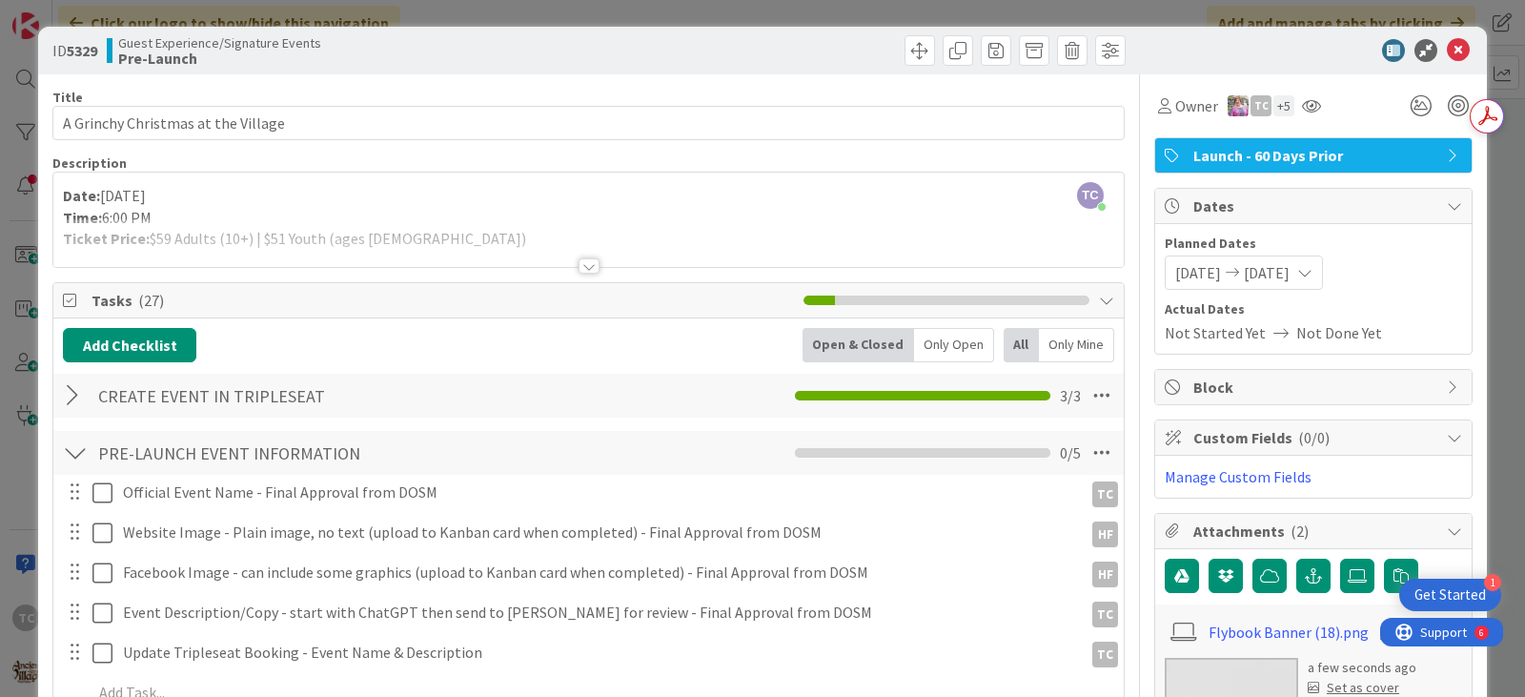
click at [774, 12] on div "ID 5329 Guest Experience/Signature Events Pre-Launch Title 34 / 128 A Grinchy C…" at bounding box center [762, 348] width 1525 height 697
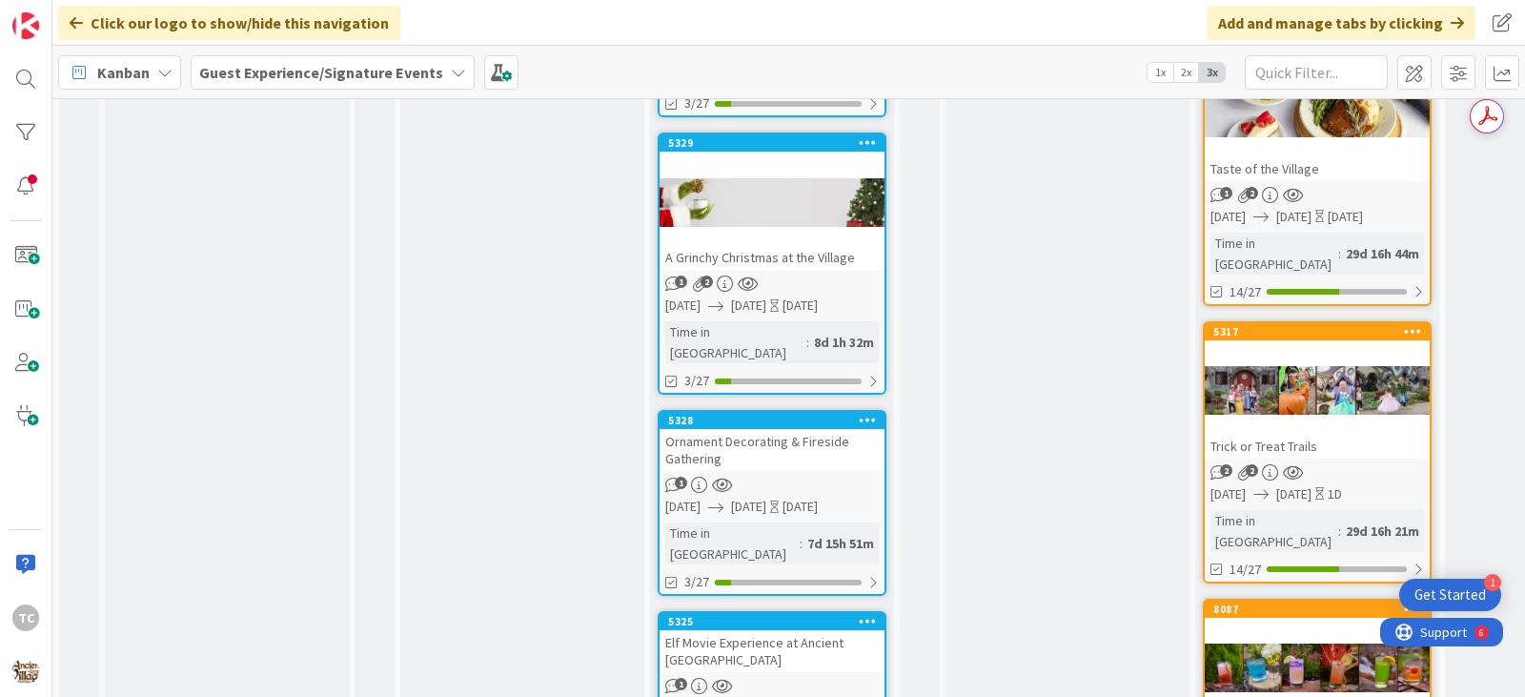
scroll to position [1148, 0]
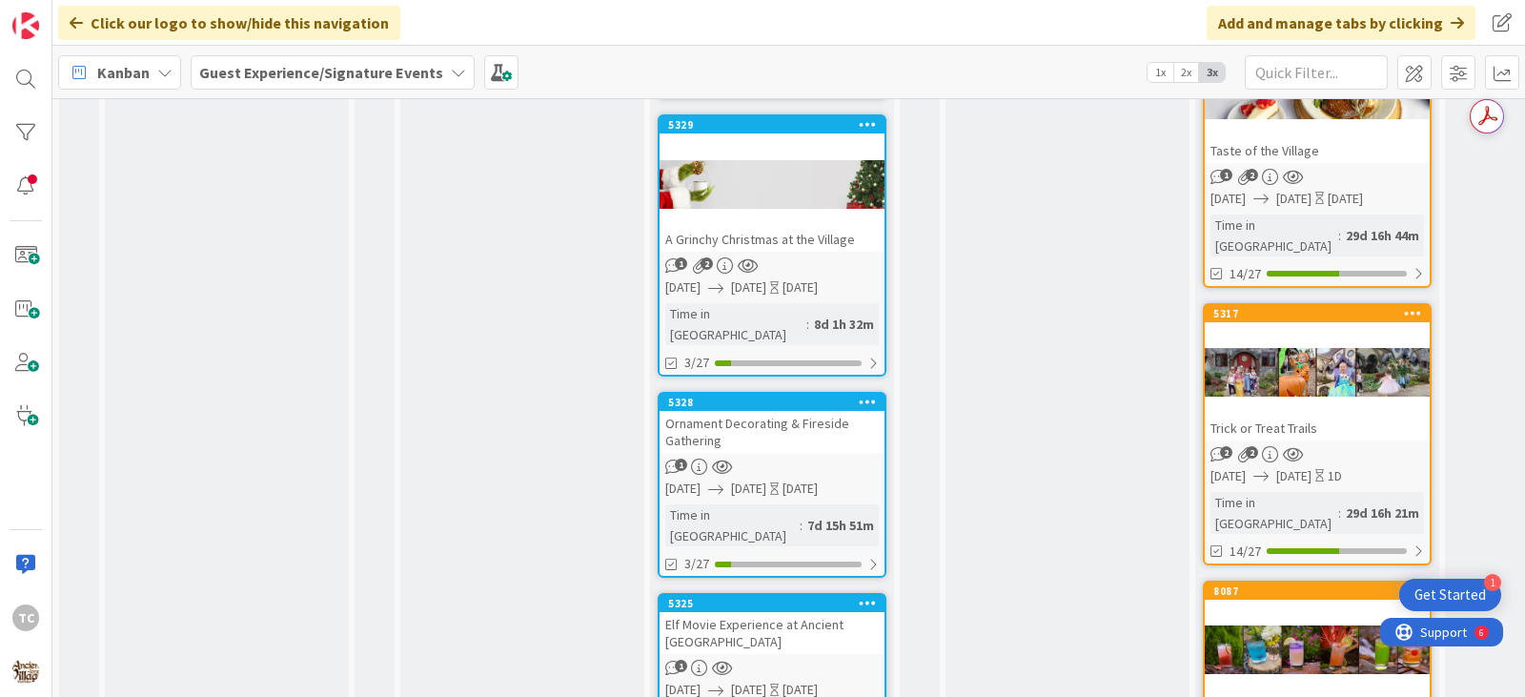
click at [728, 411] on div "Ornament Decorating & Fireside Gathering" at bounding box center [772, 432] width 225 height 42
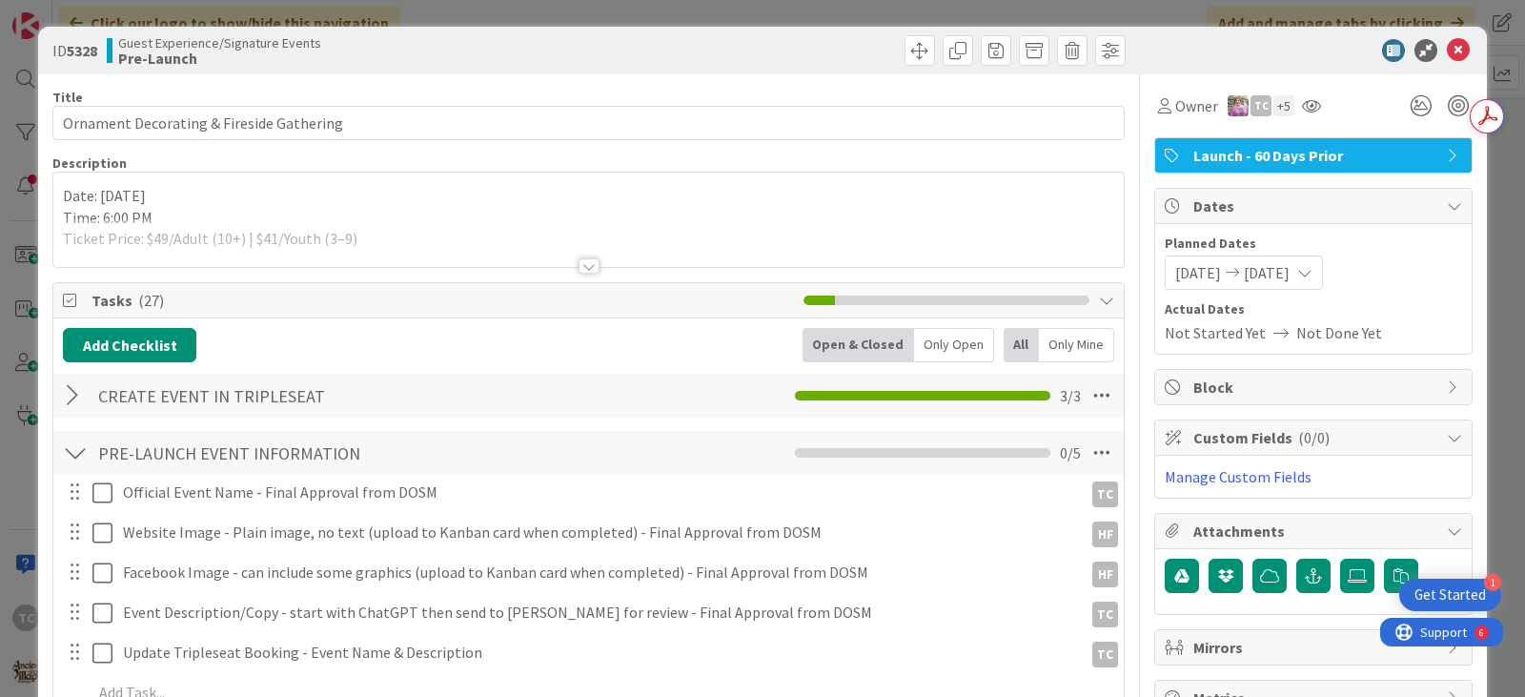
click at [579, 265] on div at bounding box center [589, 265] width 21 height 15
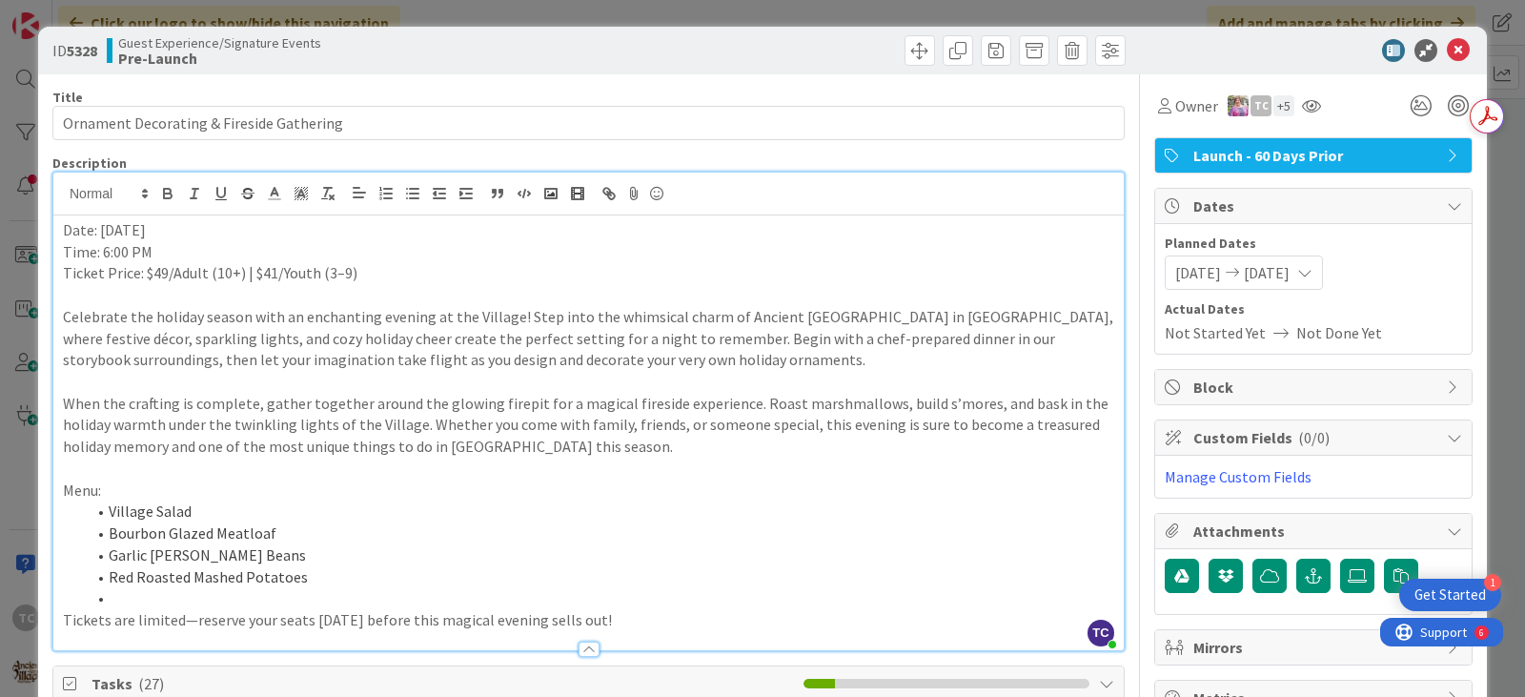
scroll to position [95, 0]
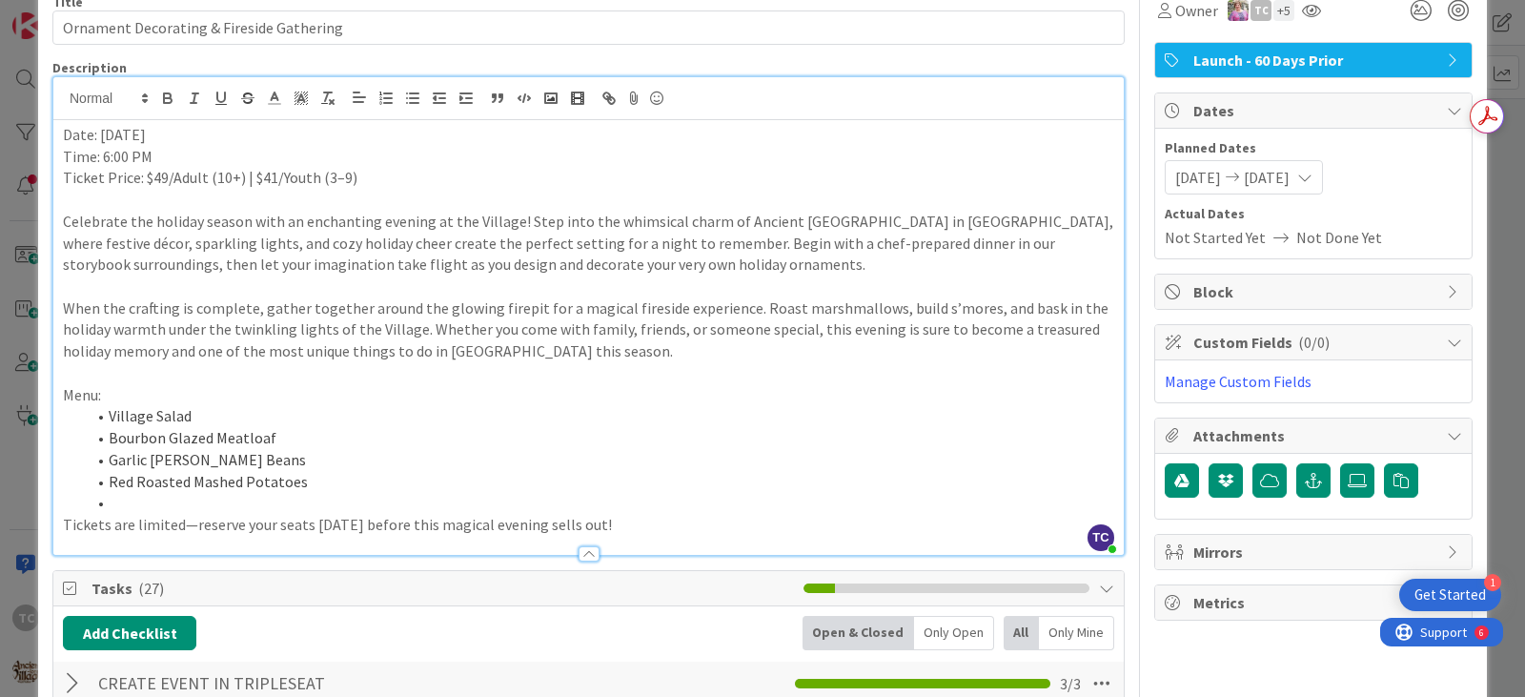
click at [120, 510] on li at bounding box center [600, 503] width 1029 height 22
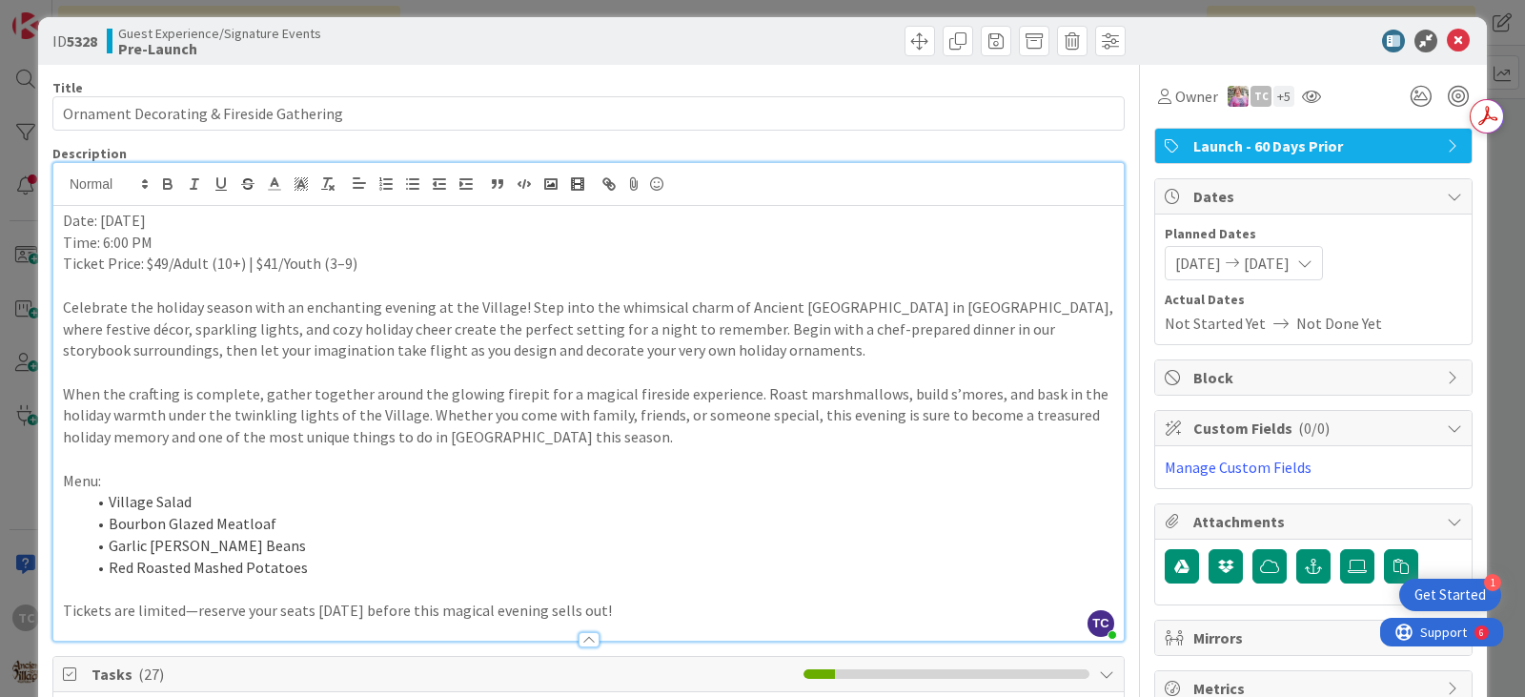
scroll to position [0, 0]
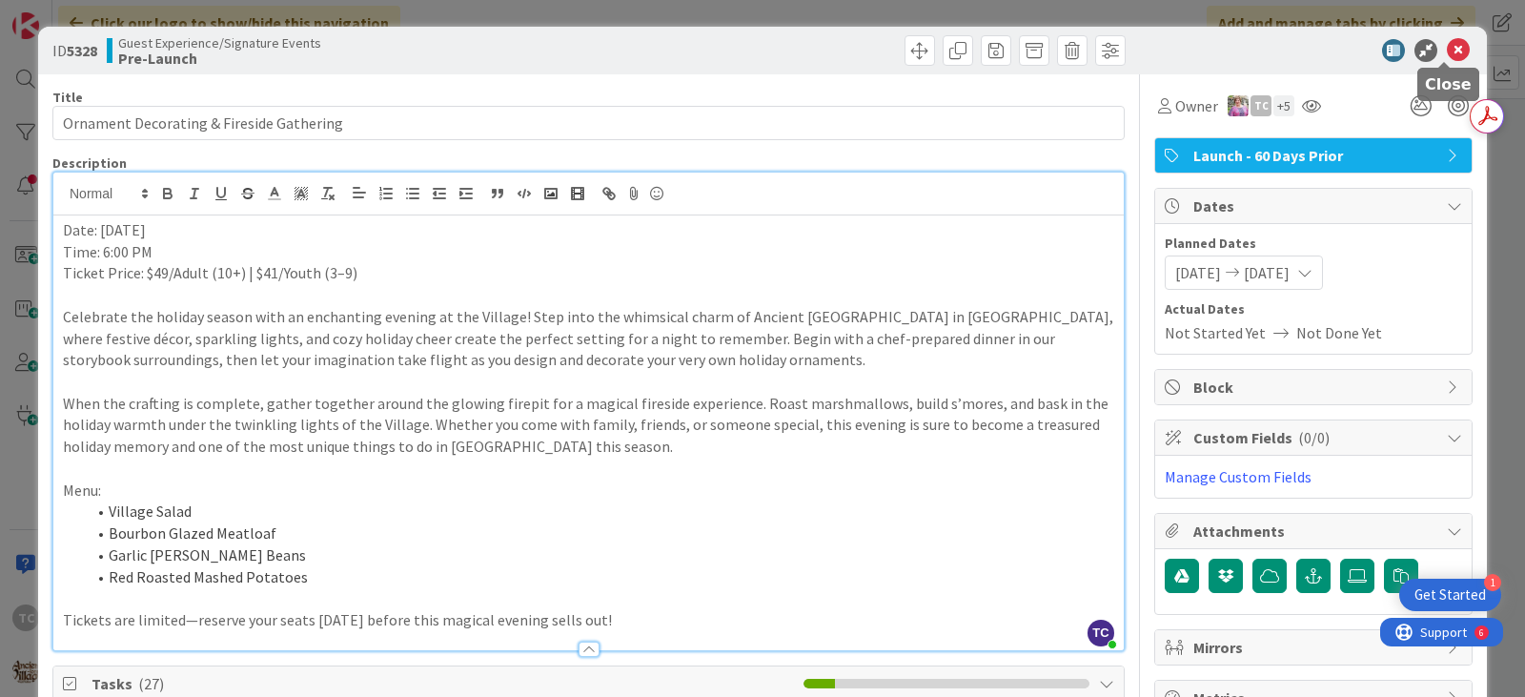
click at [1450, 52] on icon at bounding box center [1458, 50] width 23 height 23
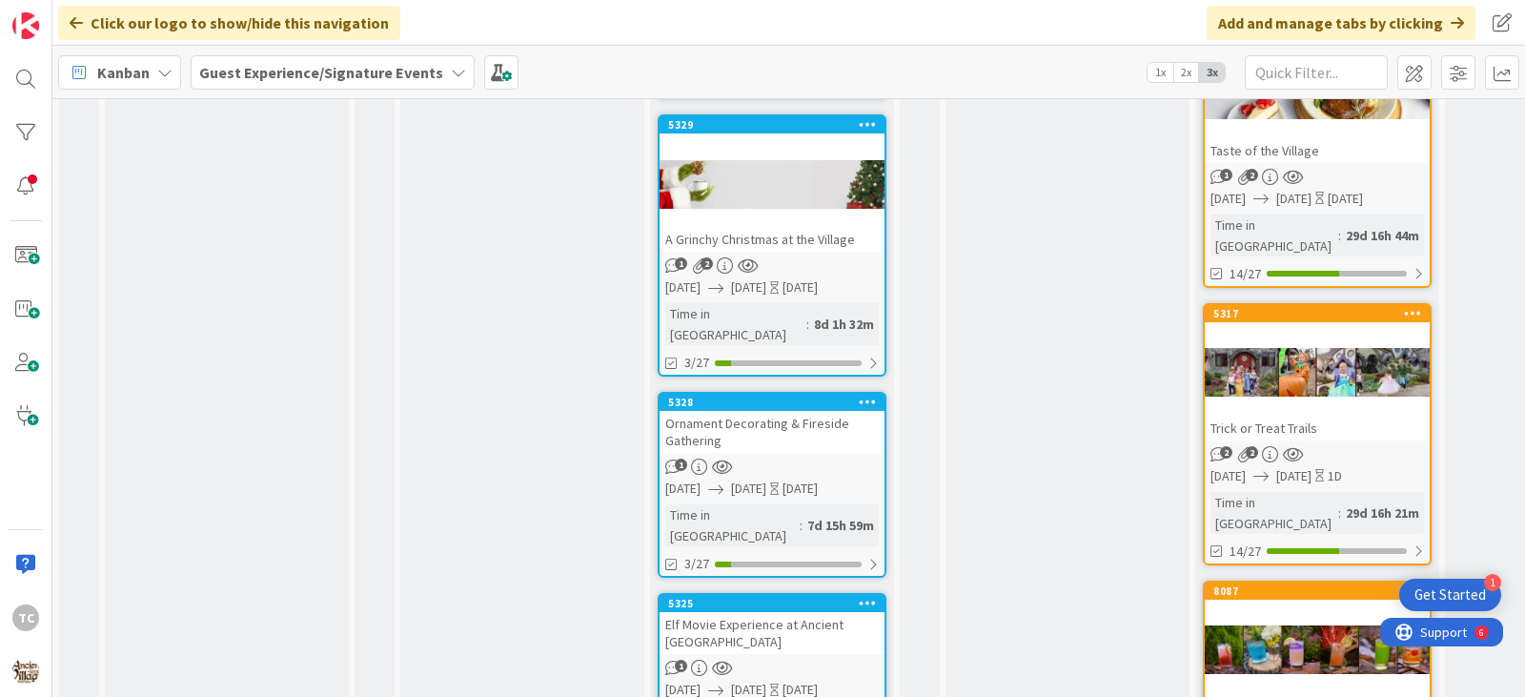
click at [751, 459] on div "1" at bounding box center [772, 467] width 225 height 16
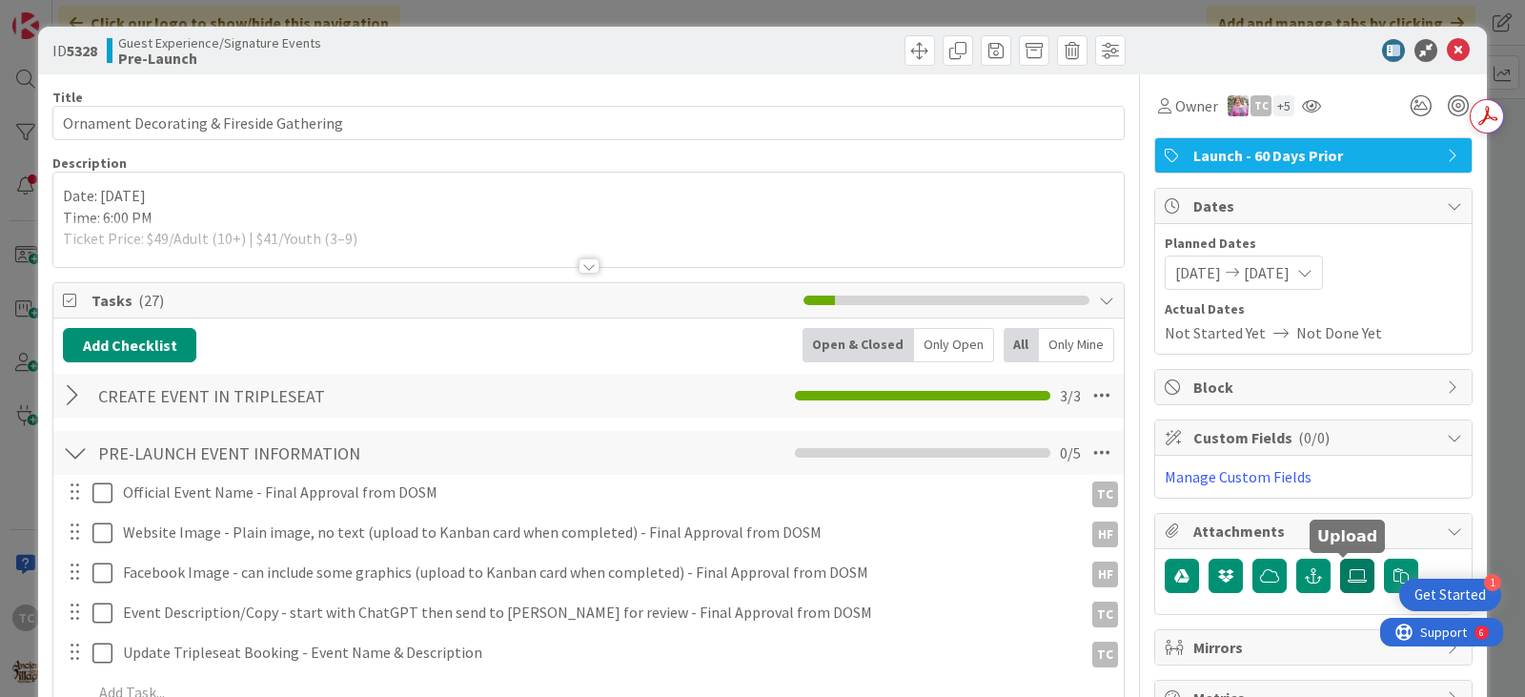
click at [1348, 579] on icon at bounding box center [1357, 575] width 19 height 15
click at [1340, 559] on input "file" at bounding box center [1340, 559] width 0 height 0
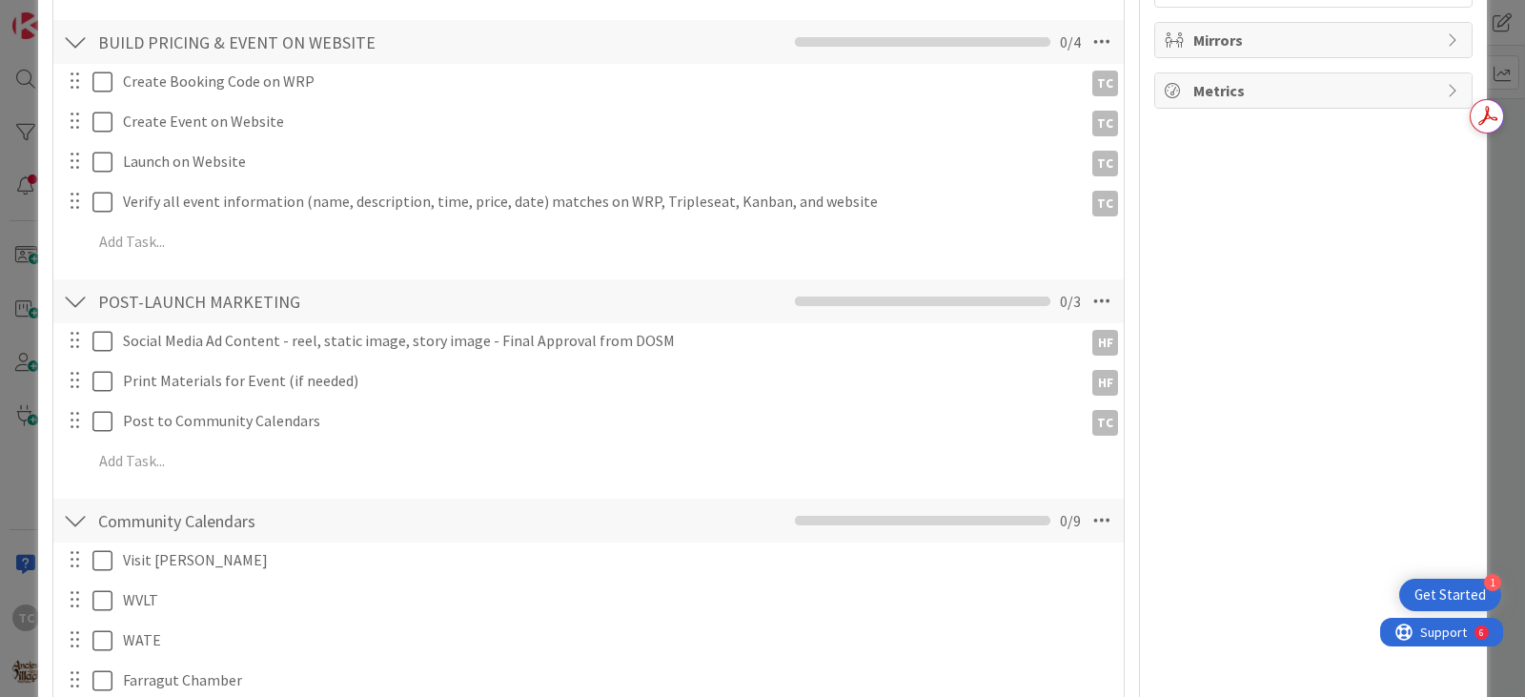
scroll to position [477, 0]
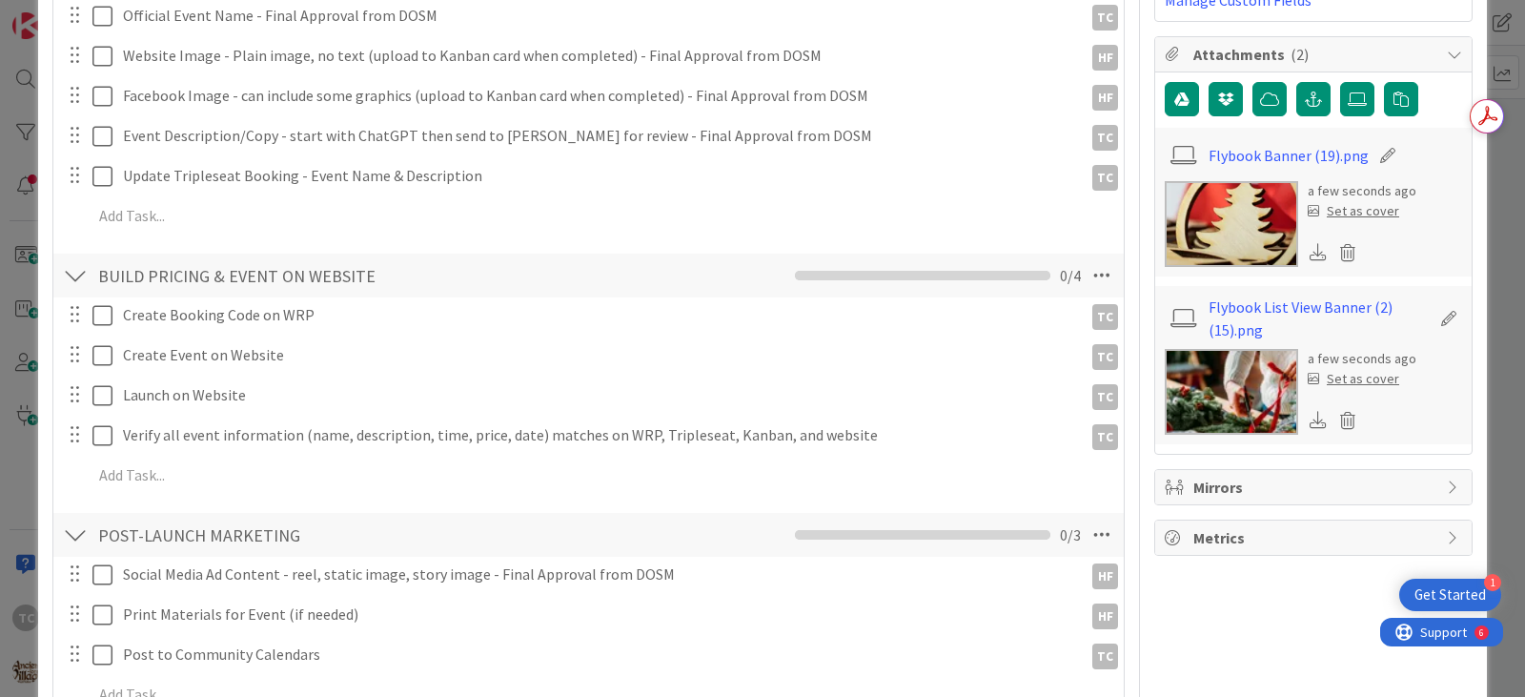
click at [1325, 211] on div "Set as cover" at bounding box center [1354, 211] width 92 height 20
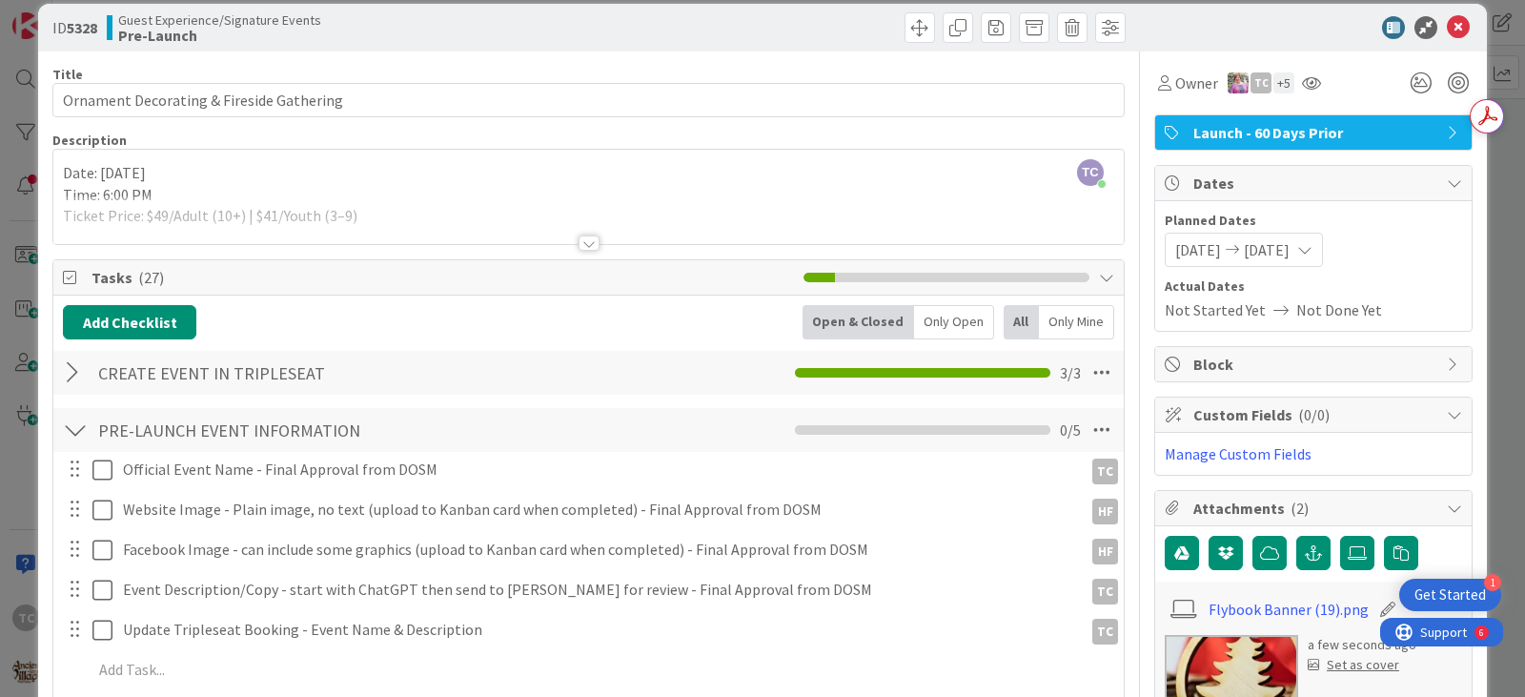
scroll to position [0, 0]
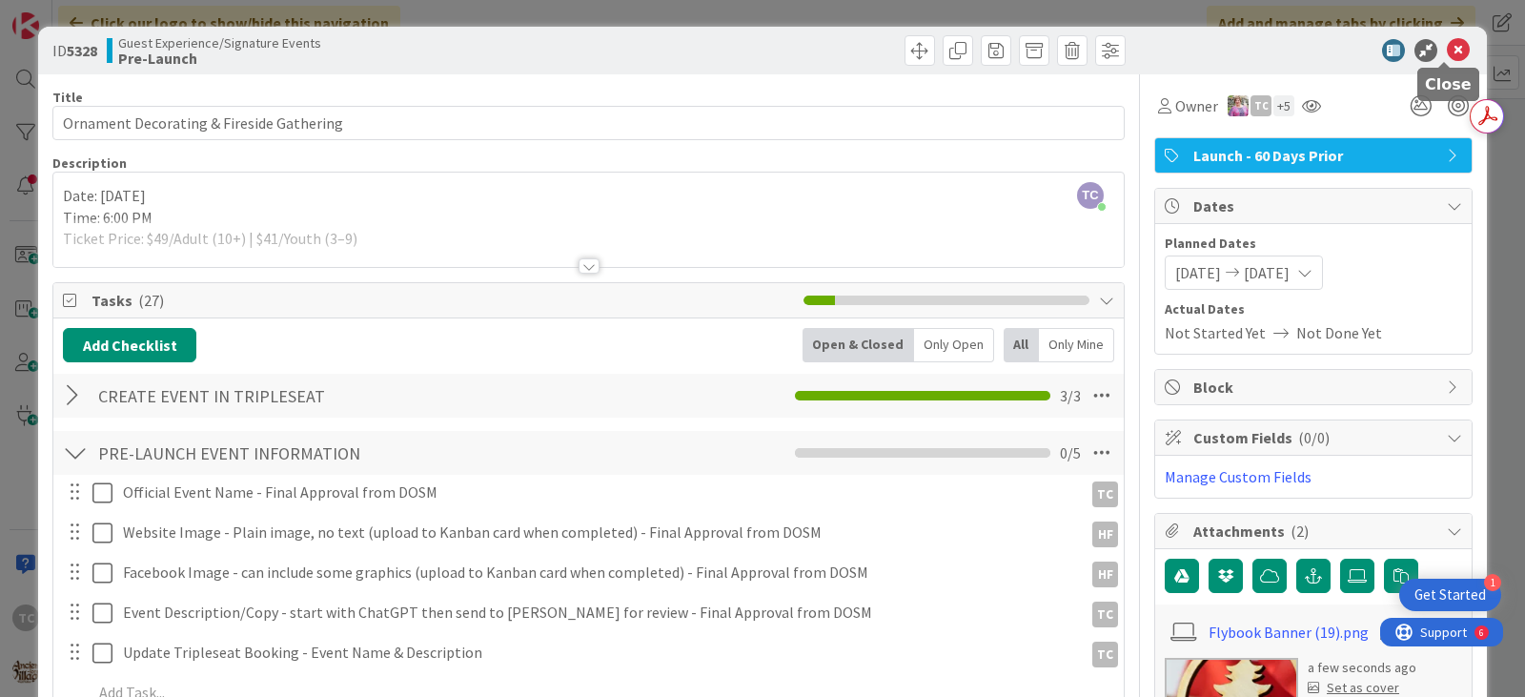
click at [1454, 47] on icon at bounding box center [1458, 50] width 23 height 23
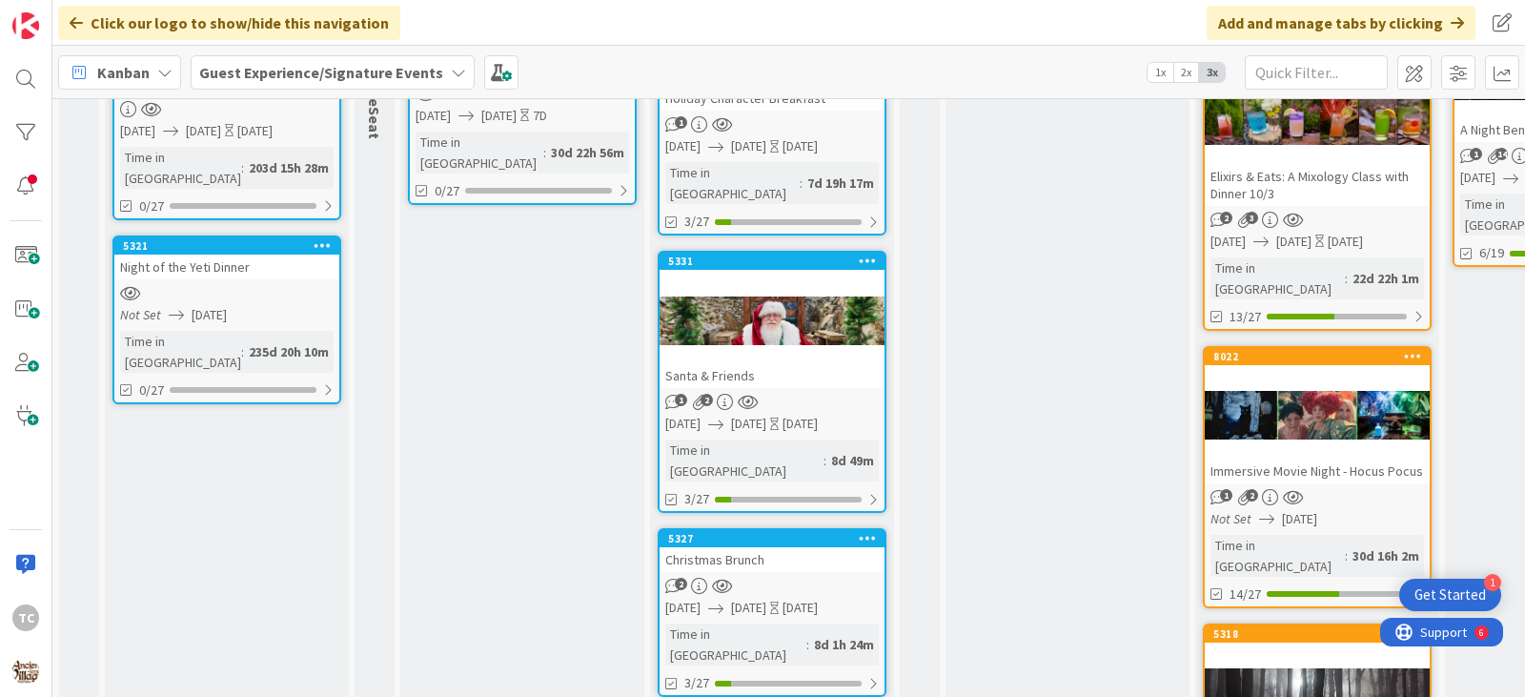
scroll to position [290, 0]
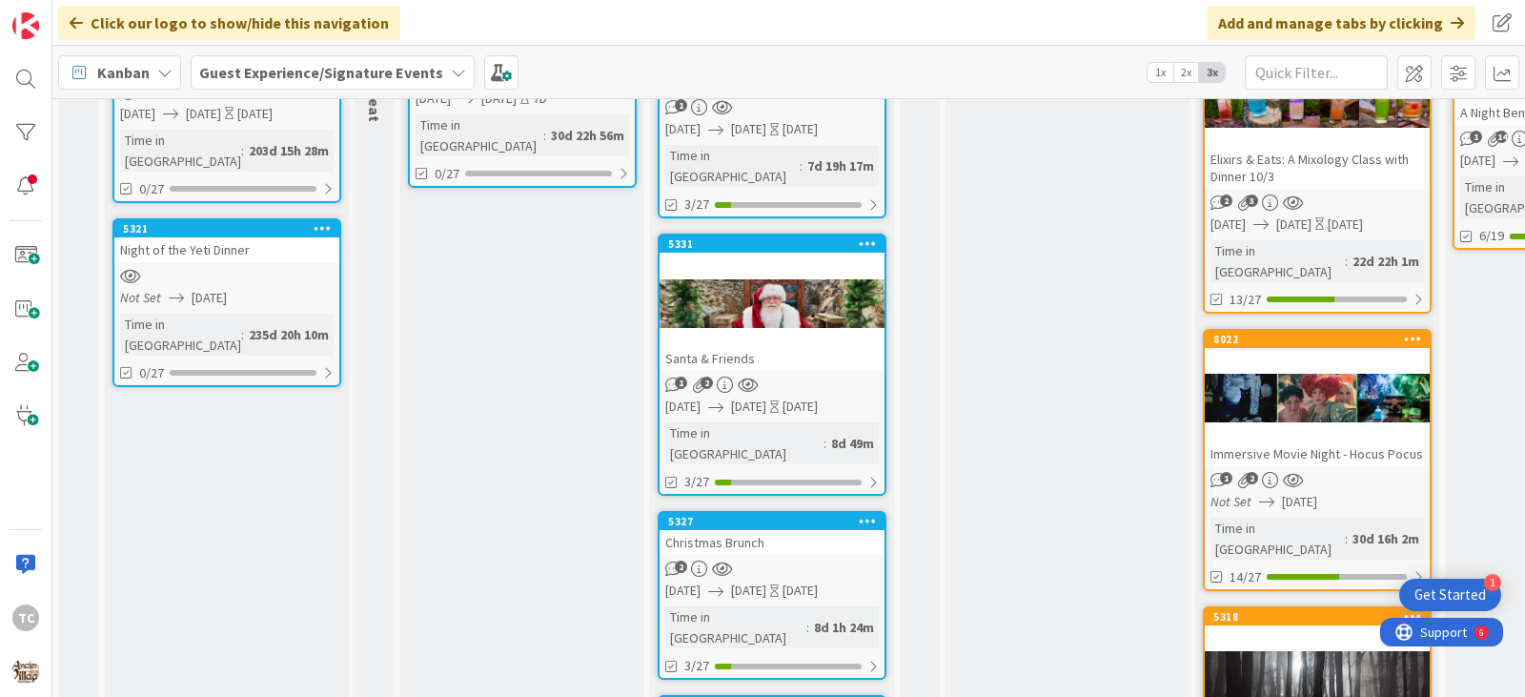
click at [761, 561] on div "2" at bounding box center [772, 569] width 225 height 16
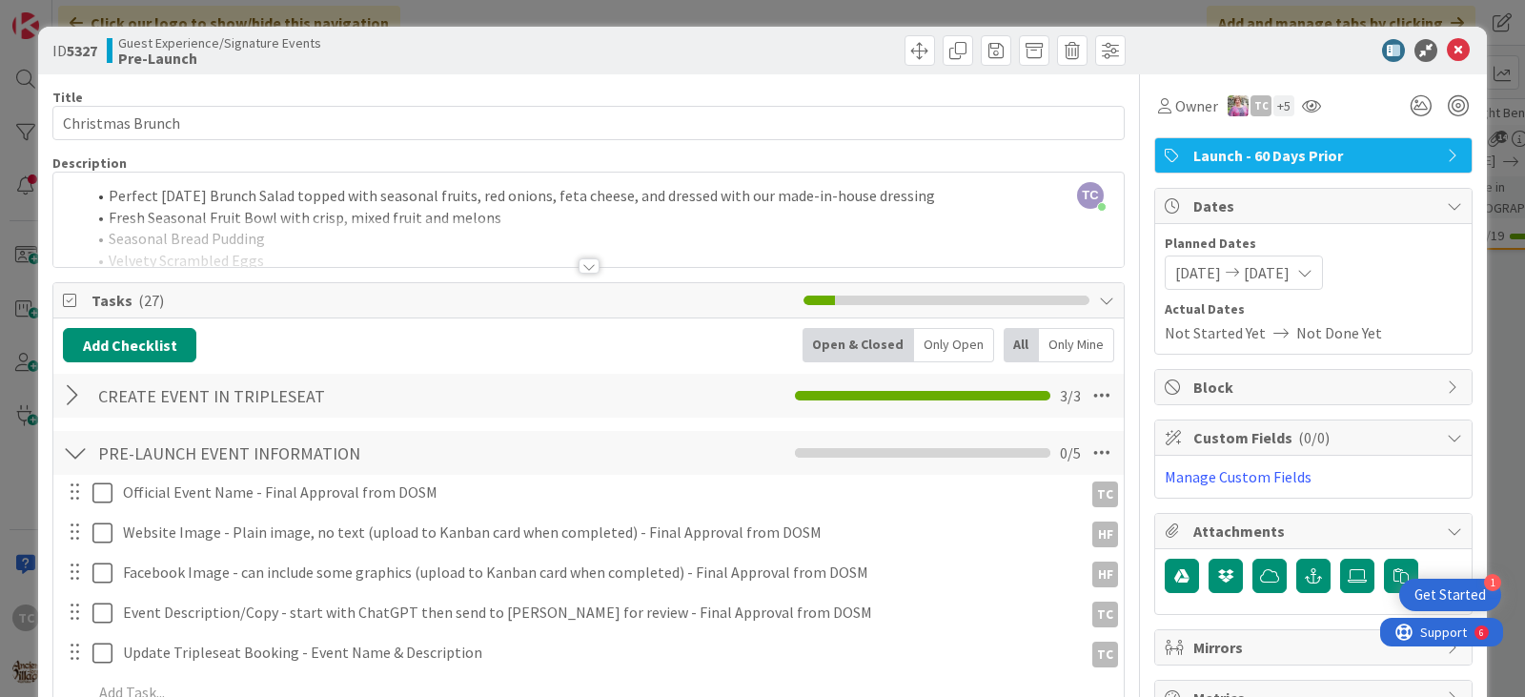
click at [582, 268] on div at bounding box center [589, 265] width 21 height 15
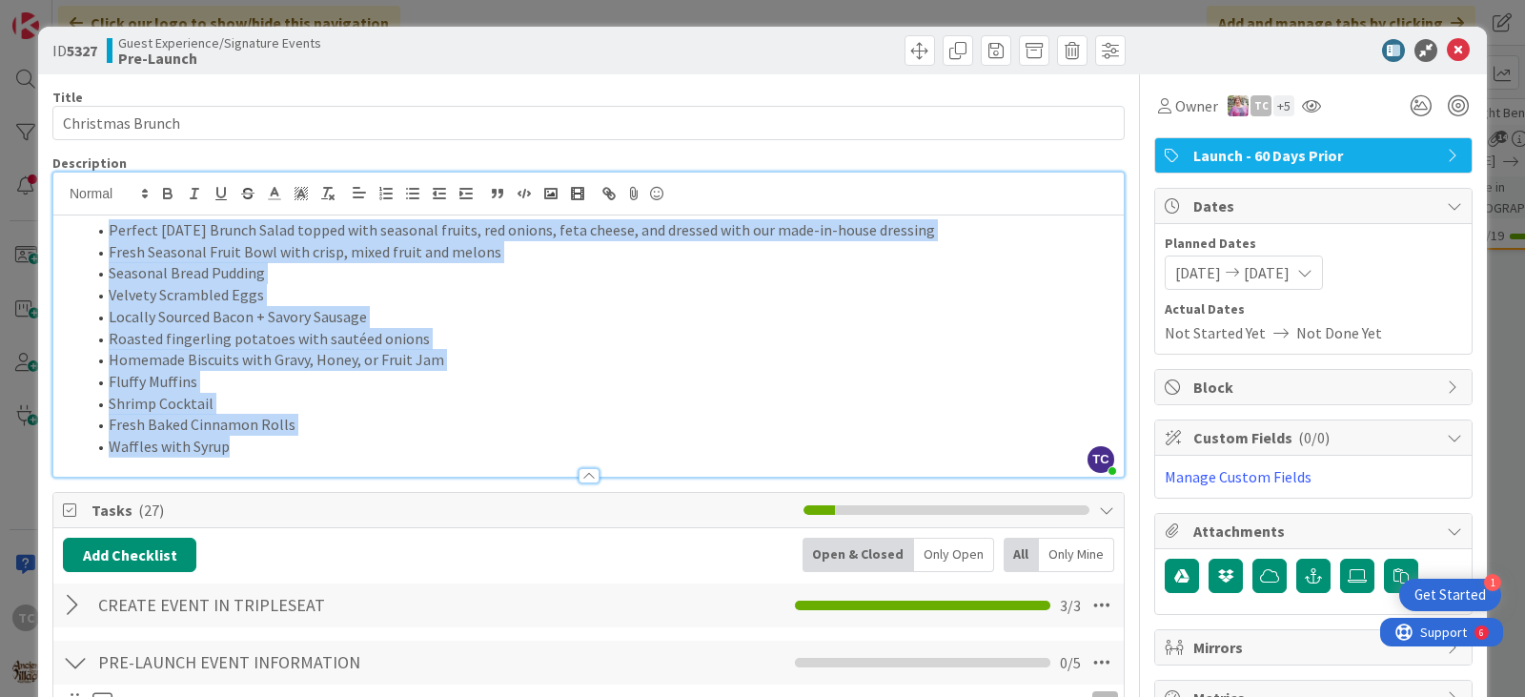
drag, startPoint x: 297, startPoint y: 450, endPoint x: 73, endPoint y: 231, distance: 313.5
click at [73, 231] on ol "Perfect [DATE] Brunch Salad topped with seasonal fruits, red onions, feta chees…" at bounding box center [588, 338] width 1051 height 238
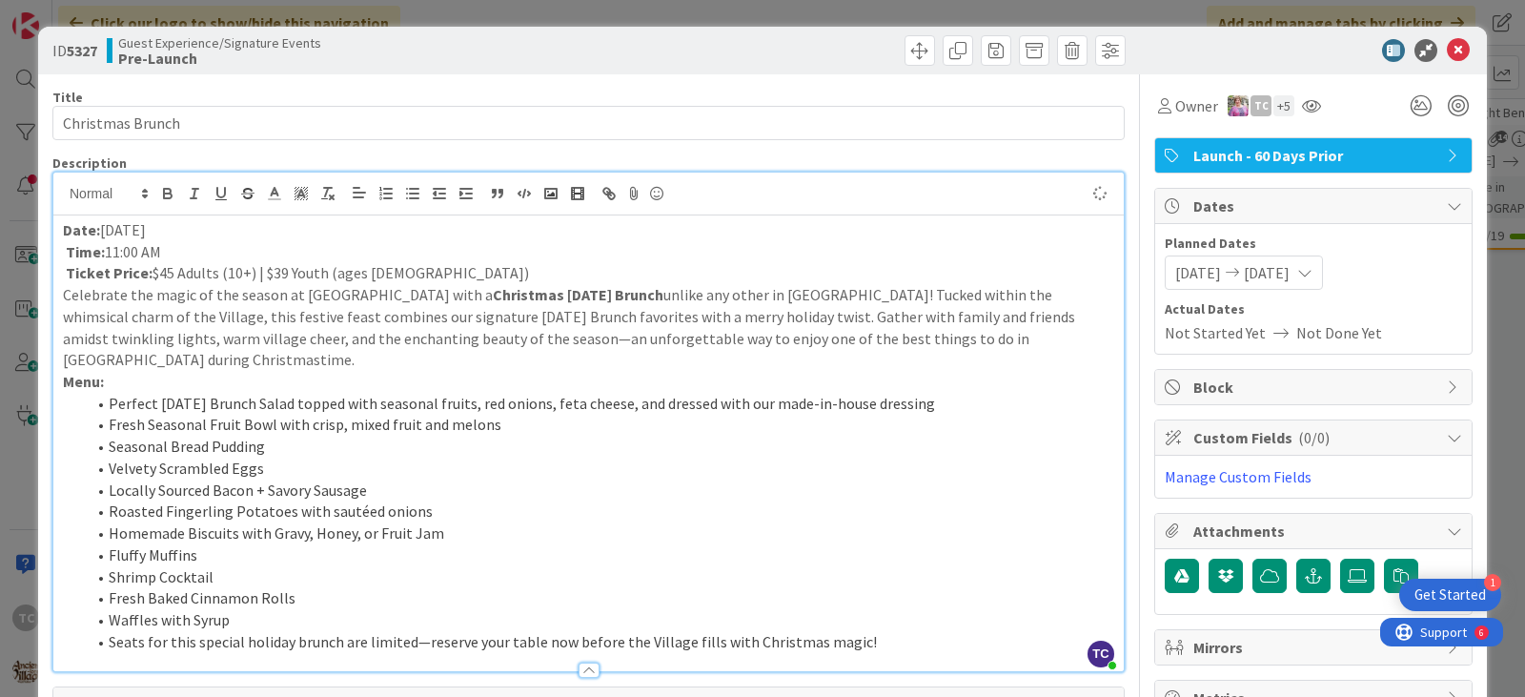
click at [404, 276] on p "Ticket Price: $45 Adults (10+) | $39 Youth (ages [DEMOGRAPHIC_DATA])" at bounding box center [588, 273] width 1051 height 22
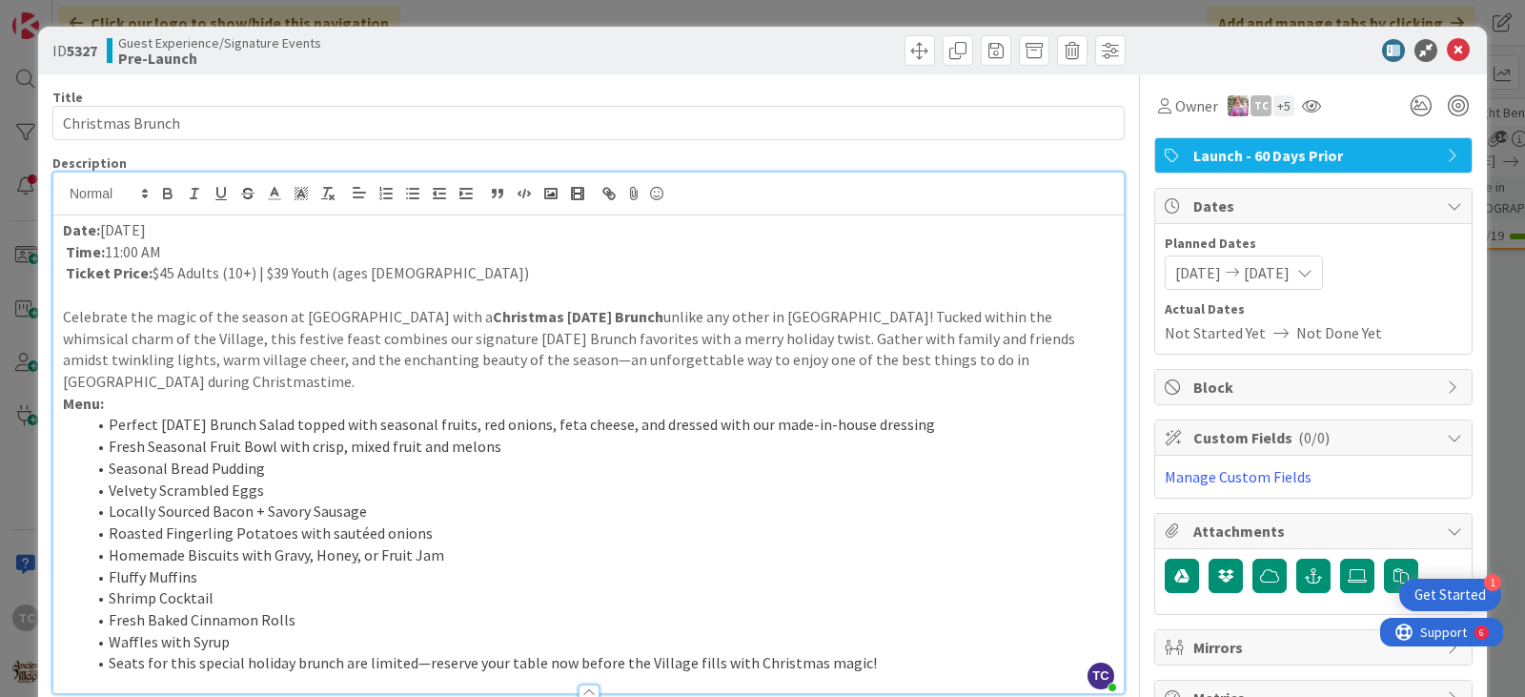
click at [1035, 357] on p "Celebrate the magic of the season at [GEOGRAPHIC_DATA] with a Christmas [DATE] …" at bounding box center [588, 349] width 1051 height 87
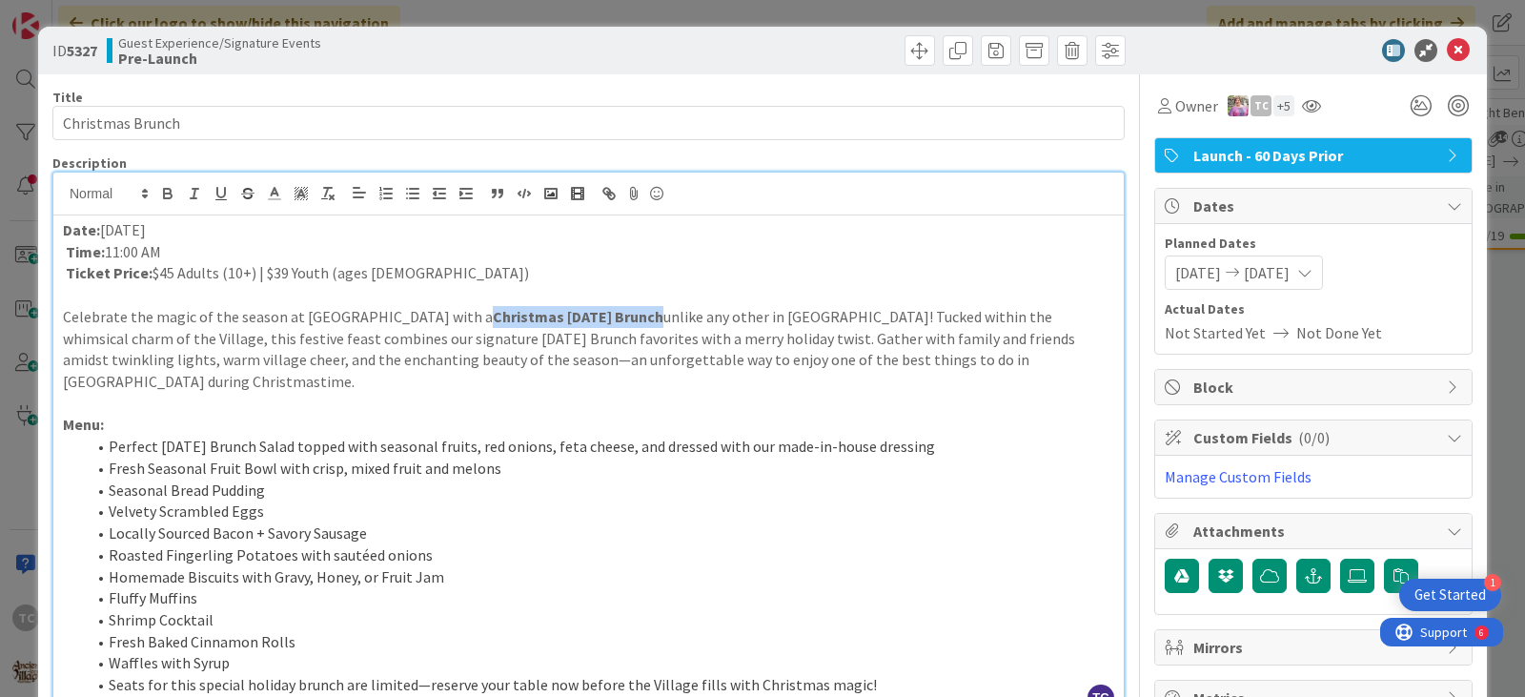
drag, startPoint x: 466, startPoint y: 318, endPoint x: 637, endPoint y: 314, distance: 170.7
click at [637, 314] on strong "Christmas [DATE] Brunch" at bounding box center [578, 316] width 171 height 19
click at [172, 189] on icon "button" at bounding box center [167, 193] width 17 height 17
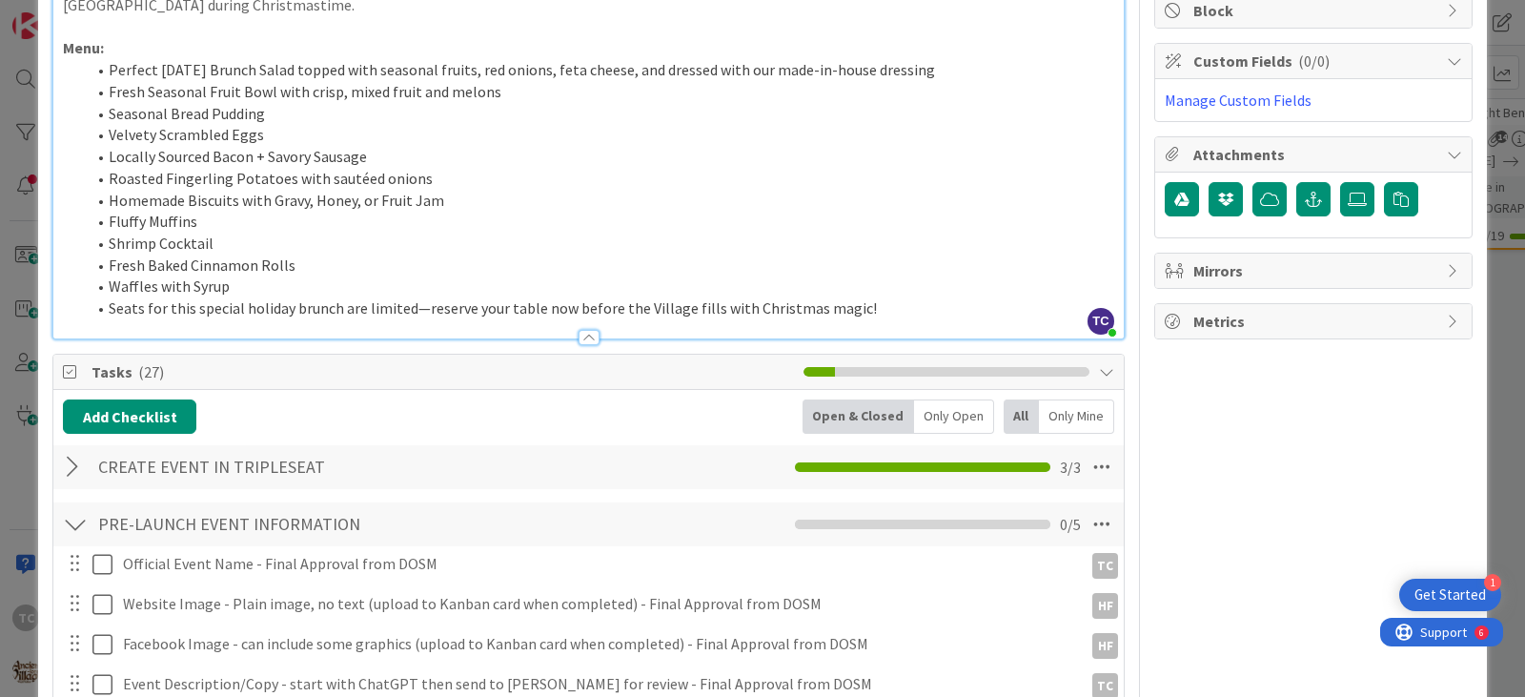
scroll to position [381, 0]
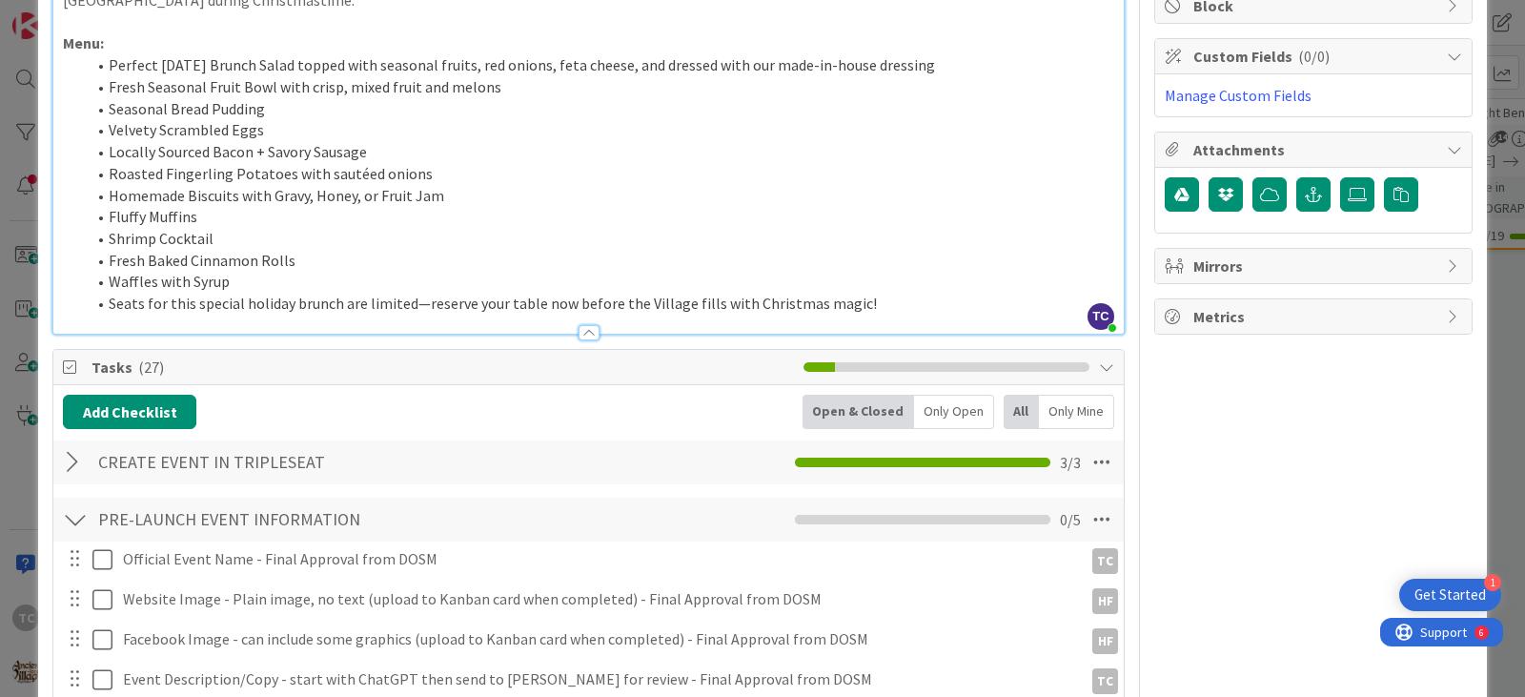
click at [253, 271] on li "Waffles with Syrup" at bounding box center [600, 282] width 1029 height 22
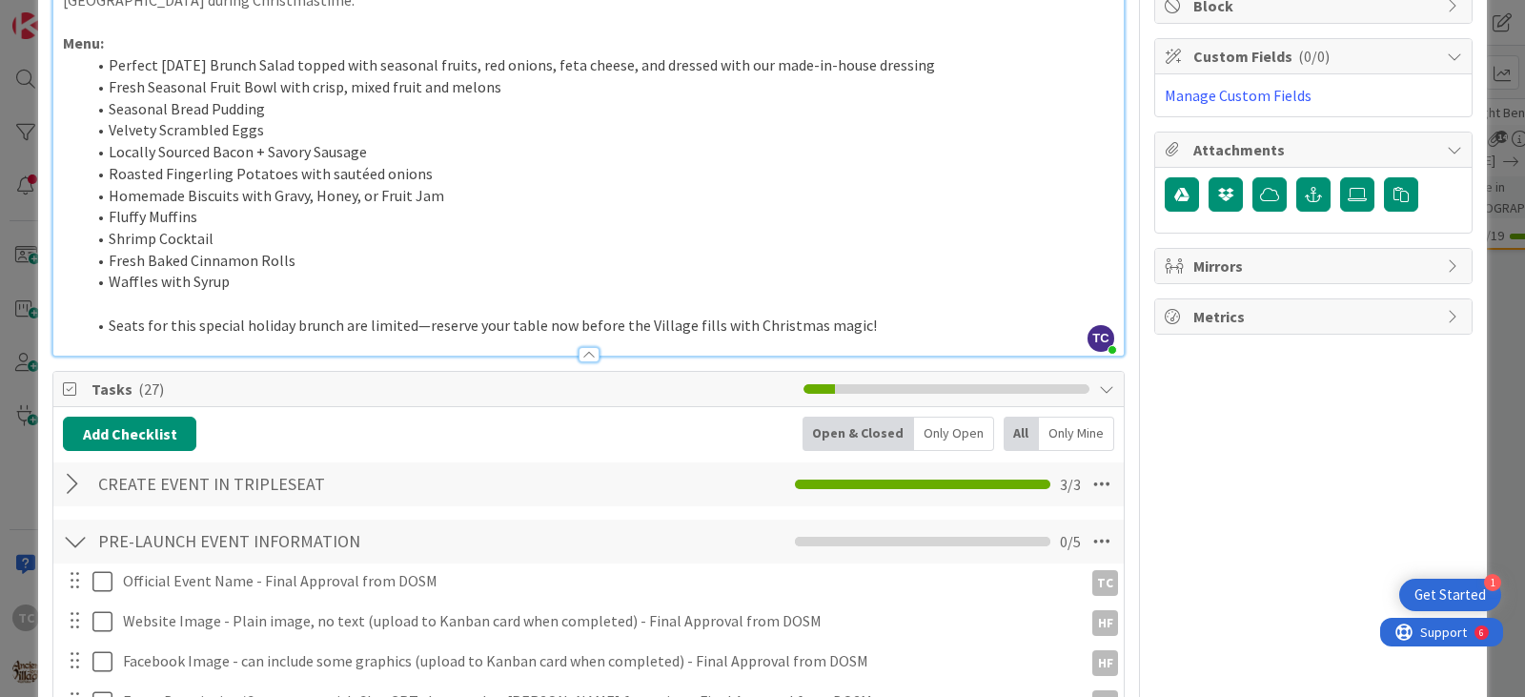
click at [108, 315] on li "Seats for this special holiday brunch are limited—reserve your table now before…" at bounding box center [600, 326] width 1029 height 22
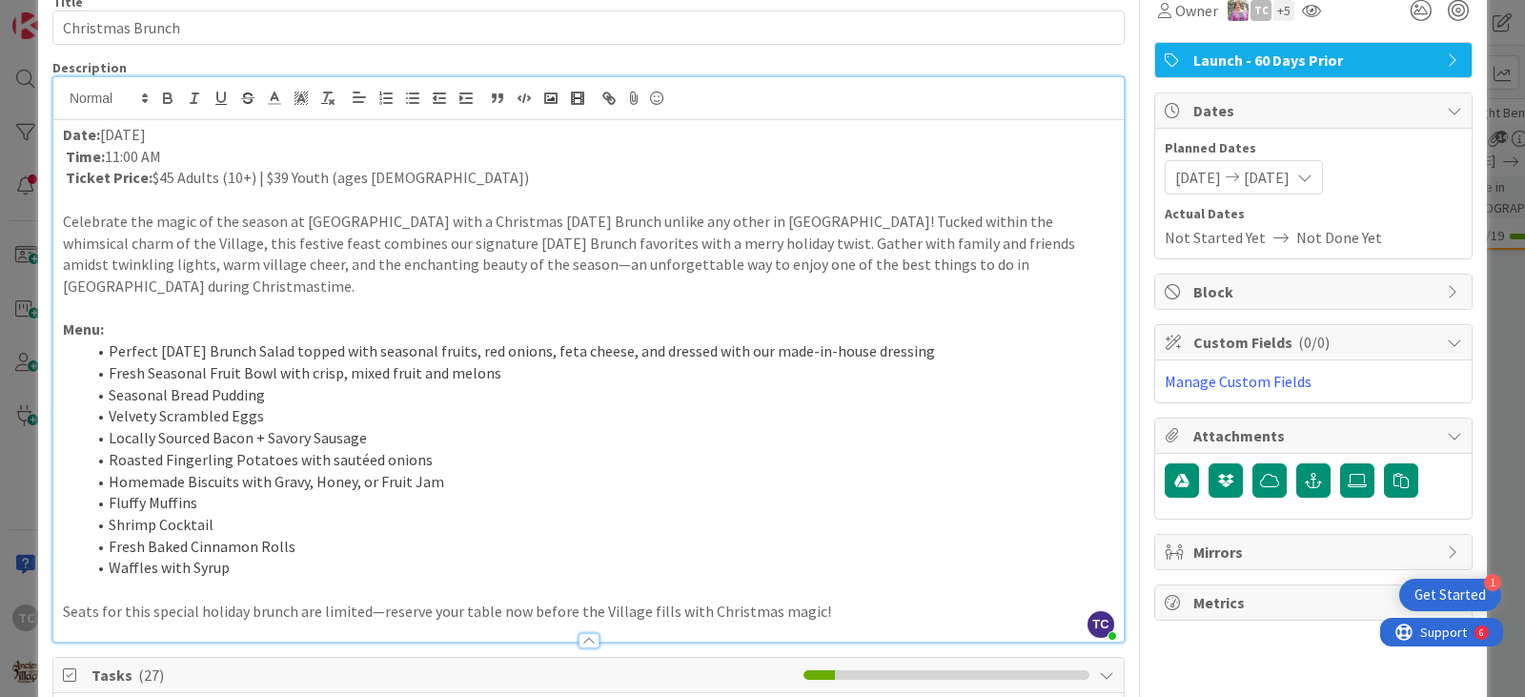
scroll to position [0, 0]
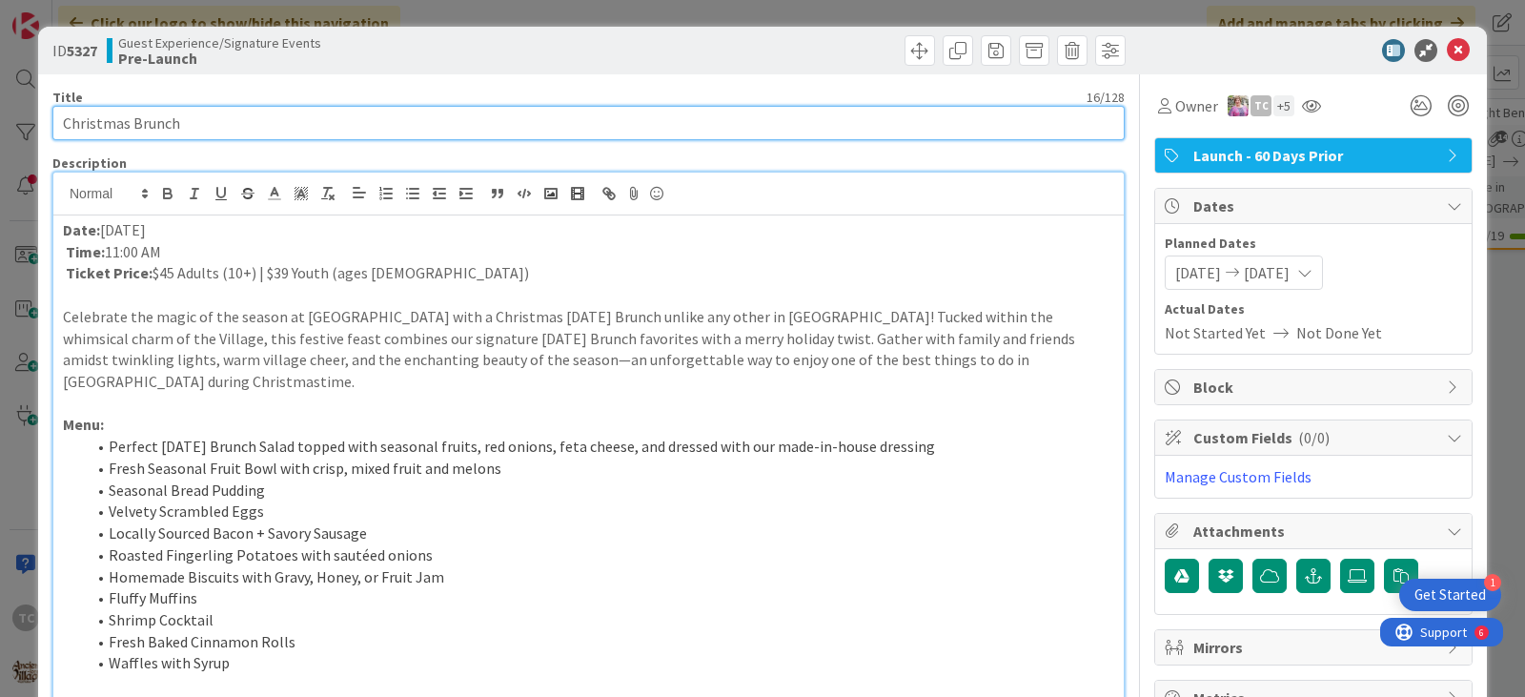
click at [129, 125] on input "Christmas Brunch" at bounding box center [588, 123] width 1072 height 34
type input "Christmas [DATE] Brunch"
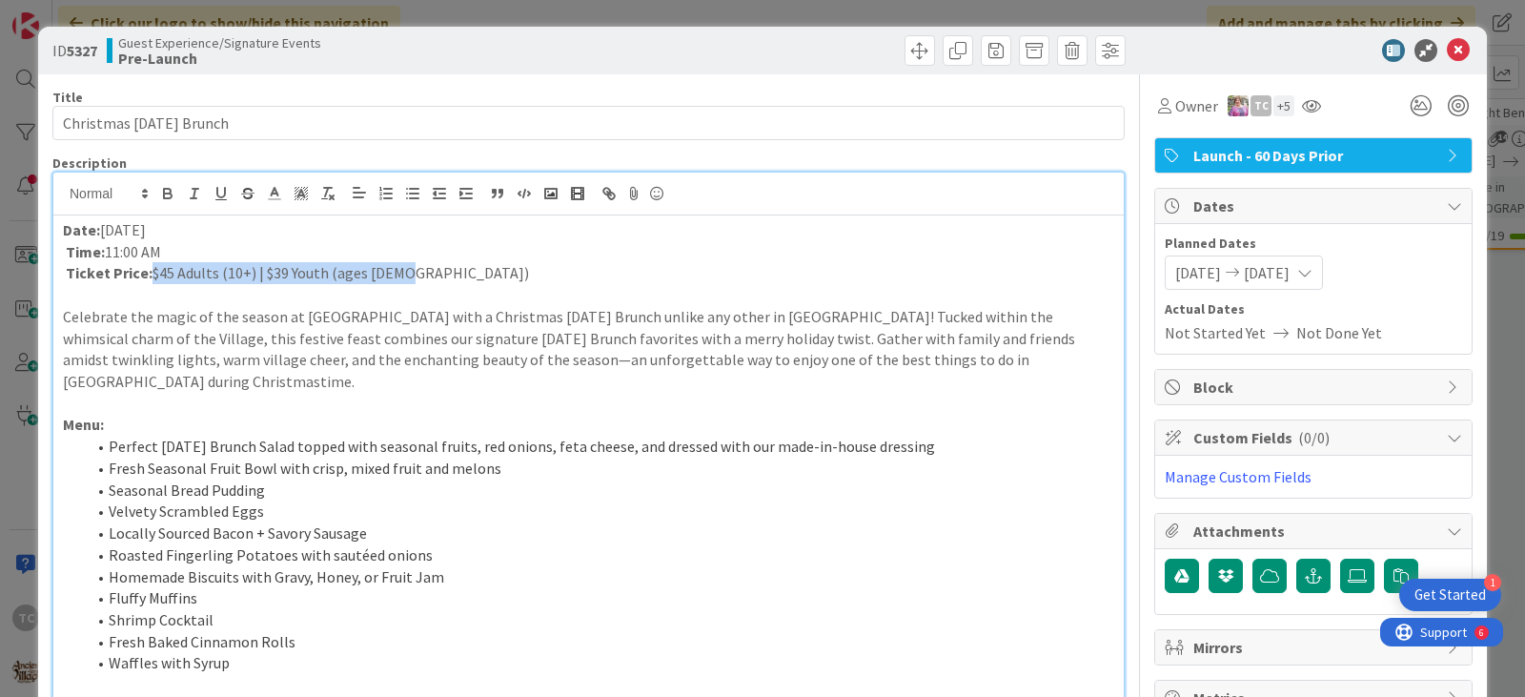
drag, startPoint x: 400, startPoint y: 276, endPoint x: 148, endPoint y: 279, distance: 252.6
click at [148, 279] on p "Ticket Price: $45 Adults (10+) | $39 Youth (ages [DEMOGRAPHIC_DATA])" at bounding box center [588, 273] width 1051 height 22
click at [296, 188] on icon at bounding box center [301, 193] width 17 height 17
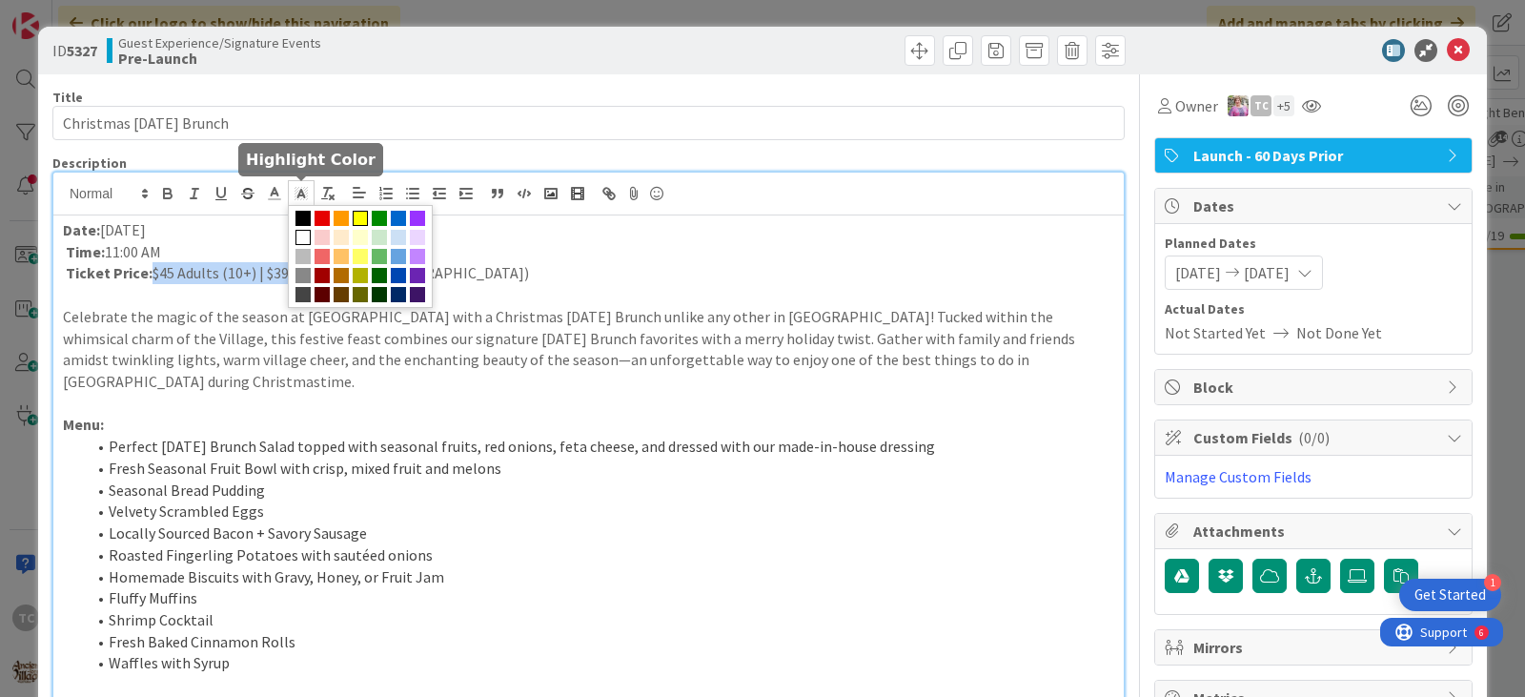
click at [359, 213] on span at bounding box center [360, 218] width 15 height 15
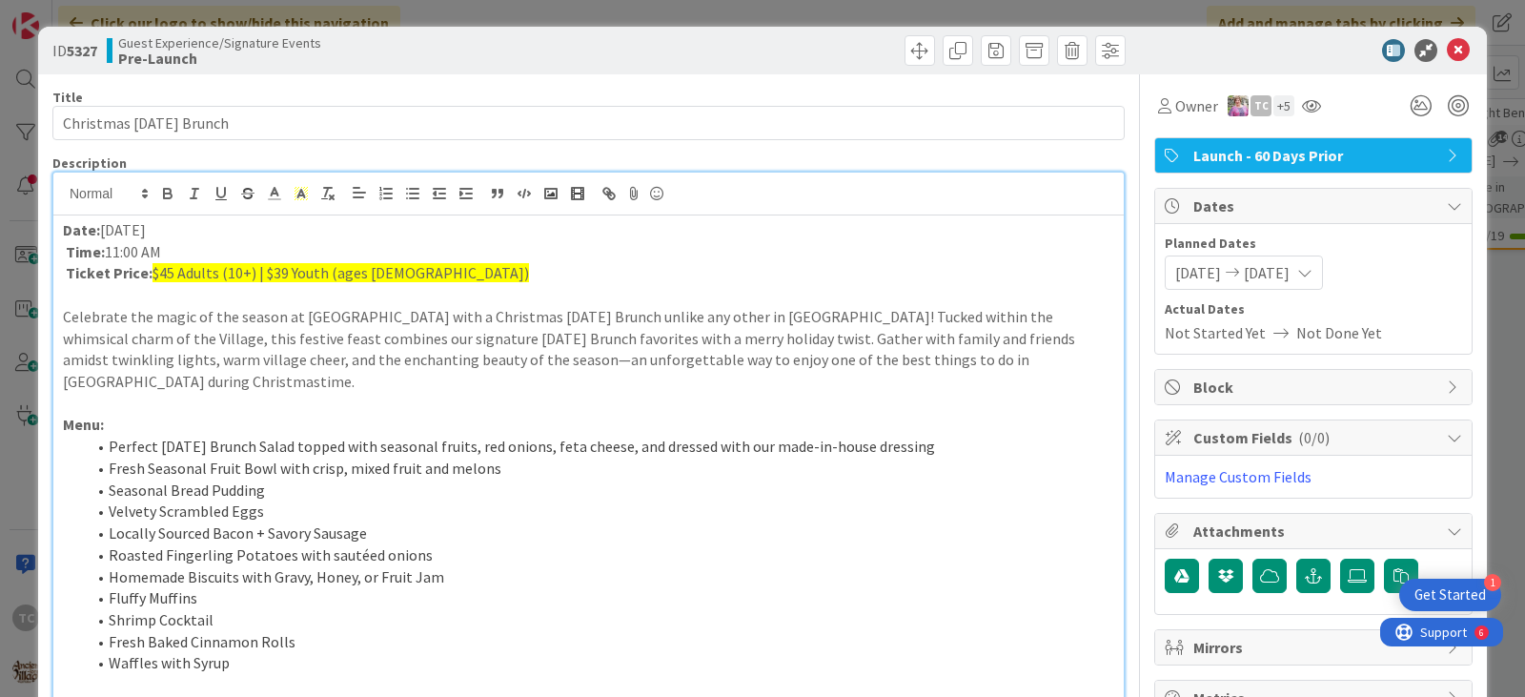
click at [699, 284] on p at bounding box center [588, 295] width 1051 height 22
click at [1349, 564] on label at bounding box center [1357, 576] width 34 height 34
click at [1340, 559] on input "file" at bounding box center [1340, 559] width 0 height 0
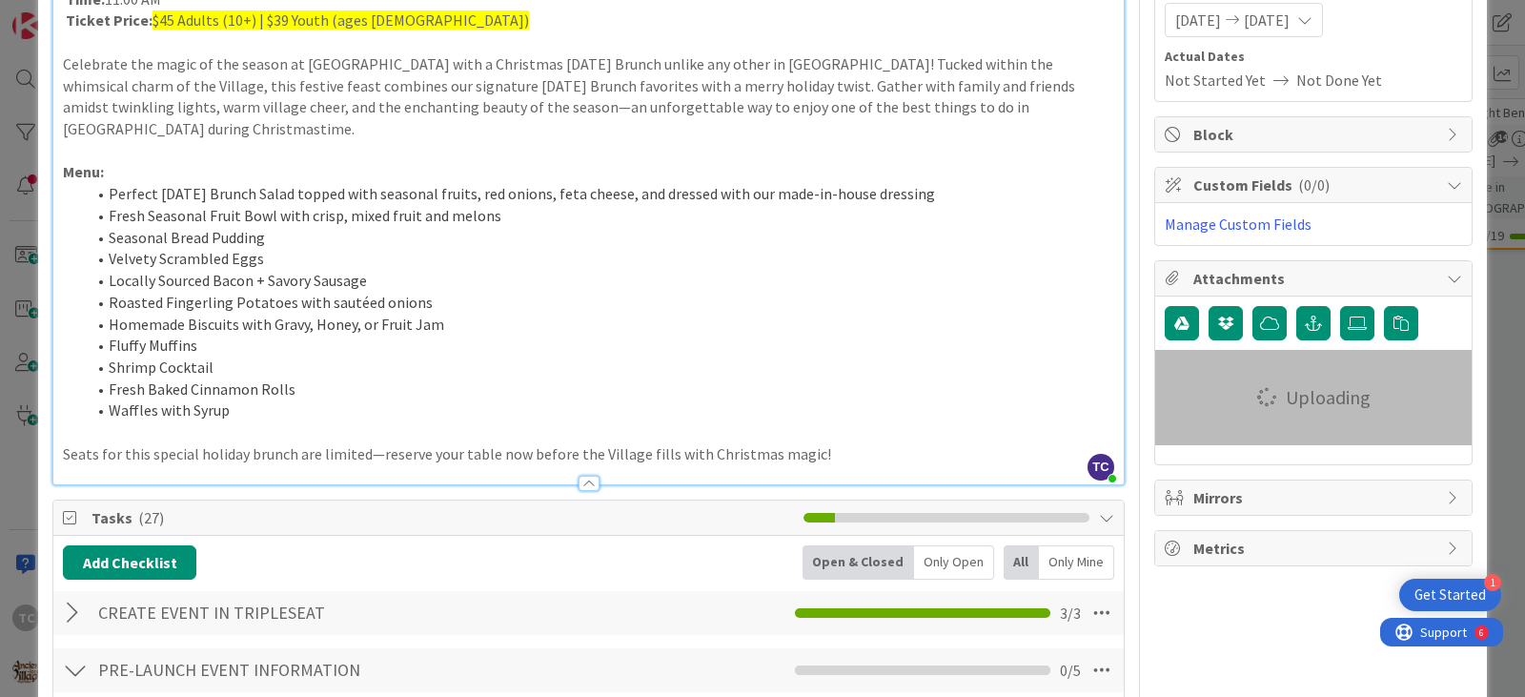
scroll to position [286, 0]
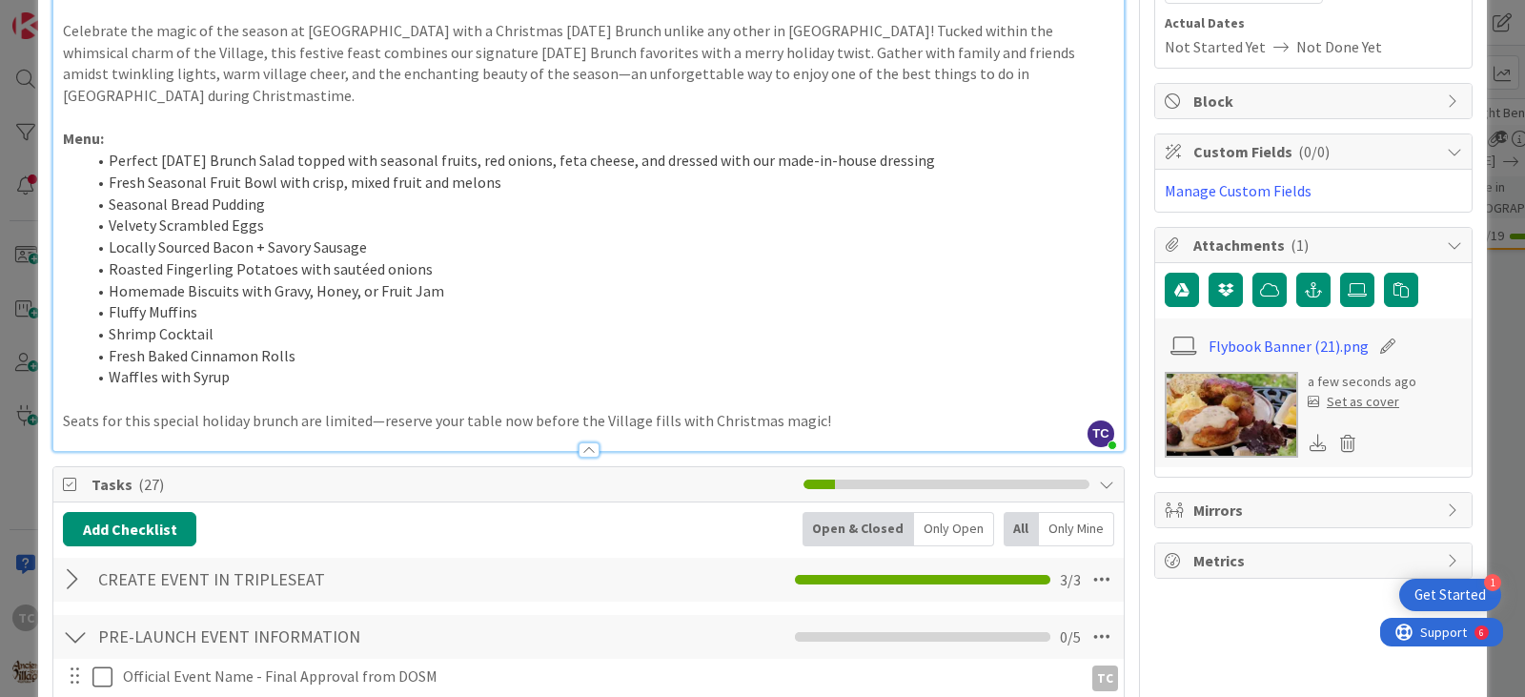
click at [1342, 404] on div "Set as cover" at bounding box center [1354, 402] width 92 height 20
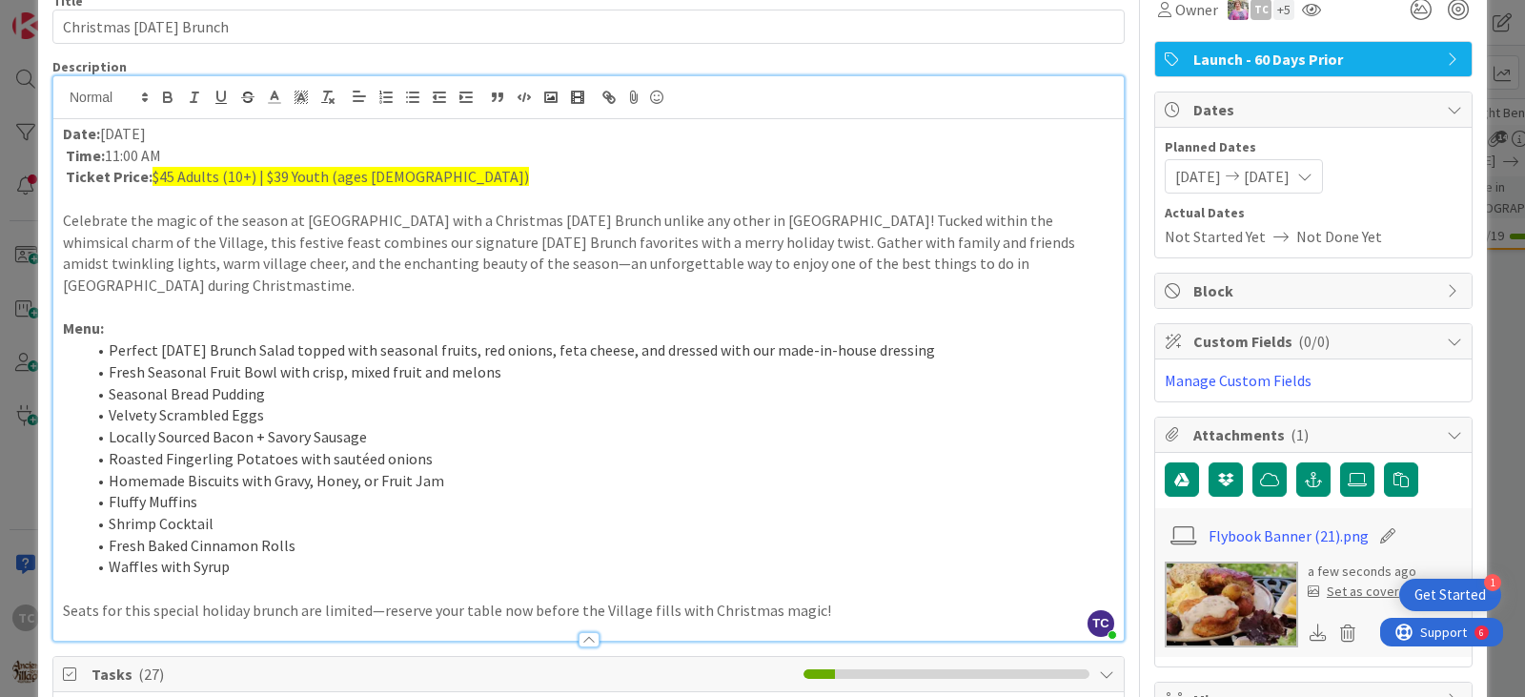
scroll to position [0, 0]
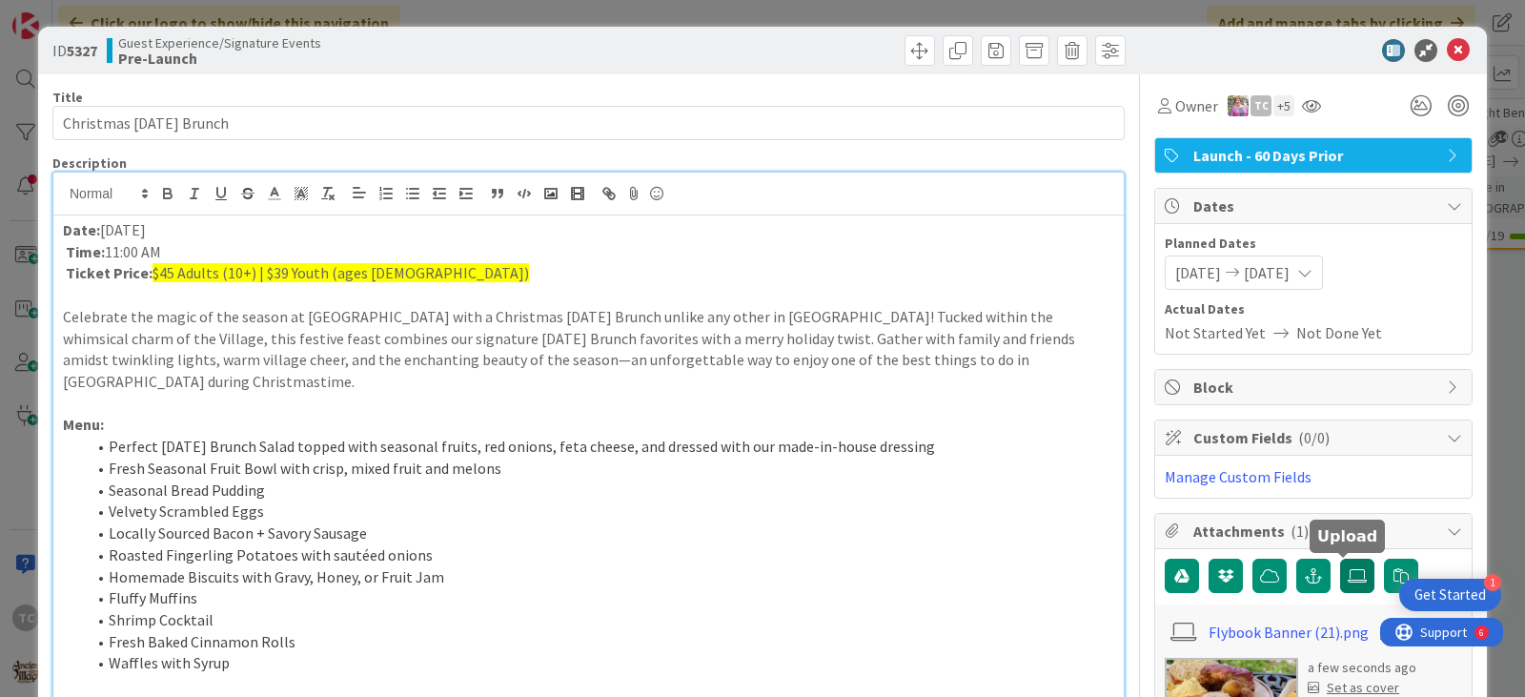
click at [1348, 579] on icon at bounding box center [1357, 575] width 19 height 15
click at [1340, 559] on input "file" at bounding box center [1340, 559] width 0 height 0
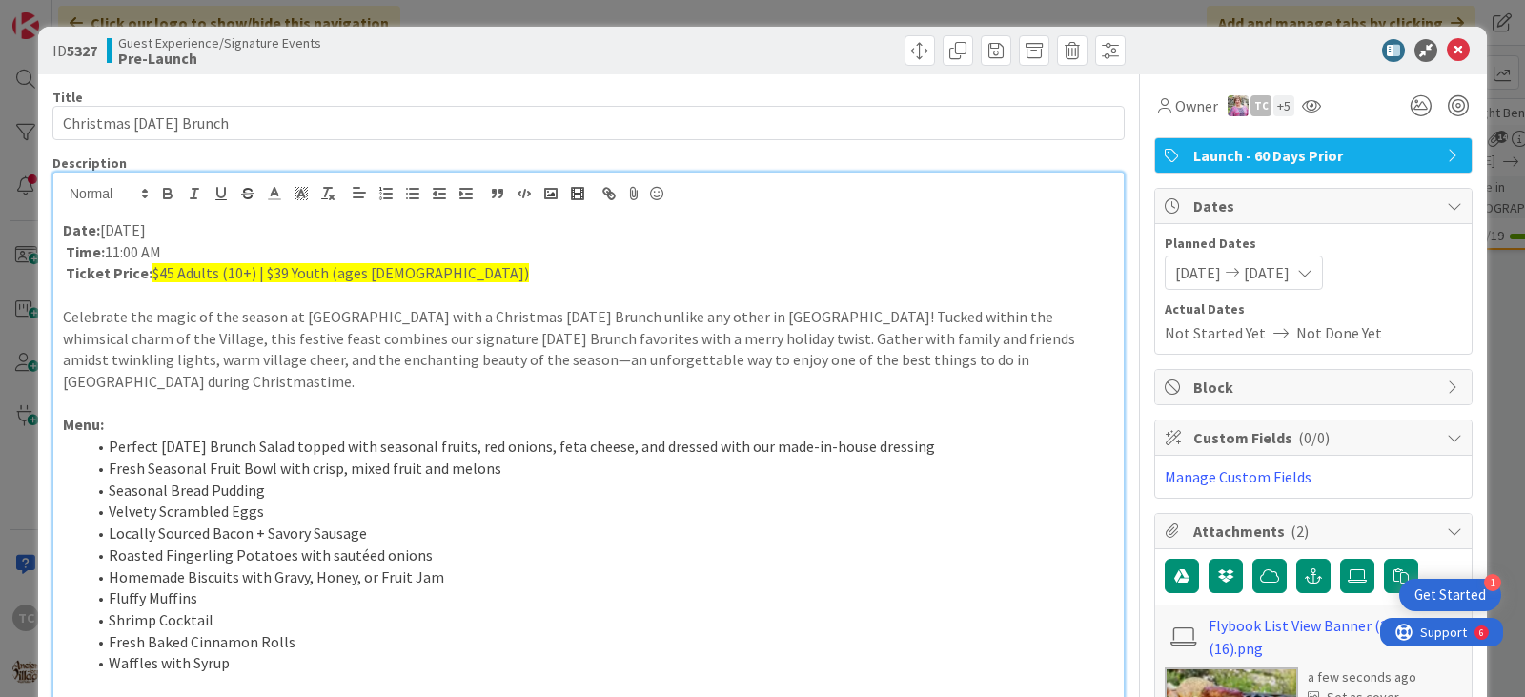
click at [833, 14] on div "ID 5327 Guest Experience/Signature Events Pre-Launch Title 23 / 128 Christmas […" at bounding box center [762, 348] width 1525 height 697
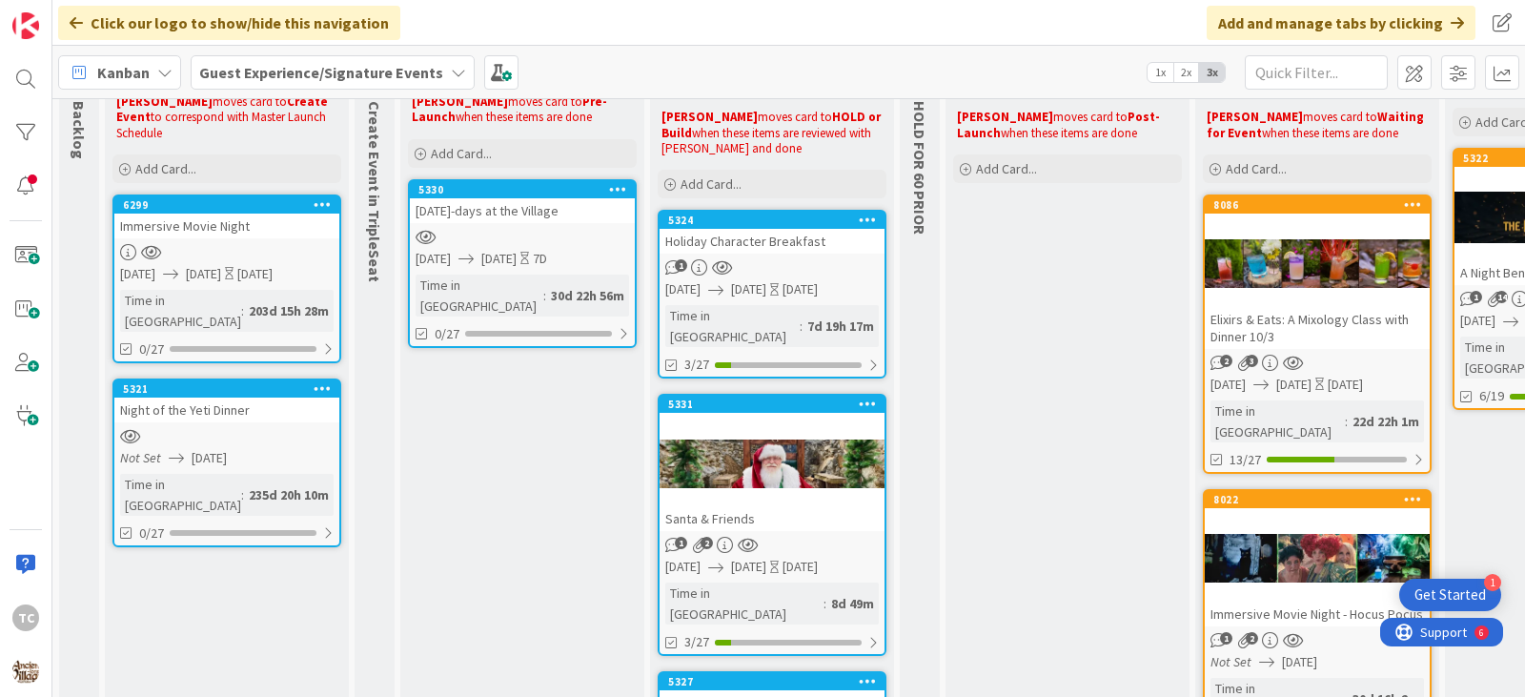
scroll to position [31, 0]
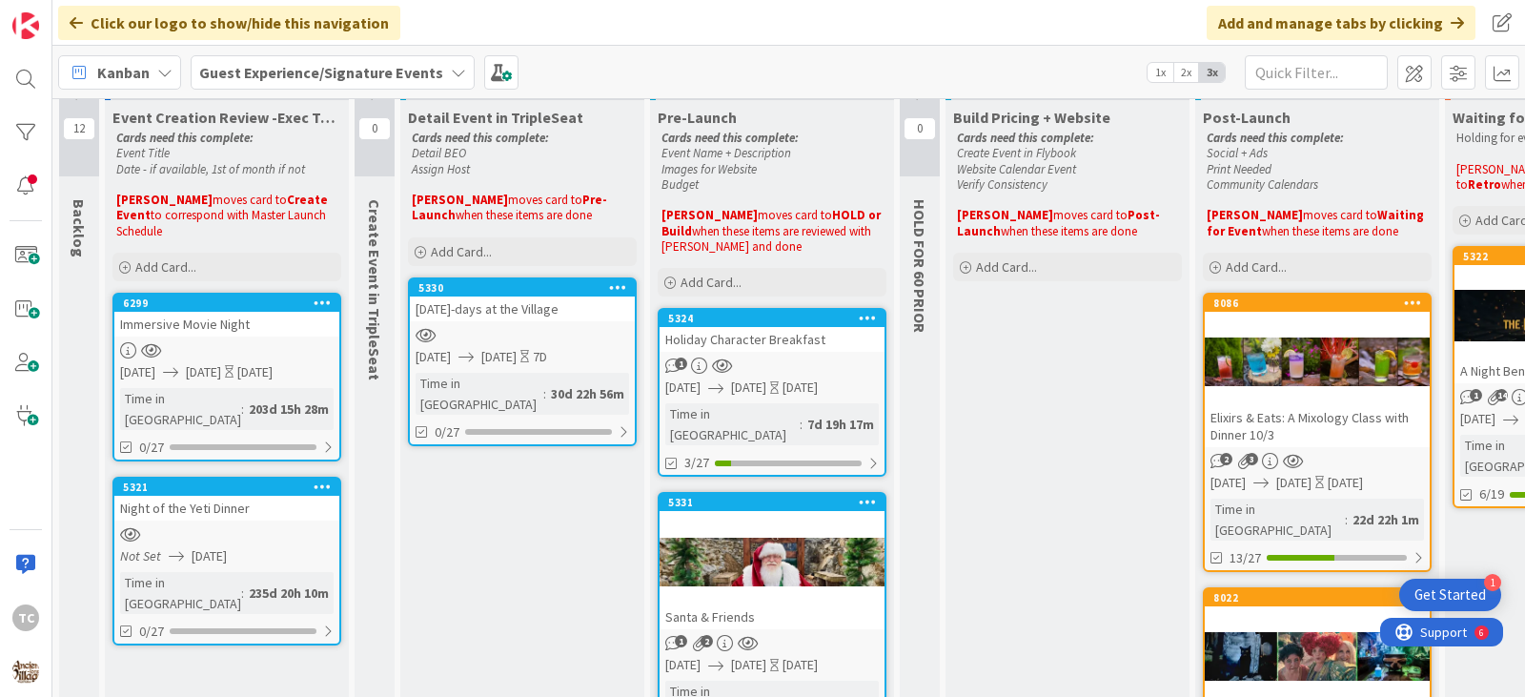
click at [528, 327] on div at bounding box center [522, 335] width 225 height 16
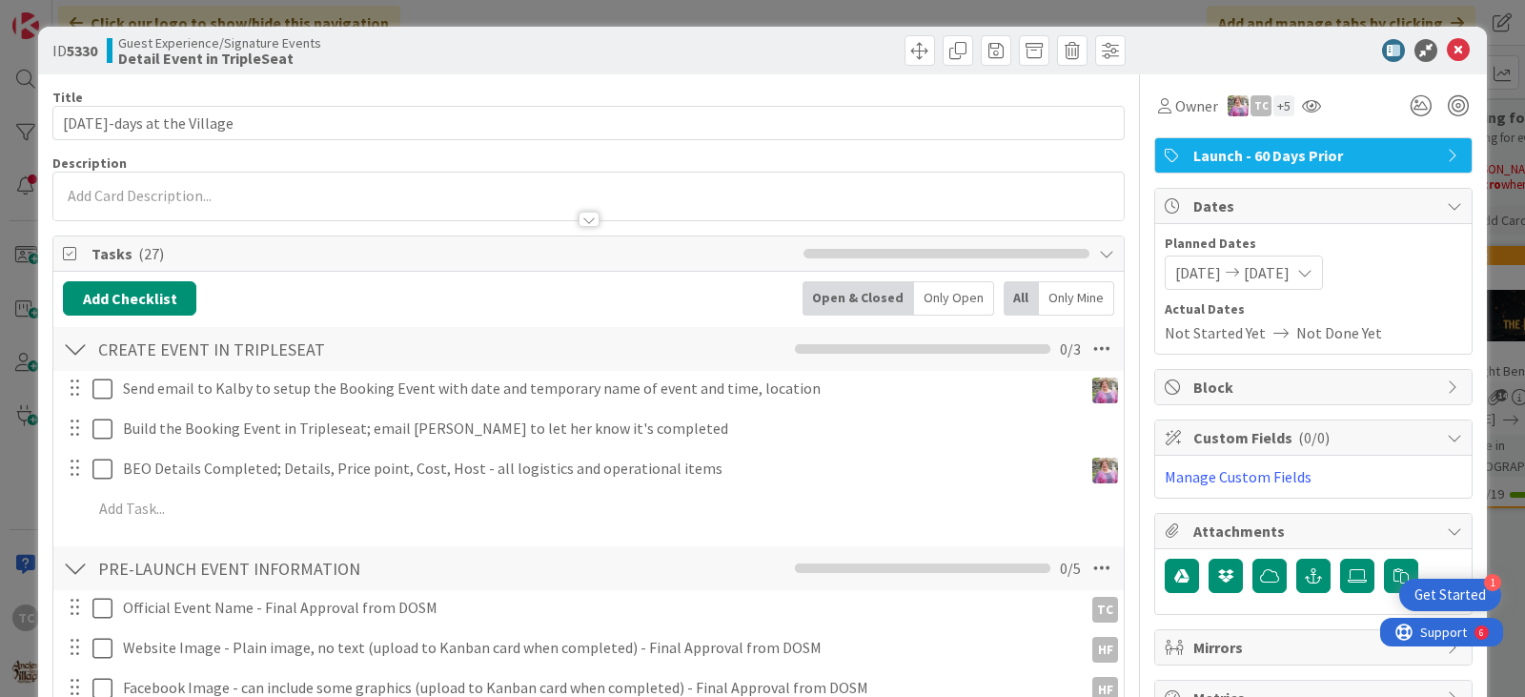
click at [856, 5] on div "ID 5330 Guest Experience/Signature Events Detail Event in TripleSeat Title 24 /…" at bounding box center [762, 348] width 1525 height 697
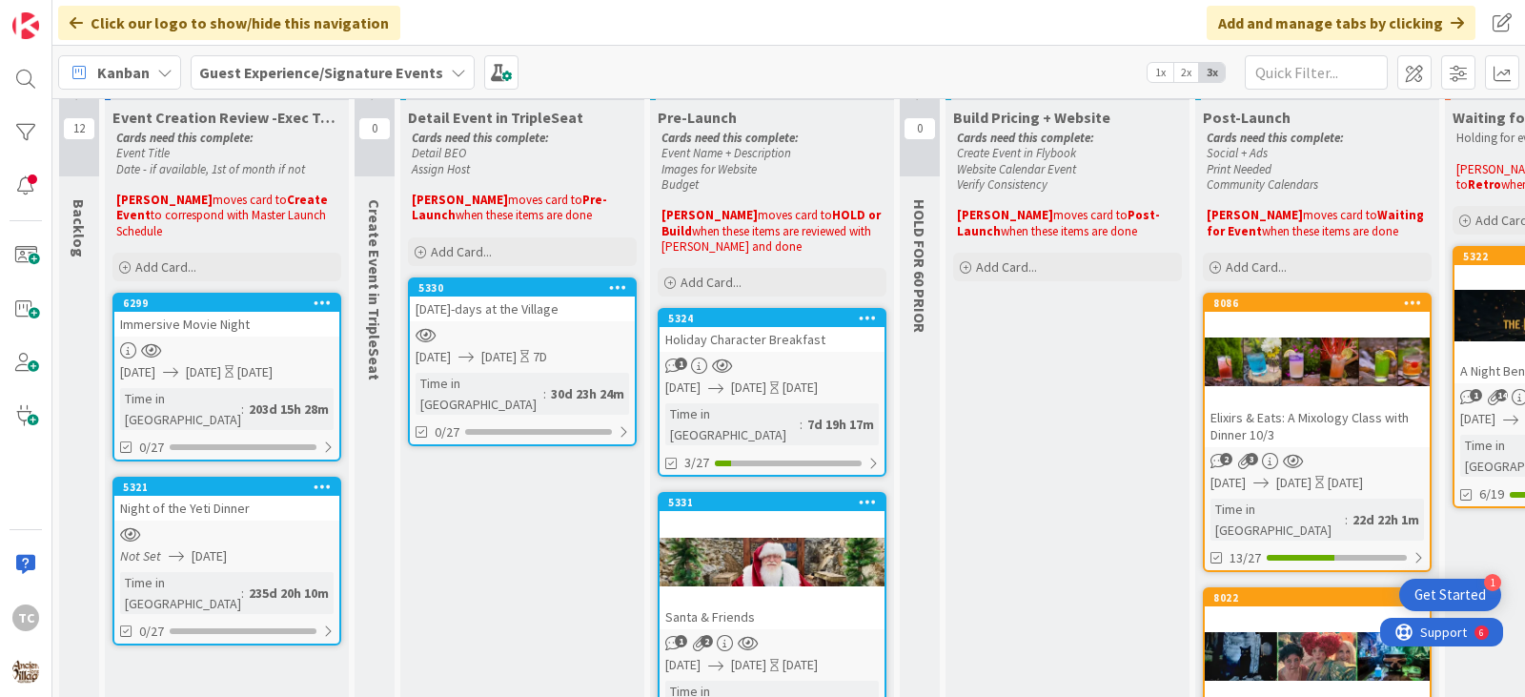
click at [698, 355] on link "5324 Holiday Character Breakfast 1 [DATE] [DATE] [DATE] Time in [GEOGRAPHIC_DAT…" at bounding box center [772, 392] width 229 height 169
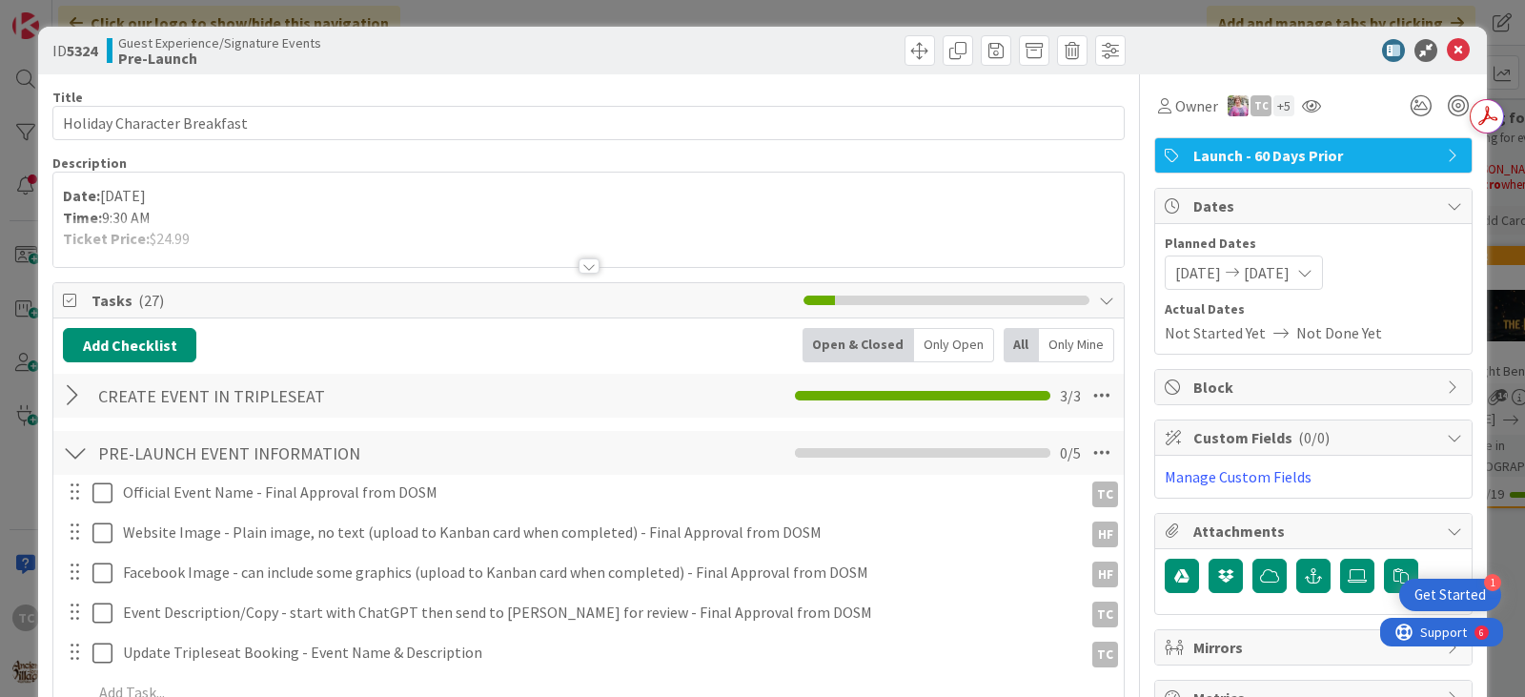
click at [588, 263] on div at bounding box center [589, 265] width 21 height 15
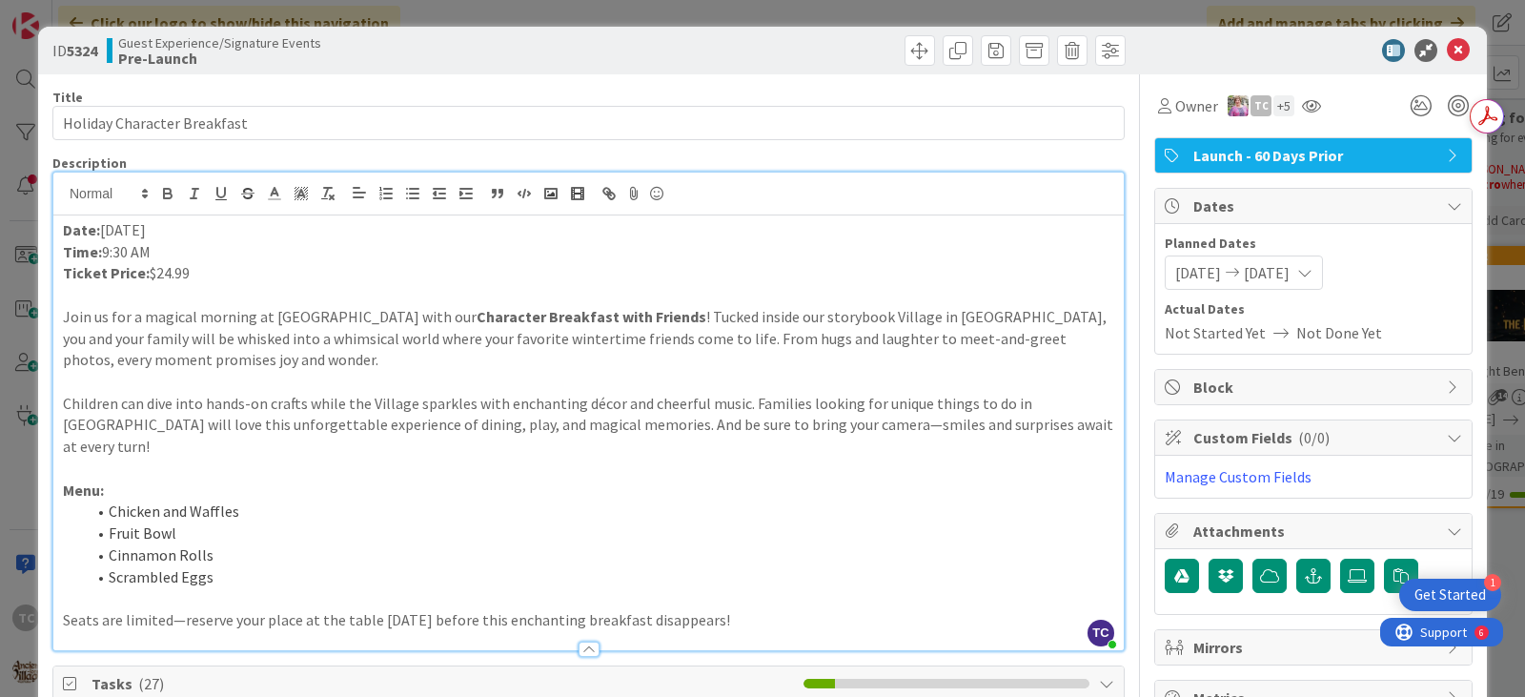
scroll to position [95, 0]
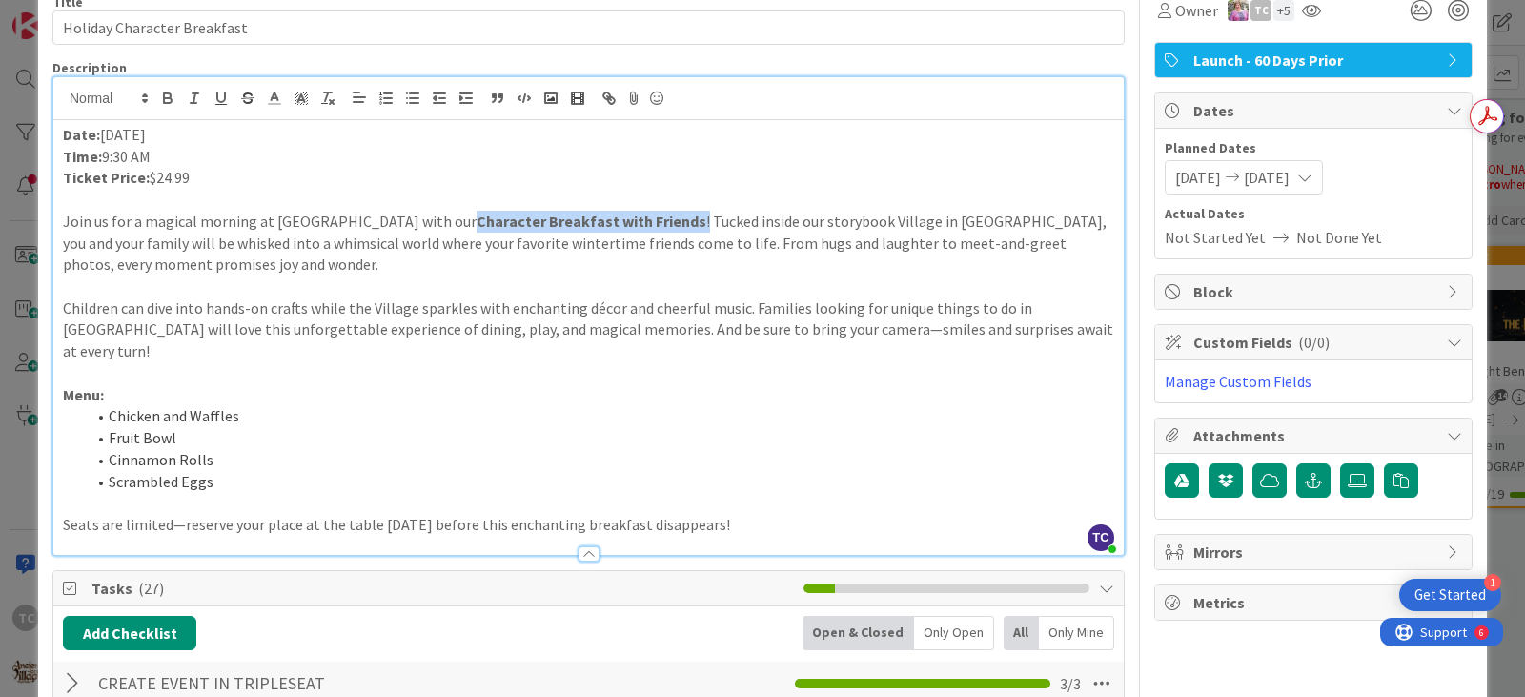
drag, startPoint x: 454, startPoint y: 221, endPoint x: 676, endPoint y: 225, distance: 222.2
click at [676, 225] on p "Join us for a magical morning at [GEOGRAPHIC_DATA] with our Character Breakfast…" at bounding box center [588, 243] width 1051 height 65
click at [172, 97] on icon "button" at bounding box center [167, 98] width 17 height 17
click at [341, 322] on p "Children can dive into hands-on crafts while the Village sparkles with enchanti…" at bounding box center [588, 329] width 1051 height 65
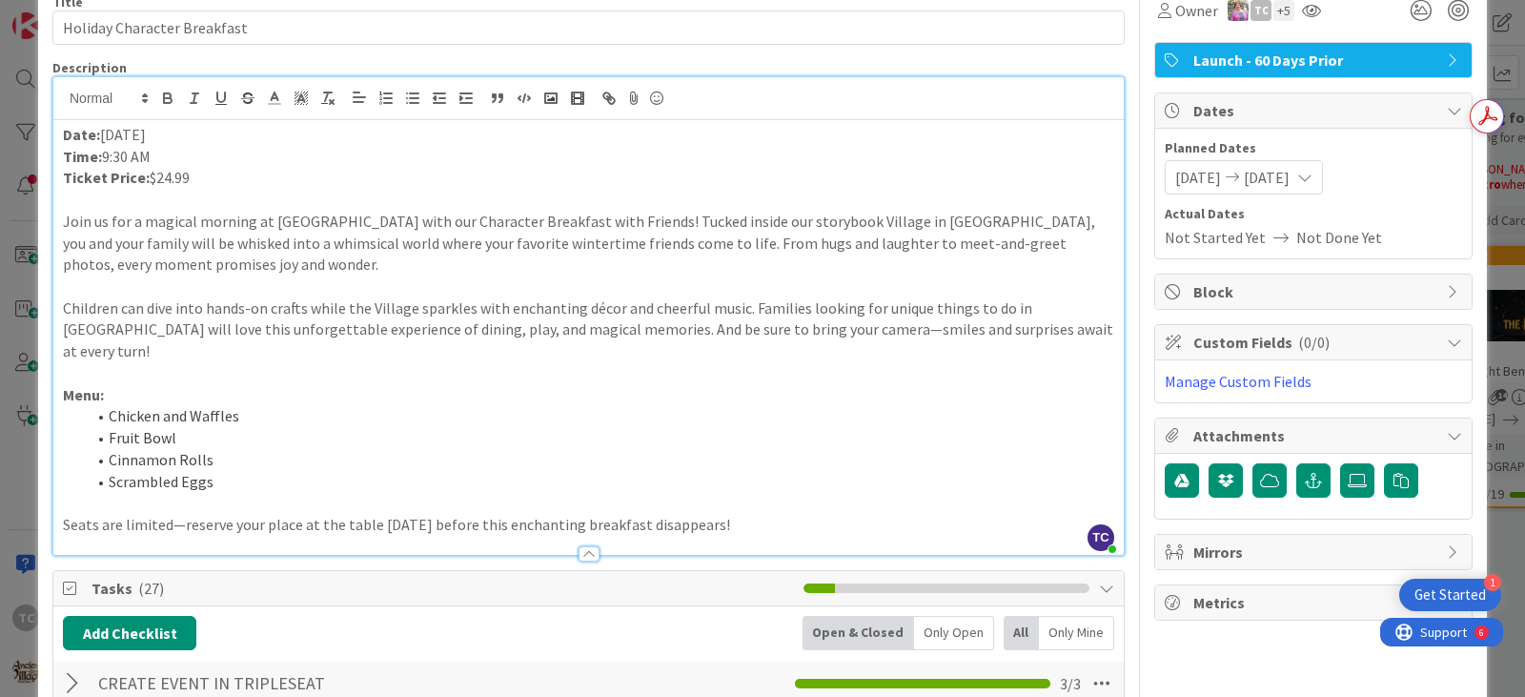
scroll to position [0, 0]
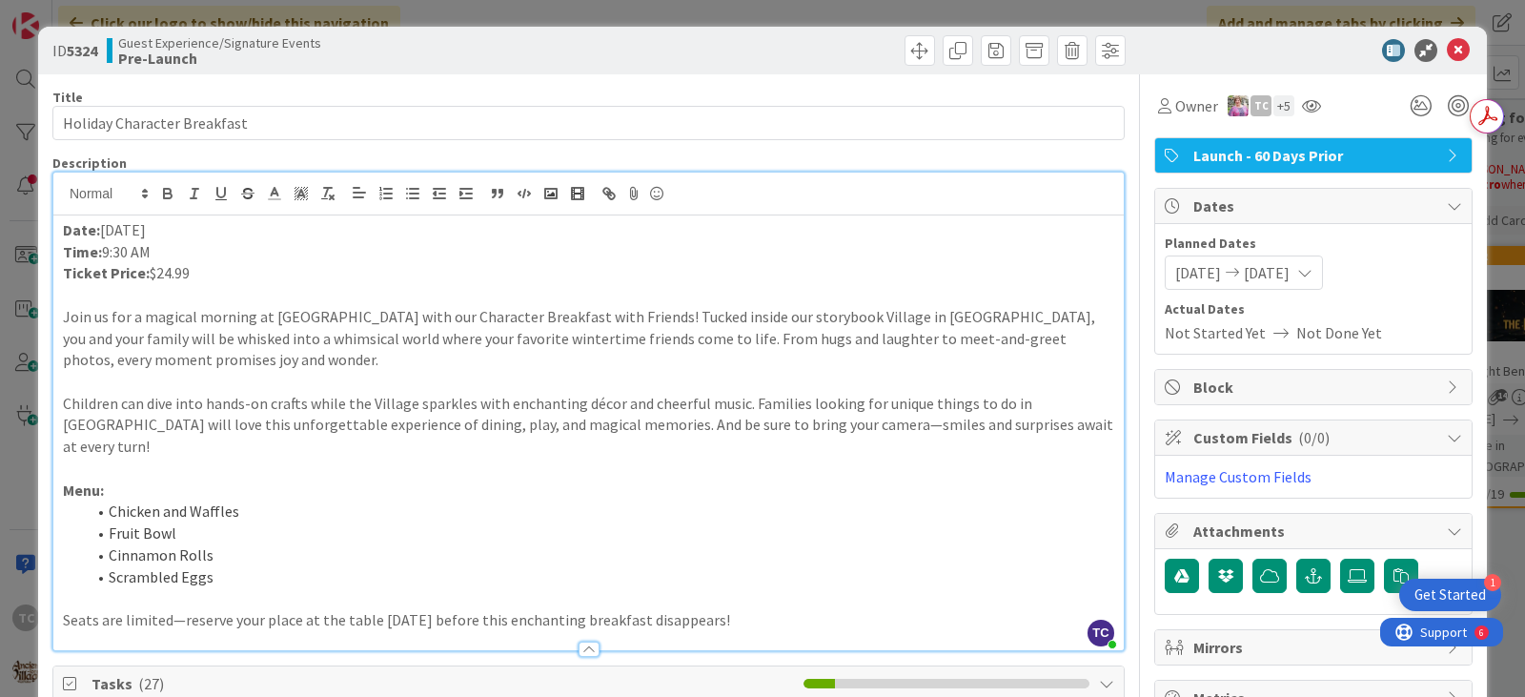
click at [731, 12] on div "ID 5324 Guest Experience/Signature Events Pre-Launch Title 27 / 128 Holiday Cha…" at bounding box center [762, 348] width 1525 height 697
